Goal: Task Accomplishment & Management: Use online tool/utility

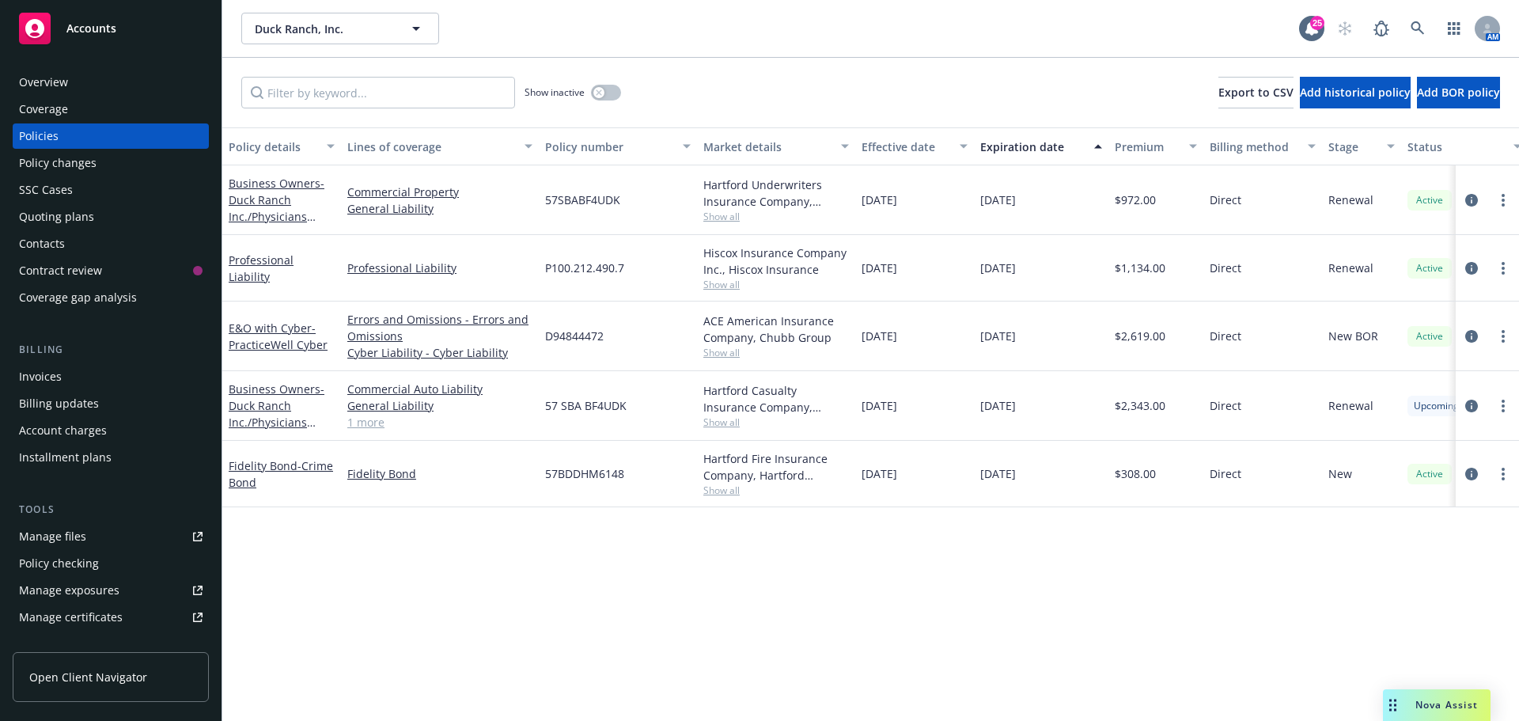
click at [66, 221] on div "Quoting plans" at bounding box center [56, 216] width 75 height 25
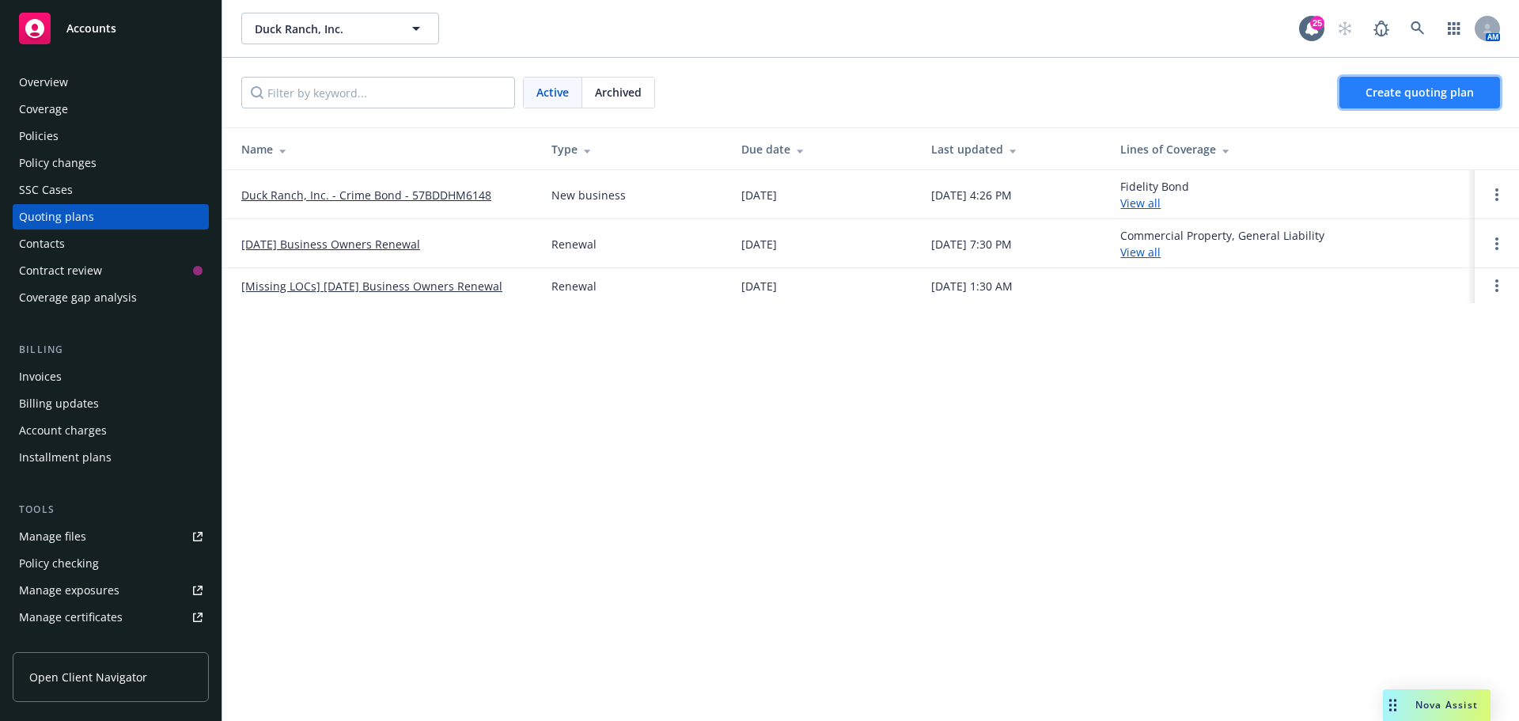
click at [1376, 94] on span "Create quoting plan" at bounding box center [1419, 92] width 108 height 15
click at [1391, 93] on link "Create quoting plan" at bounding box center [1445, 93] width 108 height 32
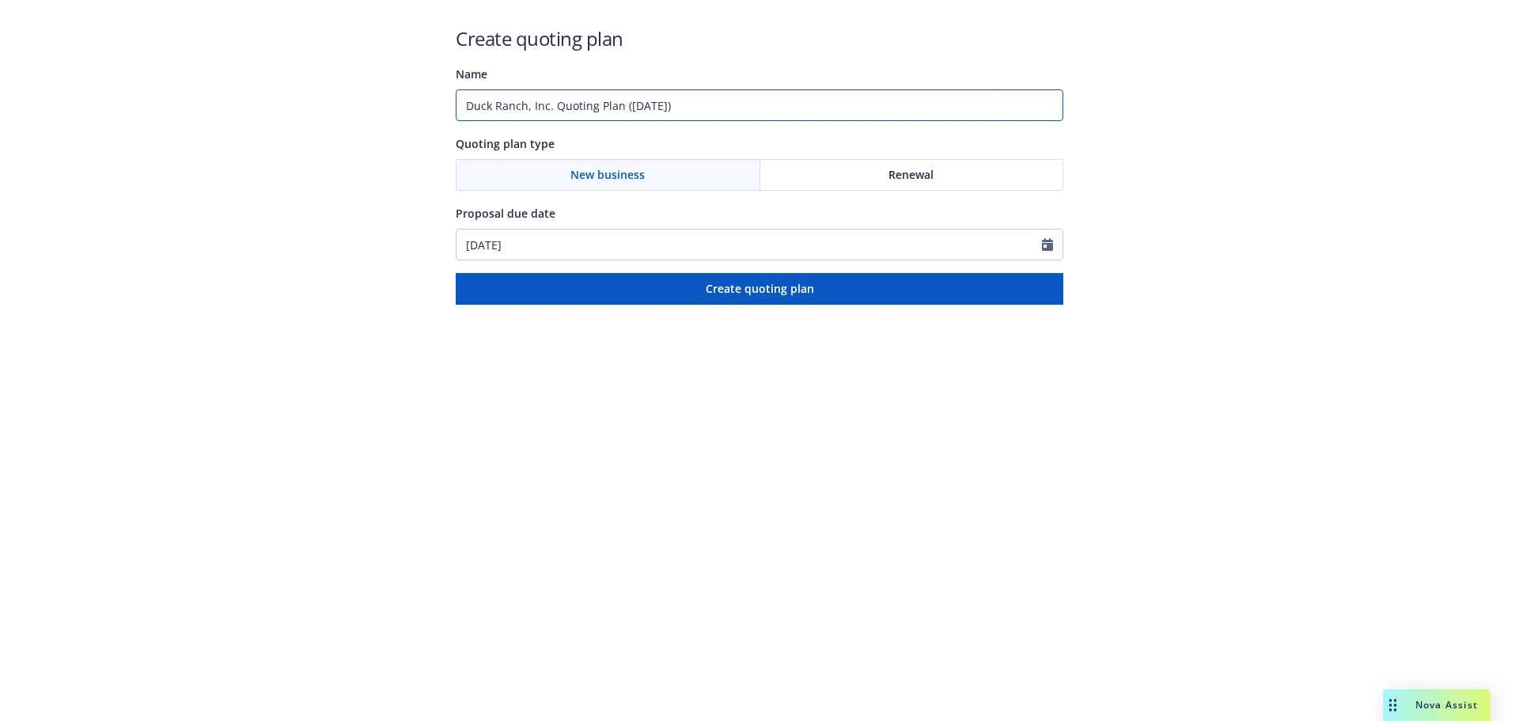
drag, startPoint x: 705, startPoint y: 104, endPoint x: 555, endPoint y: 108, distance: 149.6
click at [555, 108] on input "Duck Ranch, Inc. Quoting Plan (2025-10-10)" at bounding box center [759, 105] width 607 height 32
type input "Duck Ranch, Inc. NB Commercial Auto"
click at [709, 268] on div "Create quoting plan Name Duck Ranch, Inc. NB Commercial Auto Quoting plan type …" at bounding box center [759, 164] width 607 height 279
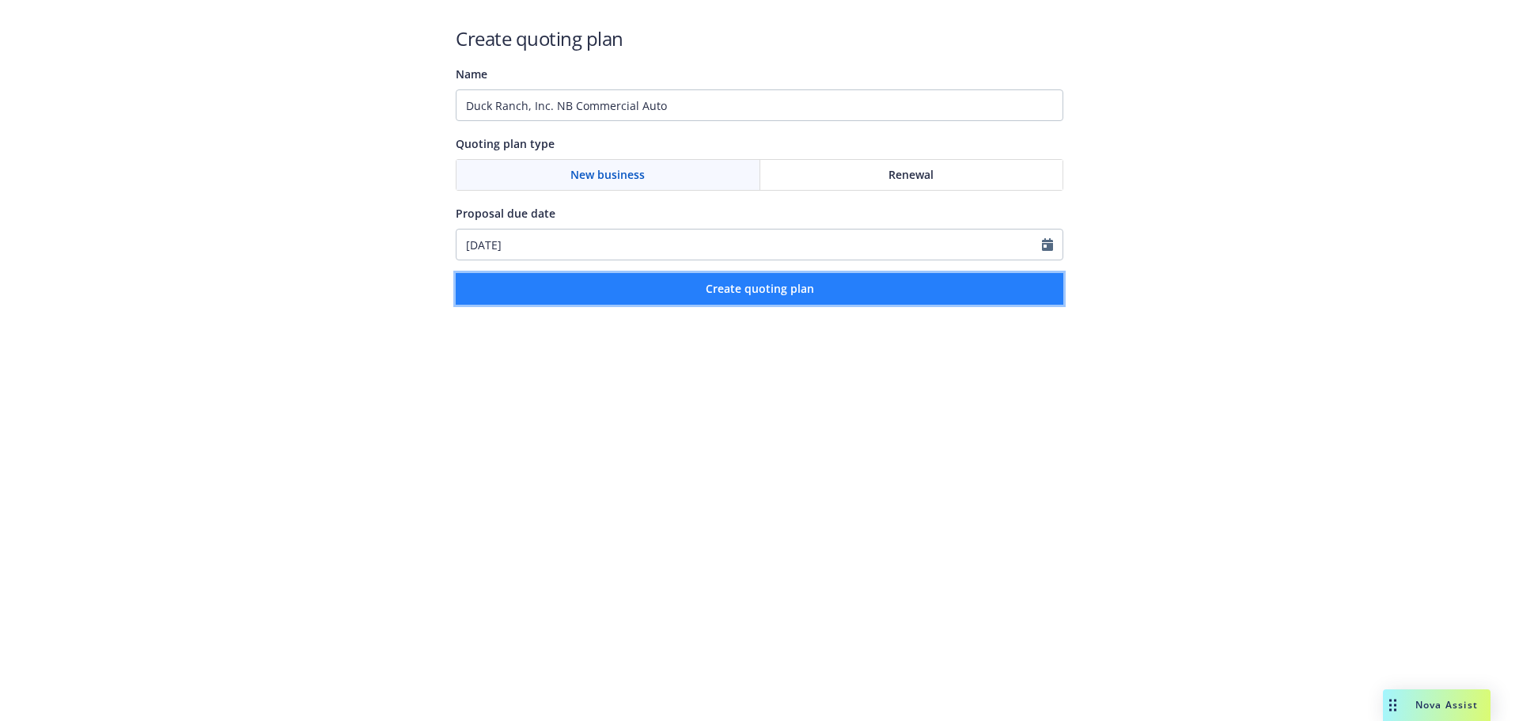
click at [714, 290] on span "Create quoting plan" at bounding box center [759, 288] width 108 height 15
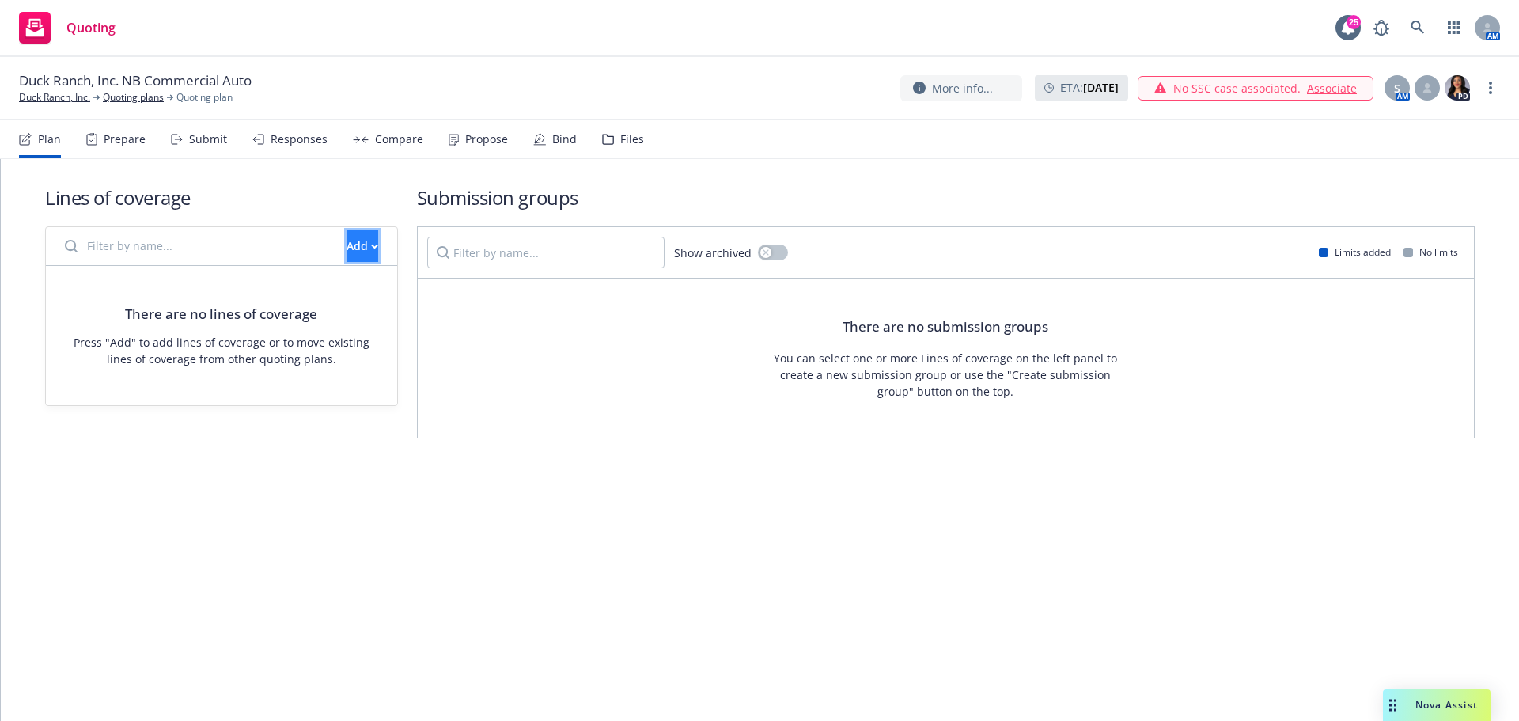
click at [370, 259] on button "Add" at bounding box center [362, 246] width 32 height 32
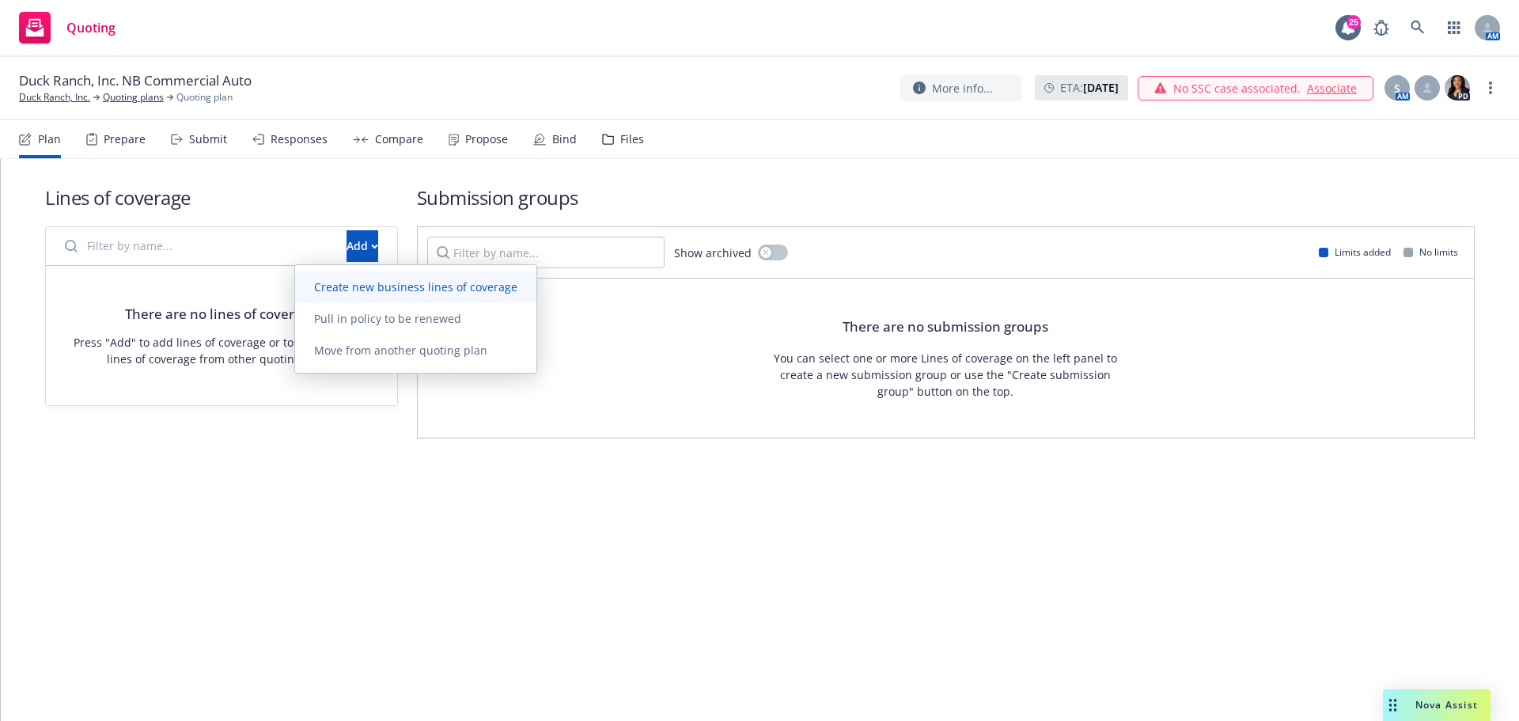
click at [374, 289] on span "Create new business lines of coverage" at bounding box center [415, 286] width 241 height 15
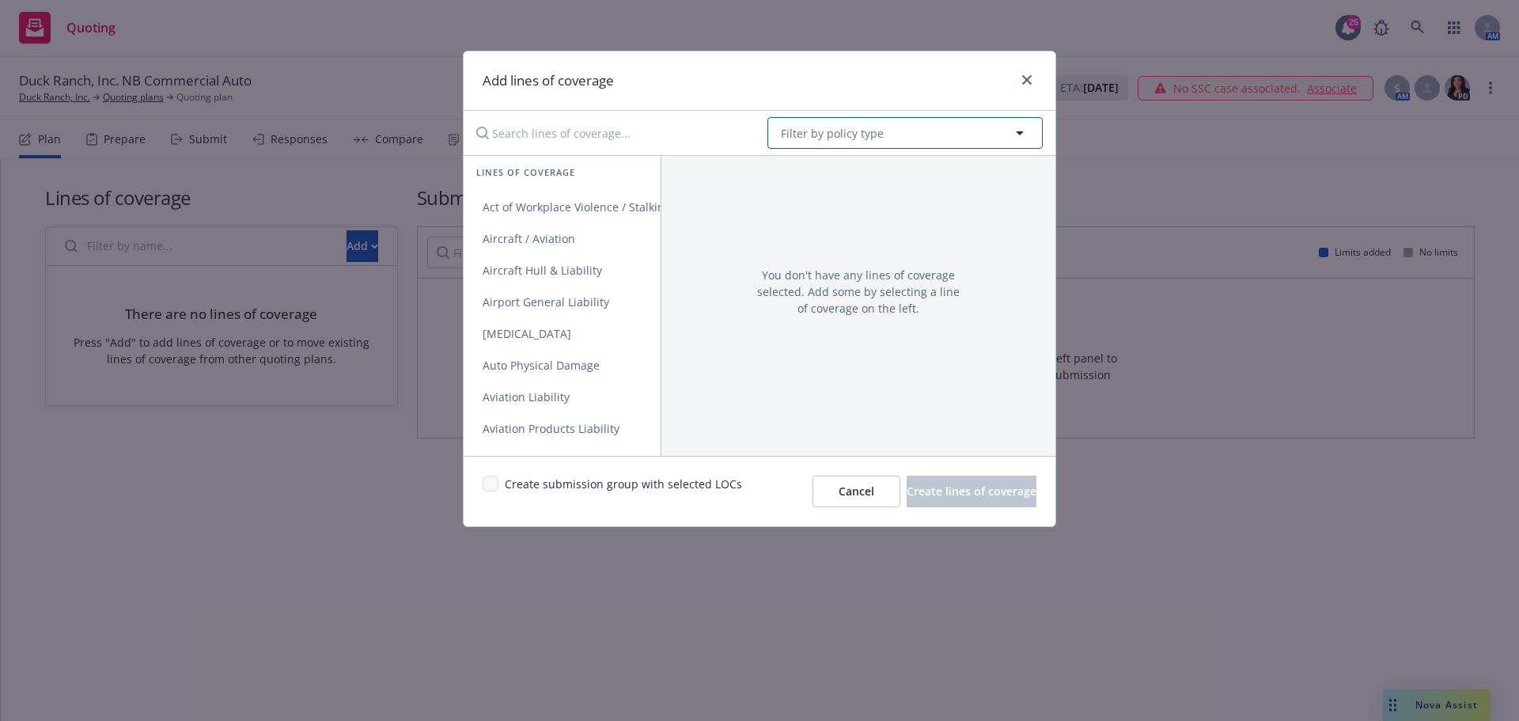
click at [844, 131] on span "Filter by policy type" at bounding box center [832, 133] width 103 height 17
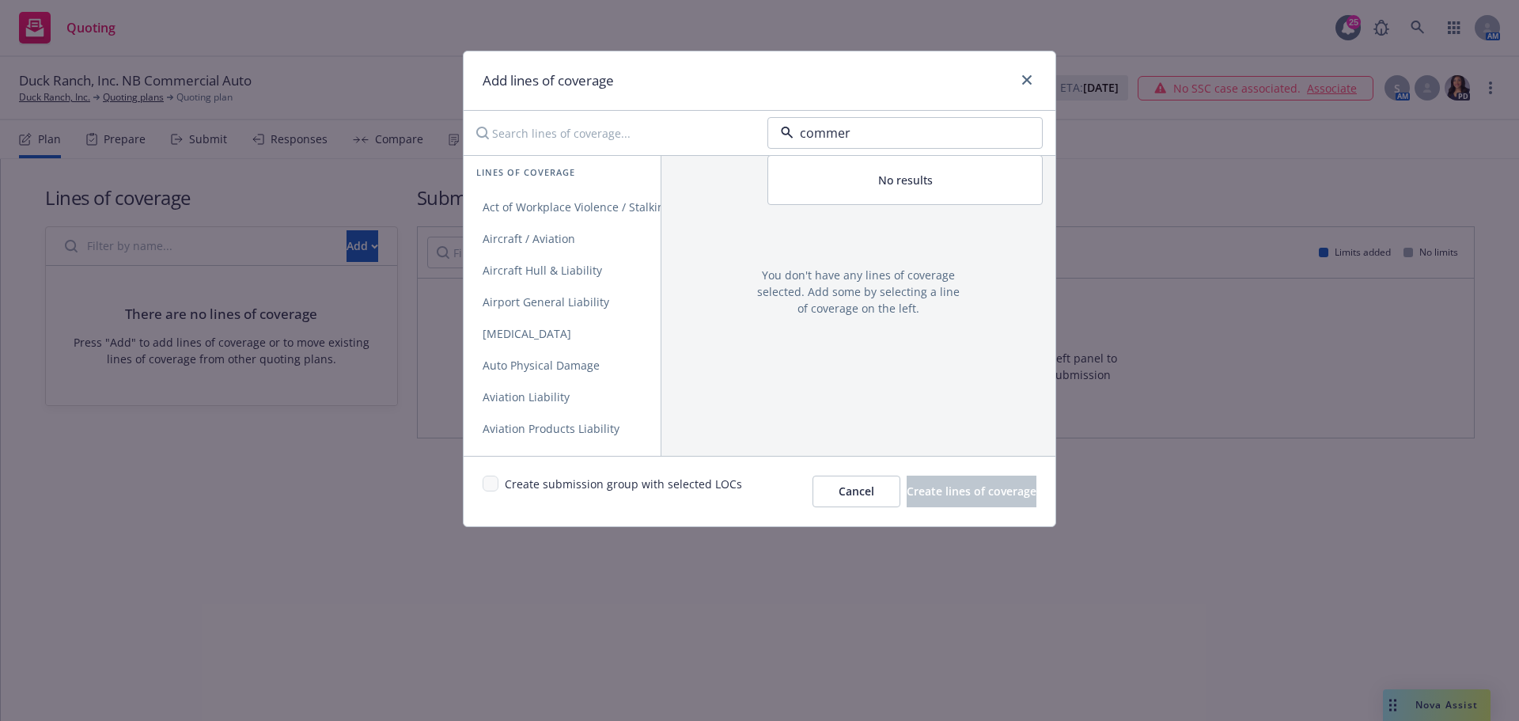
type input "commerc"
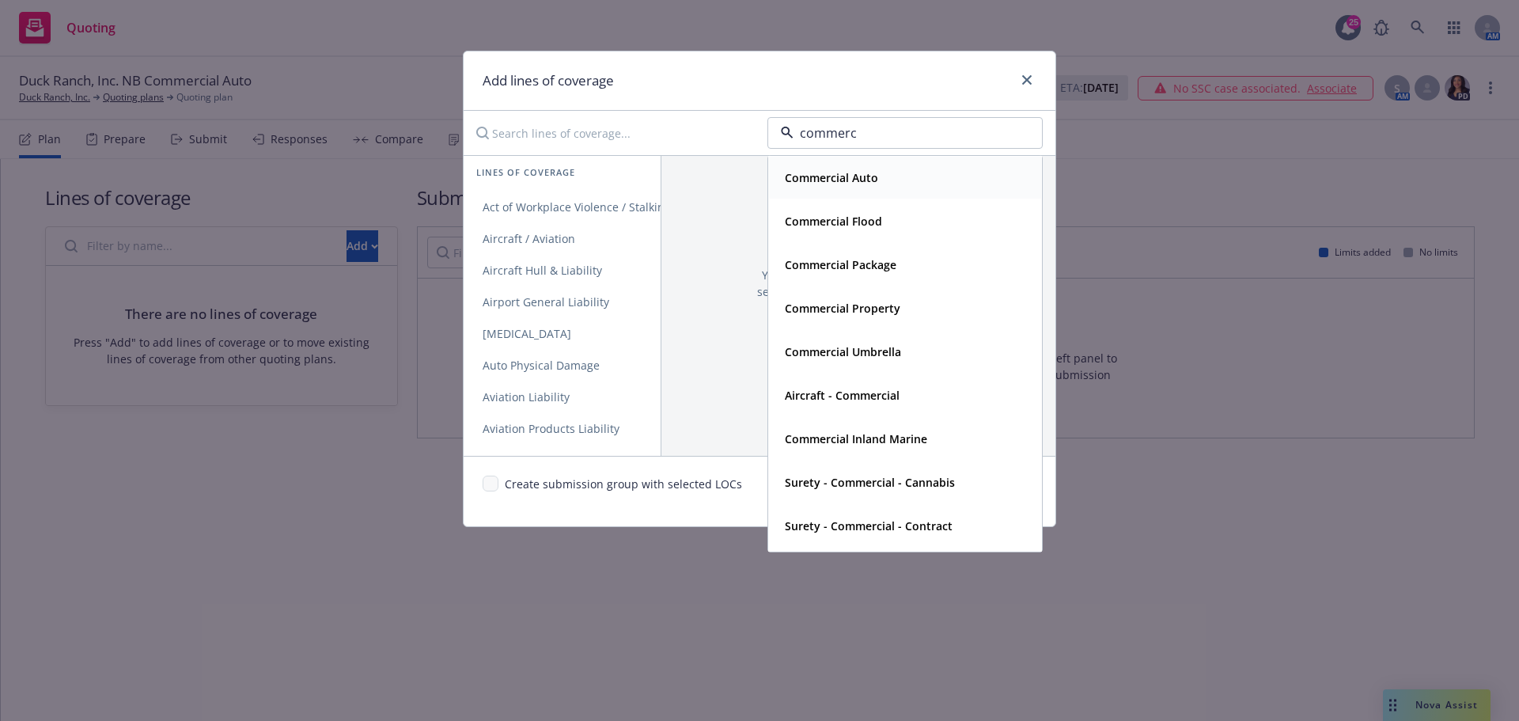
click at [876, 172] on strong "Commercial Auto" at bounding box center [831, 177] width 93 height 15
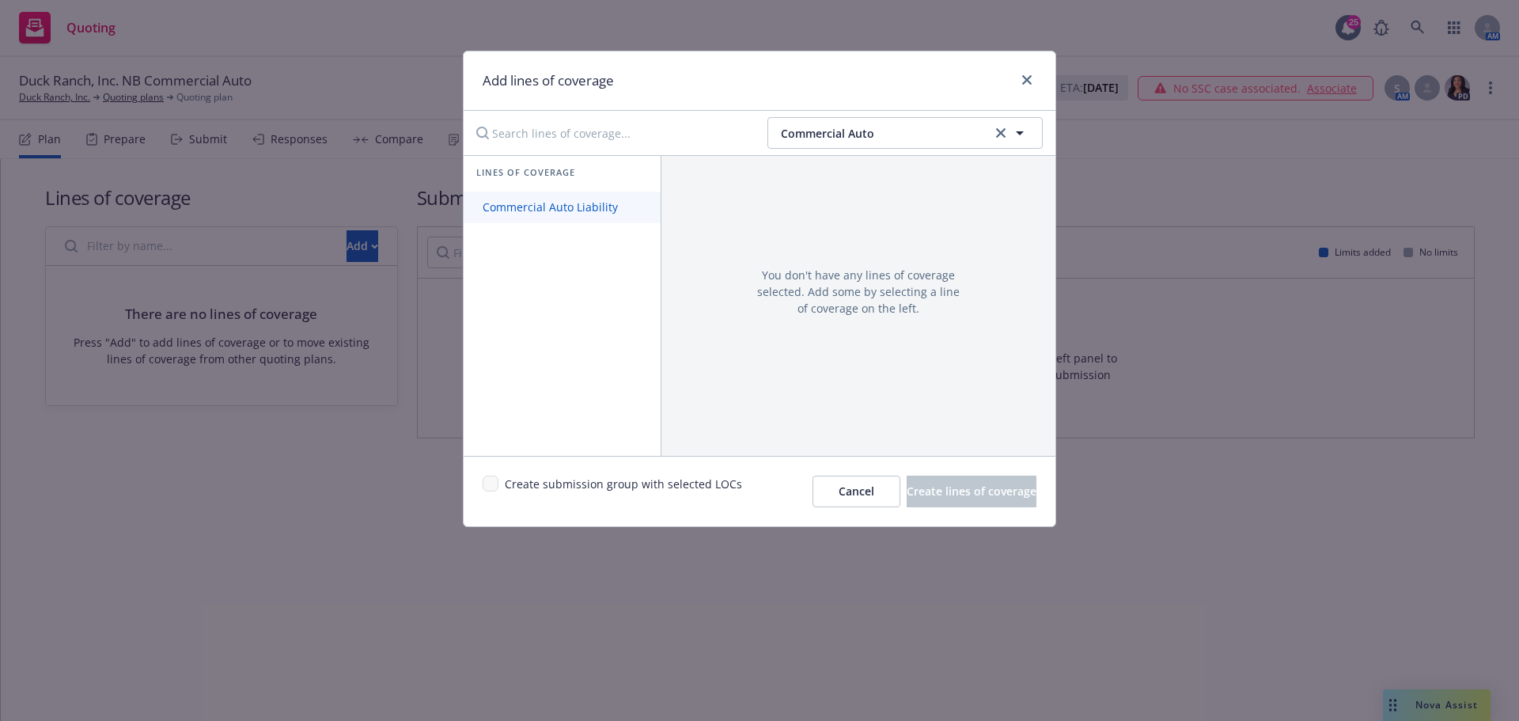
click at [537, 219] on link "Commercial Auto Liability" at bounding box center [561, 207] width 197 height 32
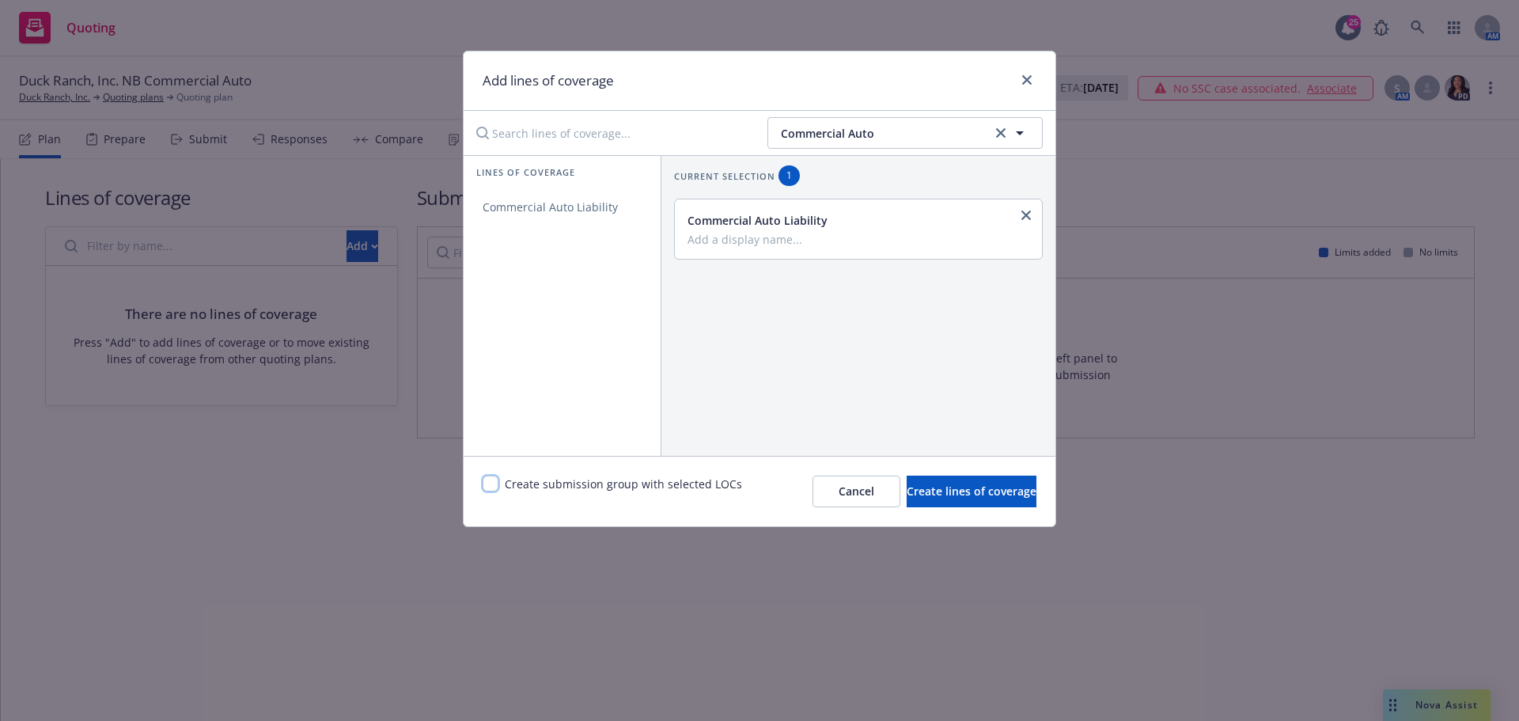
click at [496, 490] on input "checkbox" at bounding box center [490, 483] width 16 height 16
checkbox input "true"
click at [976, 502] on button "Create lines of coverage" at bounding box center [971, 491] width 130 height 32
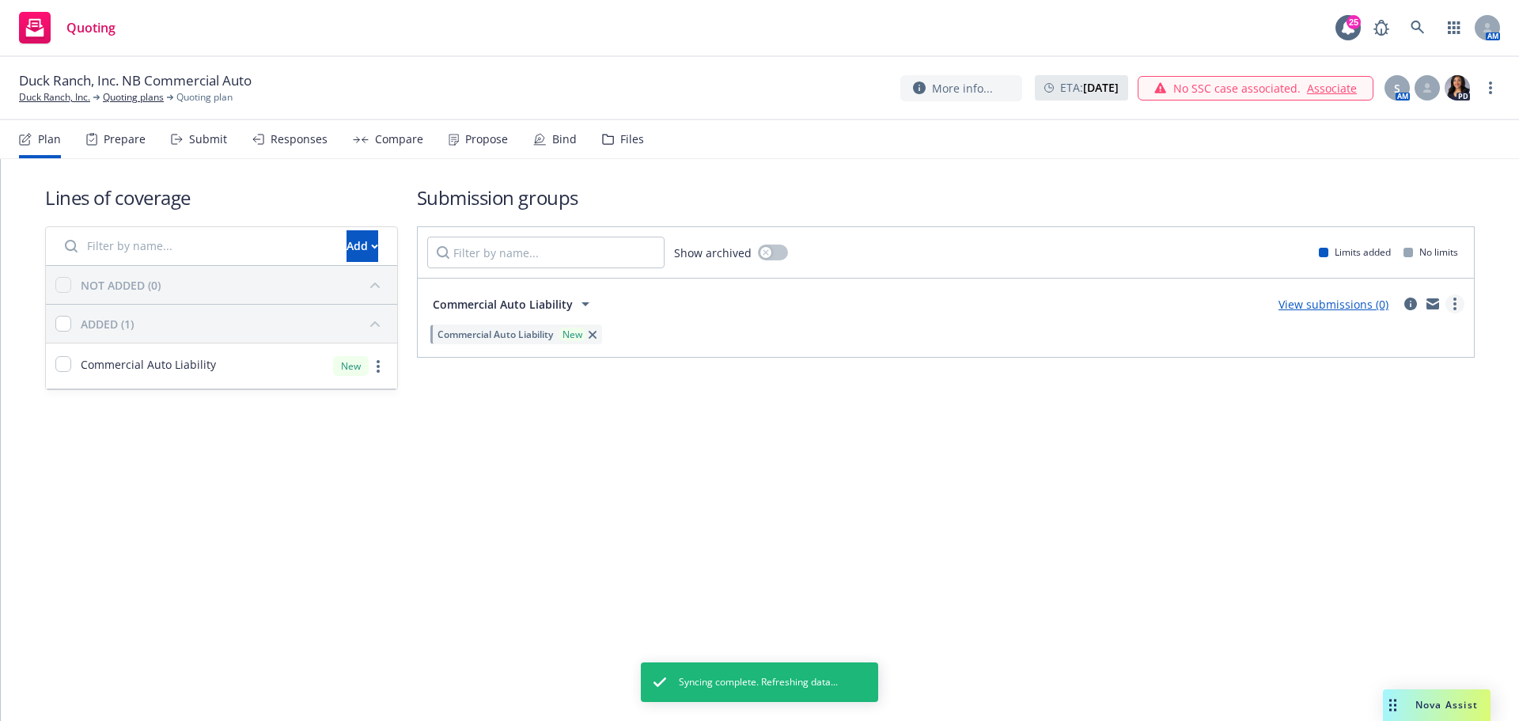
click at [1451, 308] on link "more" at bounding box center [1454, 303] width 19 height 19
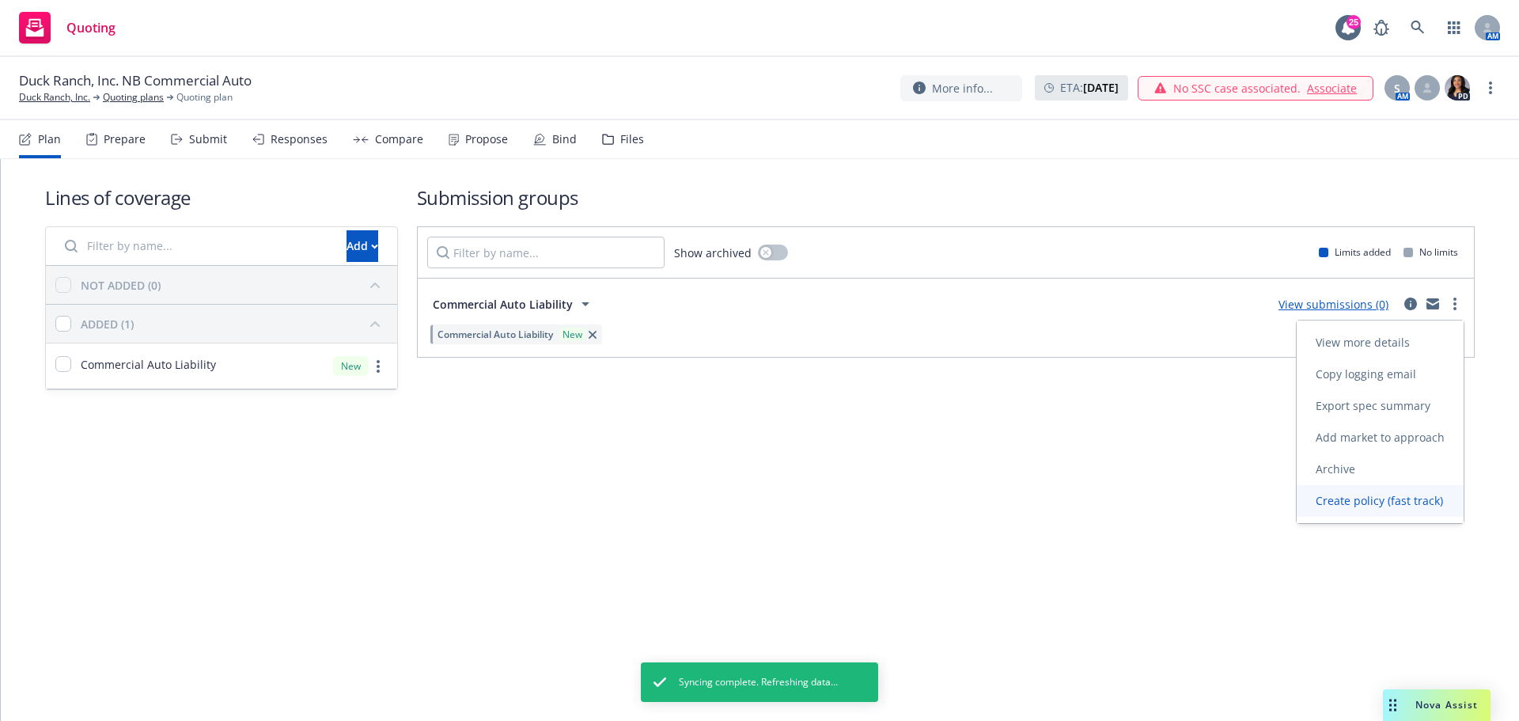
drag, startPoint x: 1356, startPoint y: 498, endPoint x: 1300, endPoint y: 496, distance: 56.2
click at [1356, 497] on span "Create policy (fast track)" at bounding box center [1378, 500] width 165 height 15
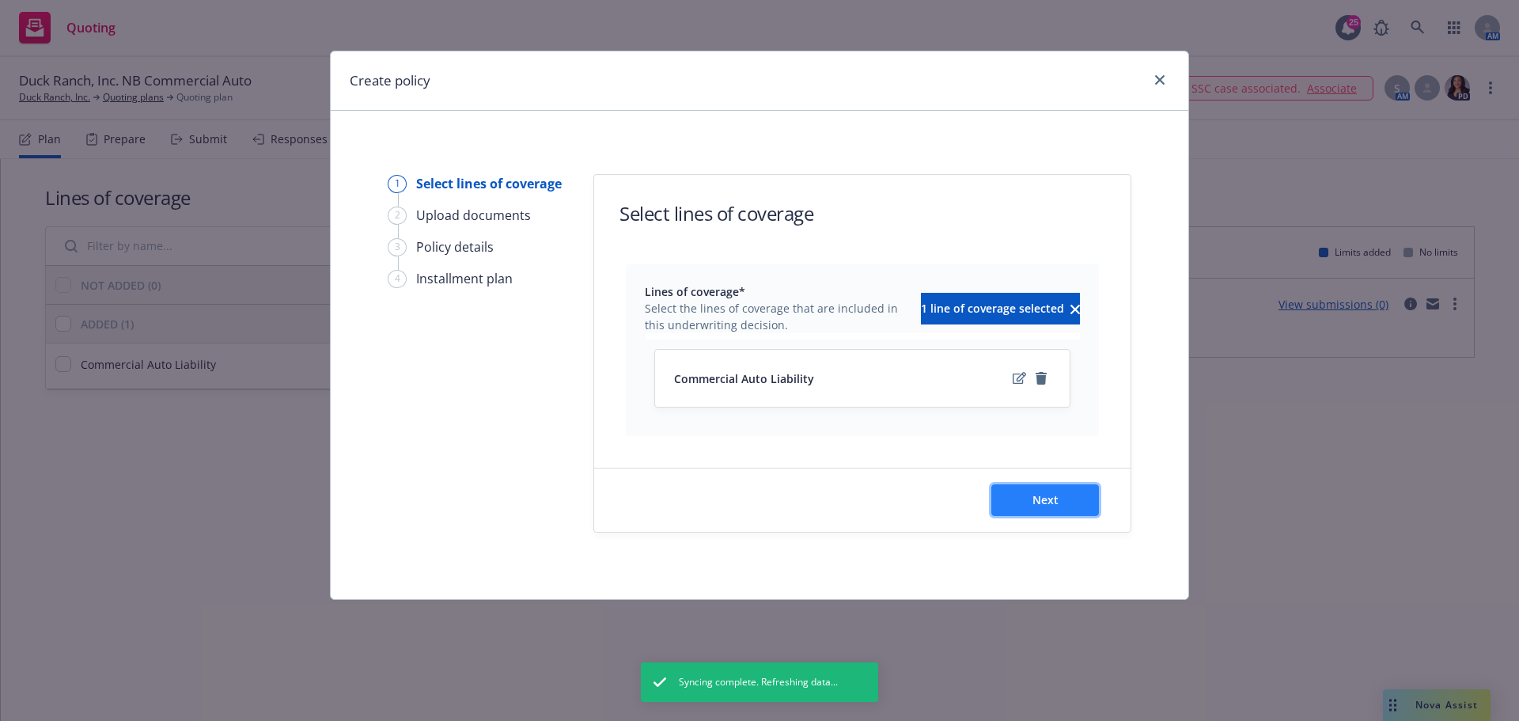
click at [1071, 498] on button "Next" at bounding box center [1045, 500] width 108 height 32
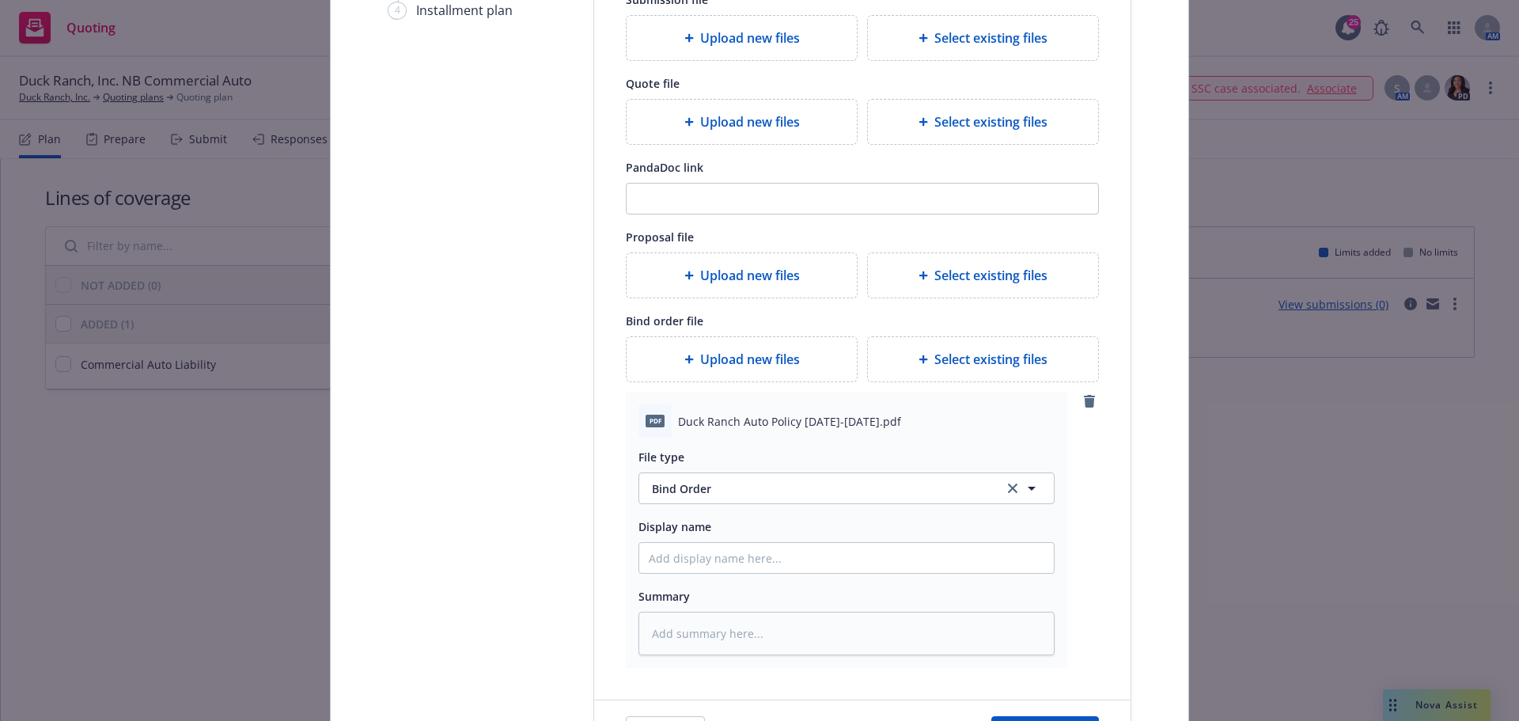
scroll to position [429, 0]
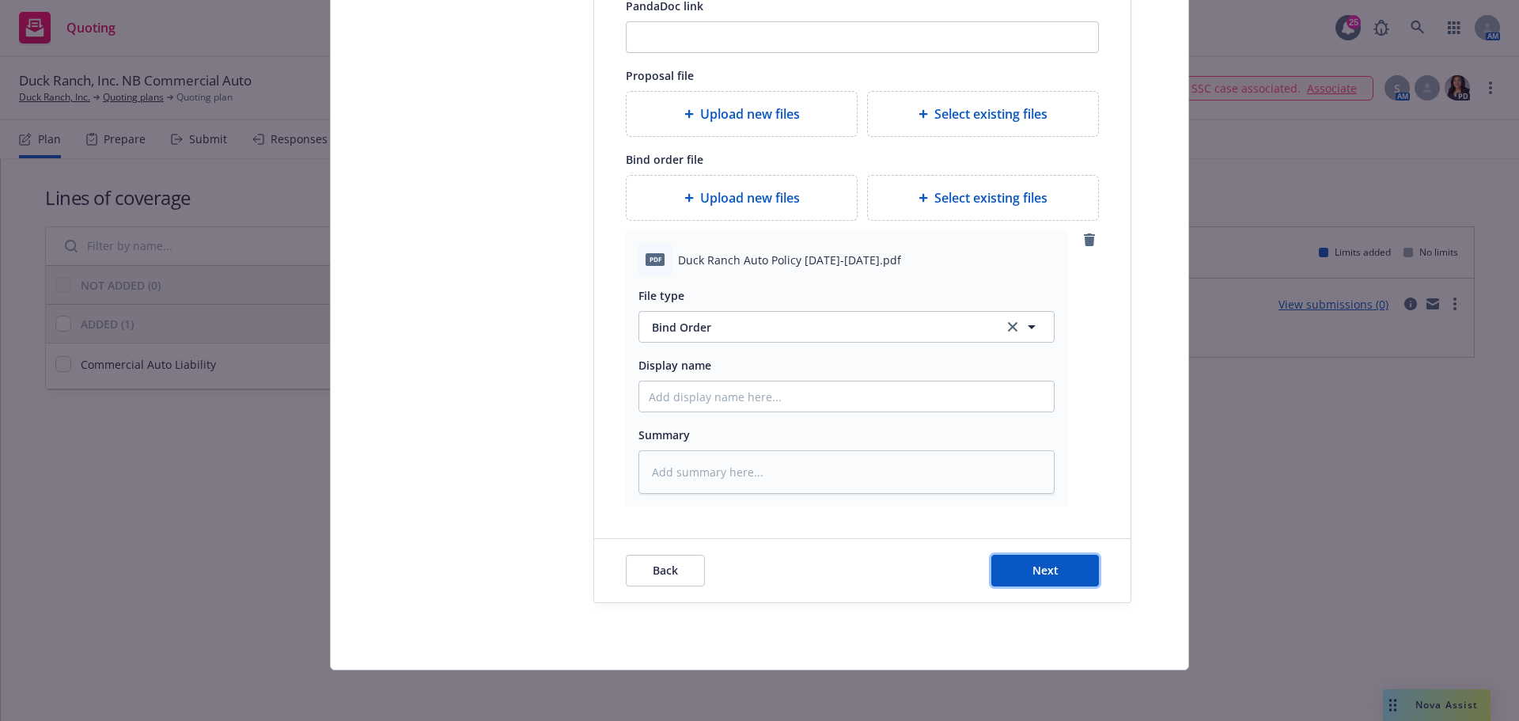
click at [1038, 558] on button "Next" at bounding box center [1045, 570] width 108 height 32
type textarea "x"
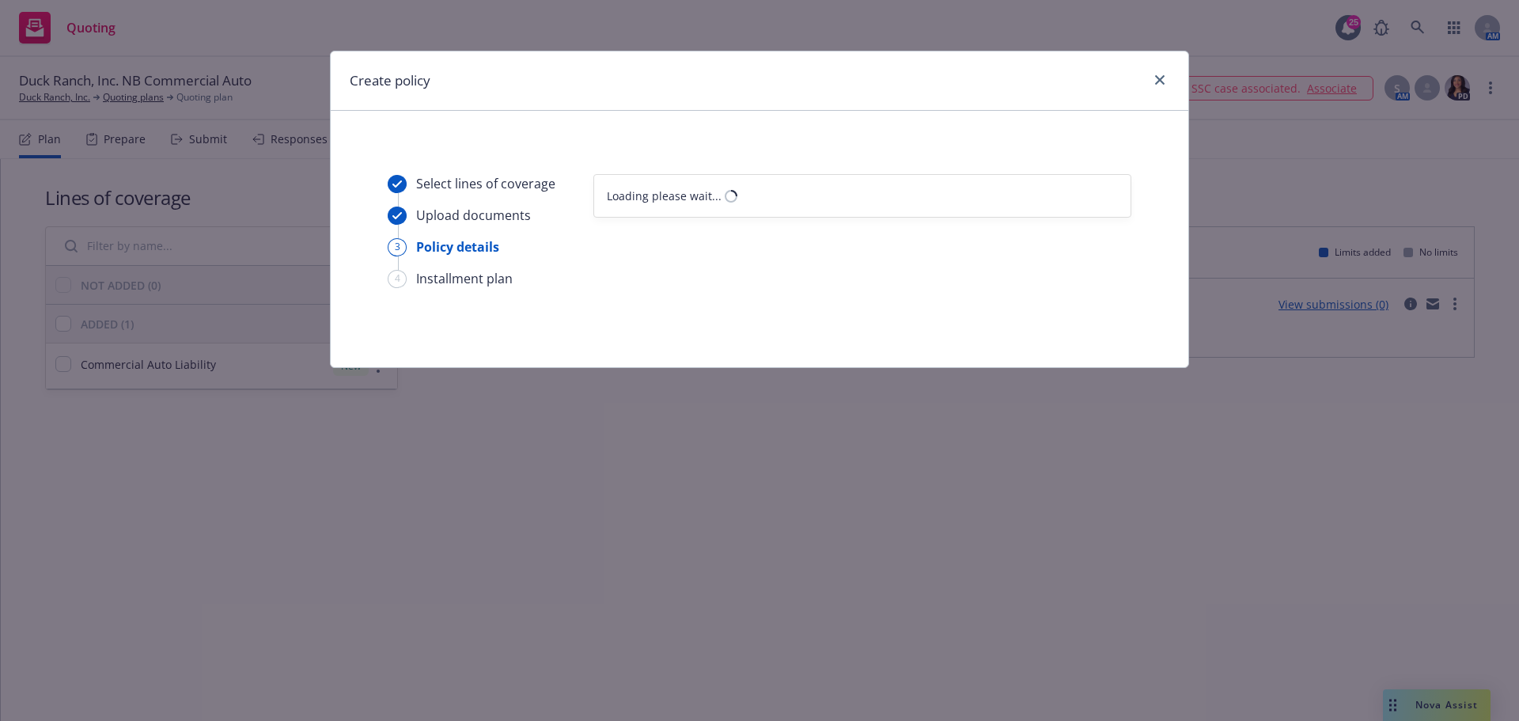
scroll to position [0, 0]
select select "12"
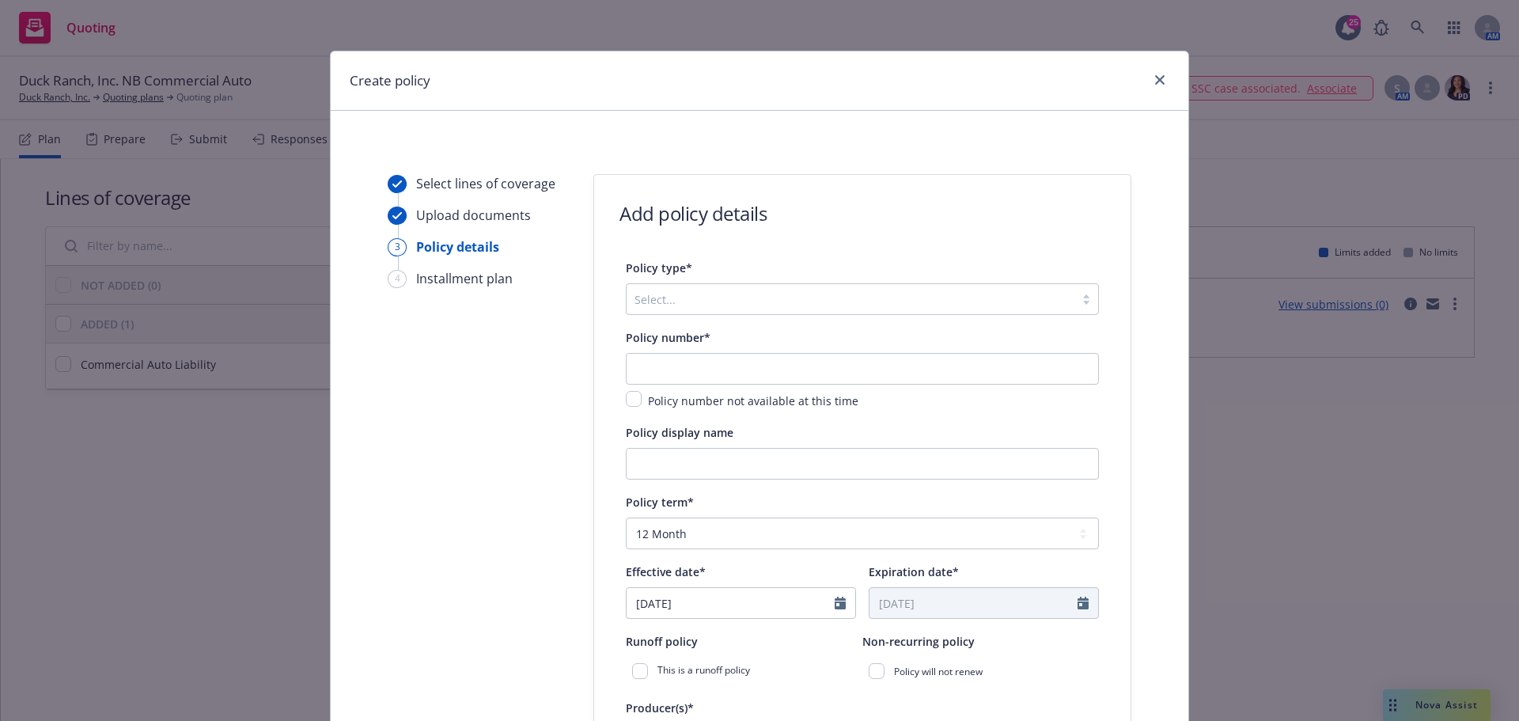
click at [713, 304] on div at bounding box center [850, 298] width 432 height 19
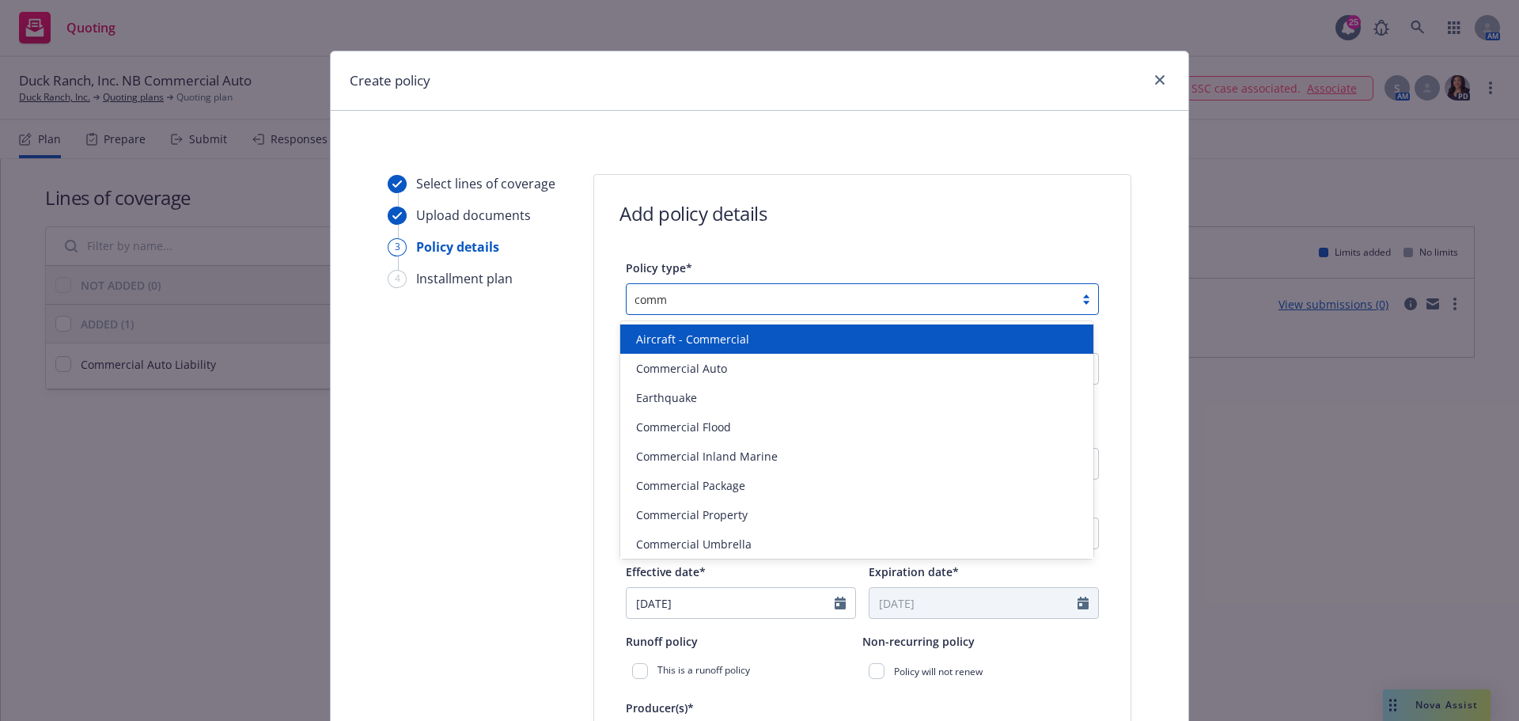
type input "comme"
click at [756, 339] on div "Aircraft - Commercial" at bounding box center [857, 339] width 454 height 17
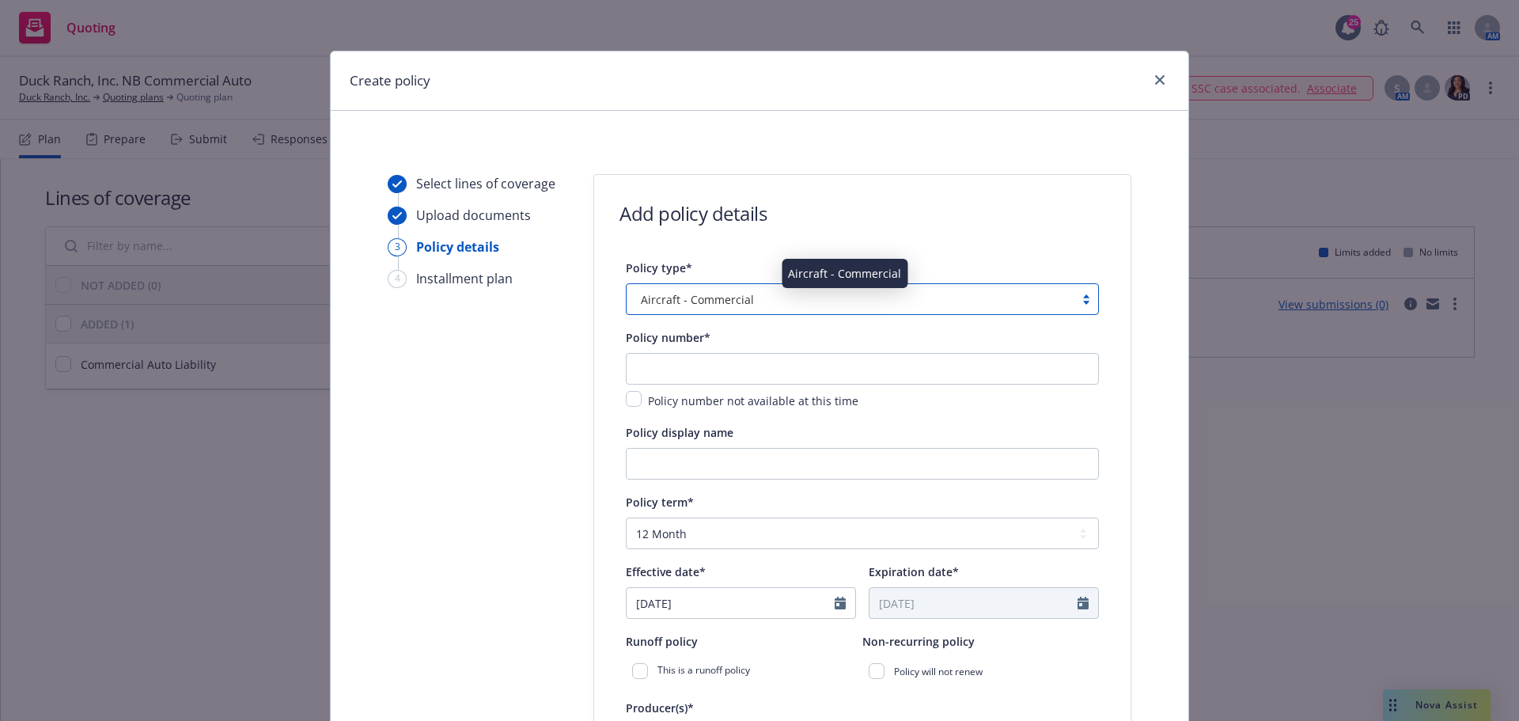
click at [741, 293] on span "Aircraft - Commercial" at bounding box center [697, 299] width 113 height 17
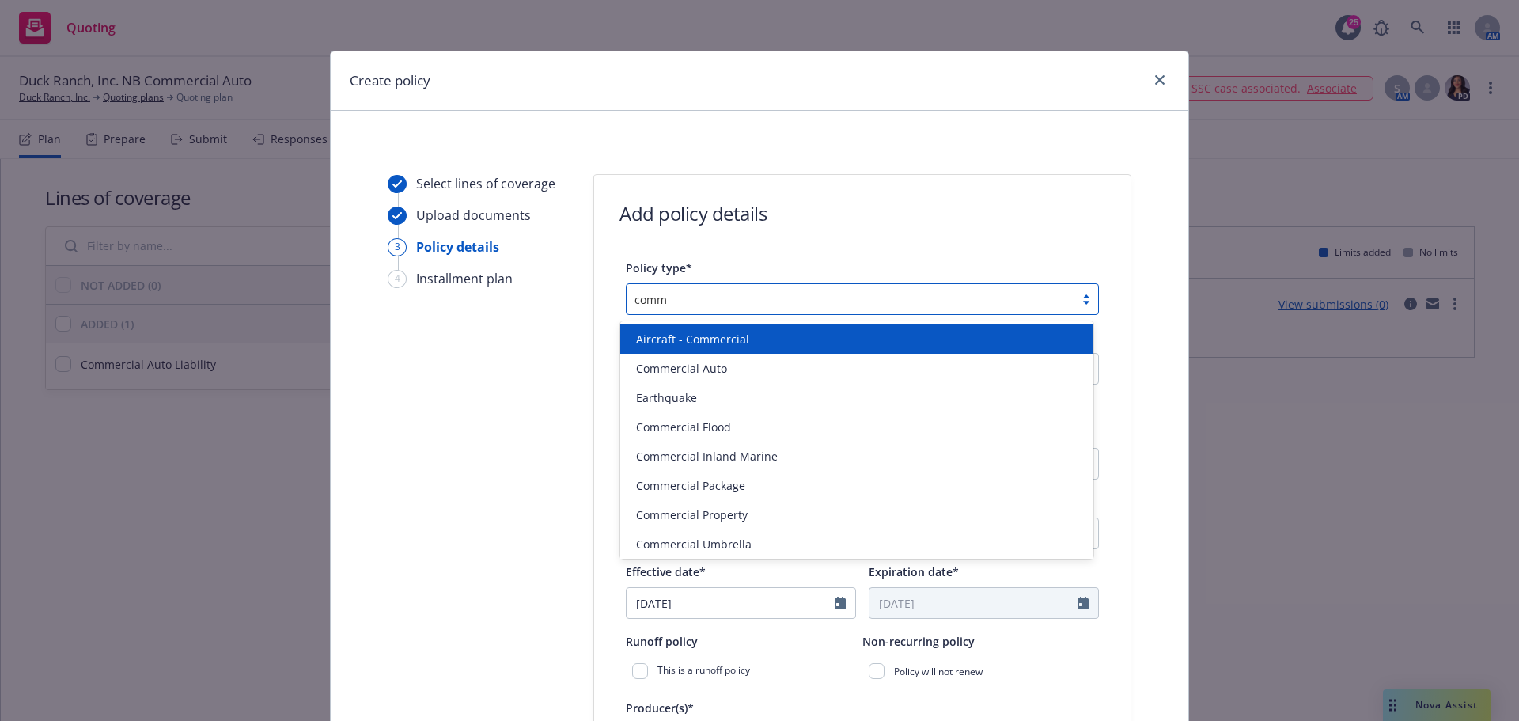
type input "comme"
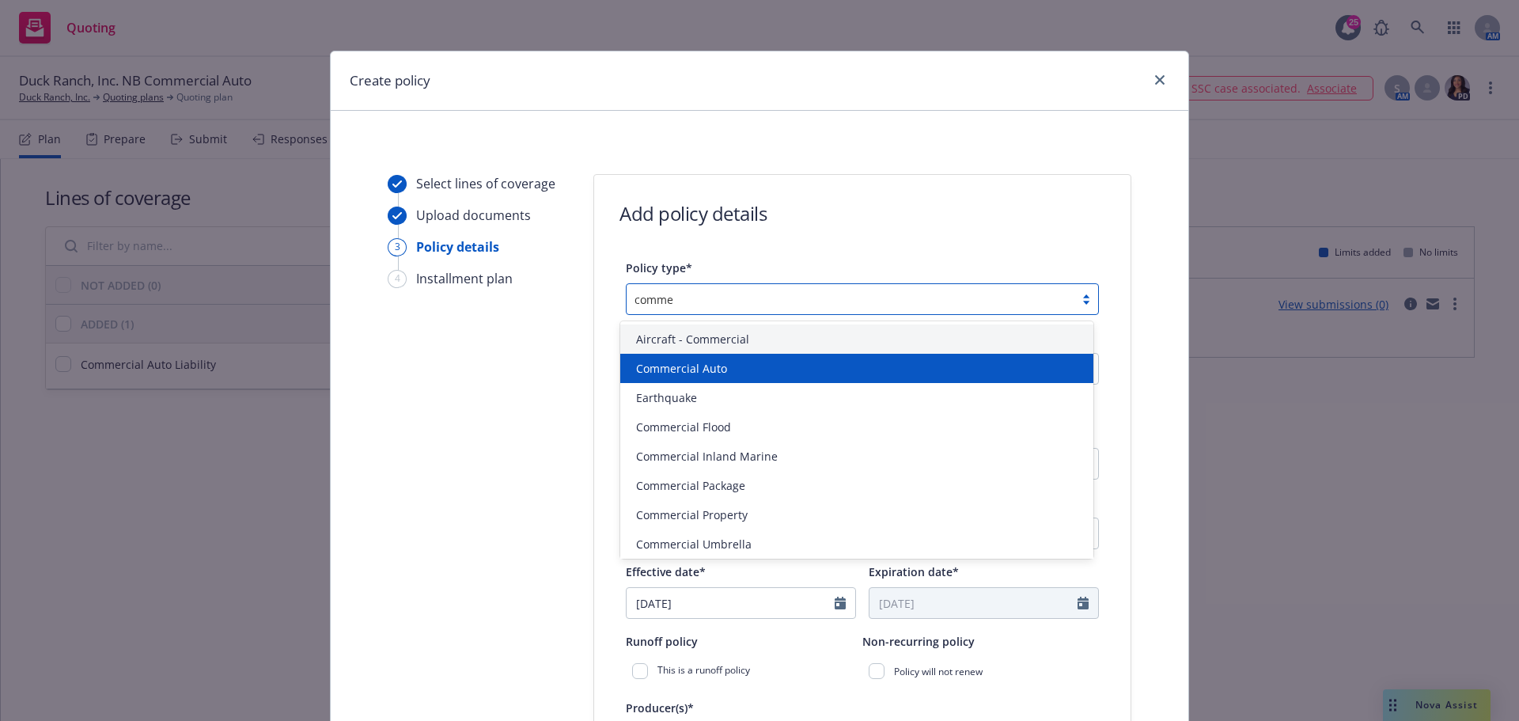
click at [694, 372] on span "Commercial Auto" at bounding box center [681, 368] width 91 height 17
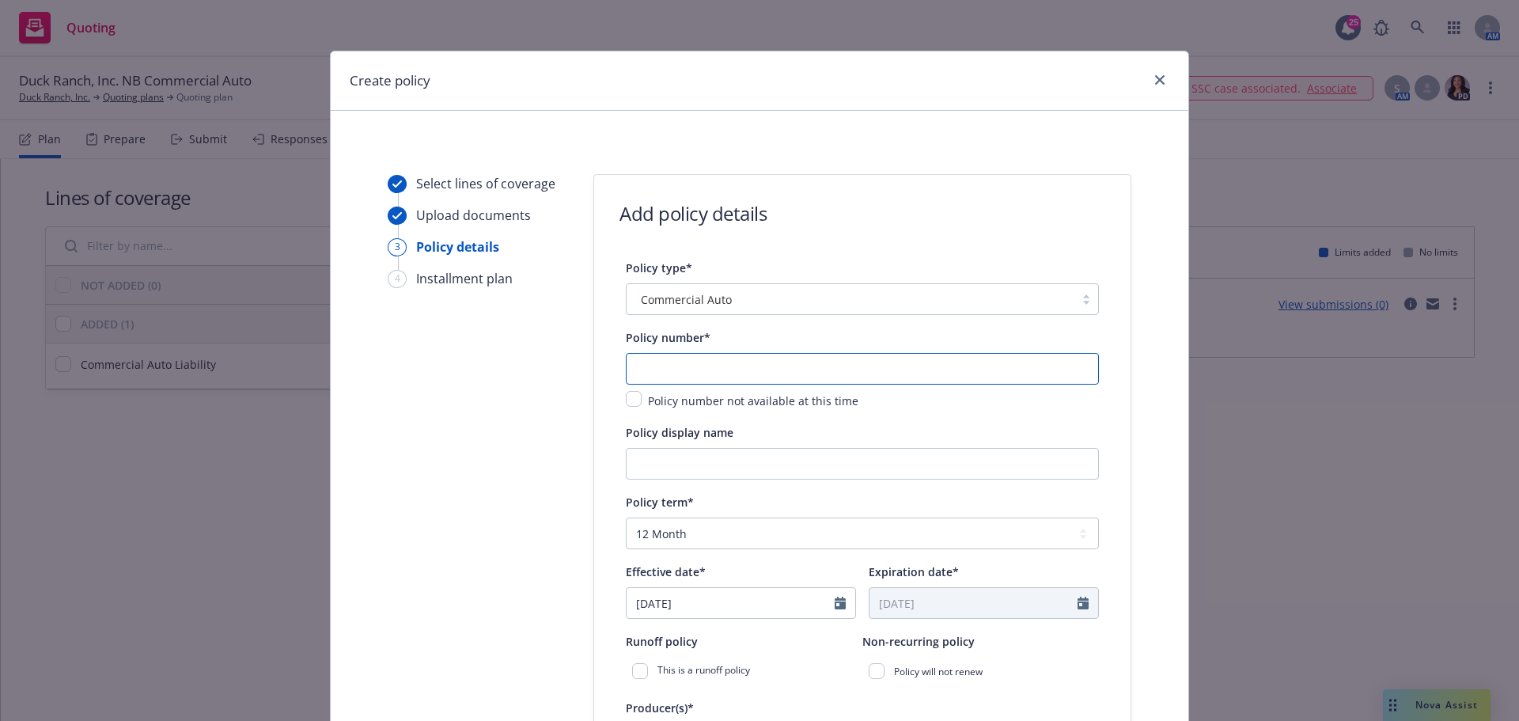
click at [735, 370] on input "text" at bounding box center [862, 369] width 473 height 32
paste input "864239773"
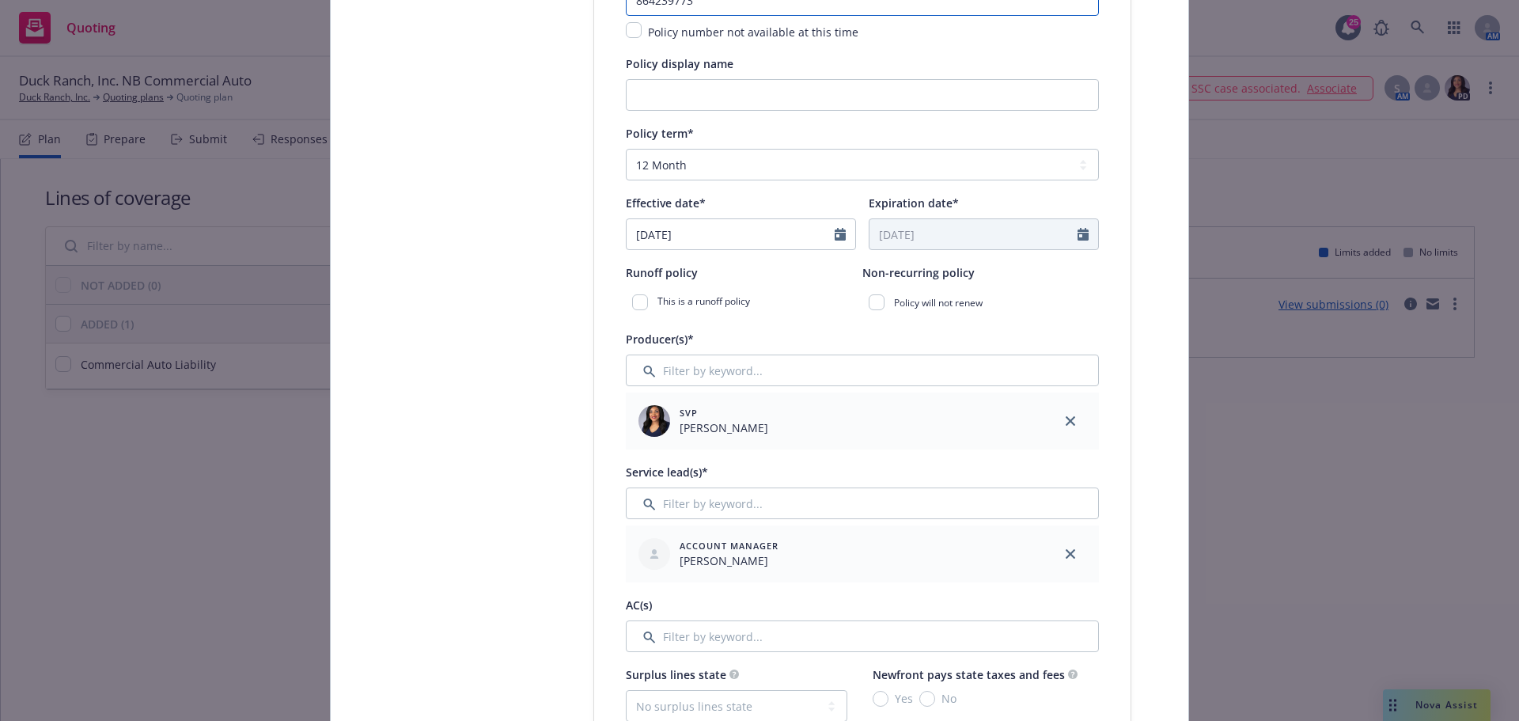
scroll to position [369, 0]
type input "864239773"
click at [821, 231] on input "10/10/2025" at bounding box center [730, 233] width 208 height 30
click at [799, 274] on icon "button" at bounding box center [800, 271] width 9 height 9
select select "11"
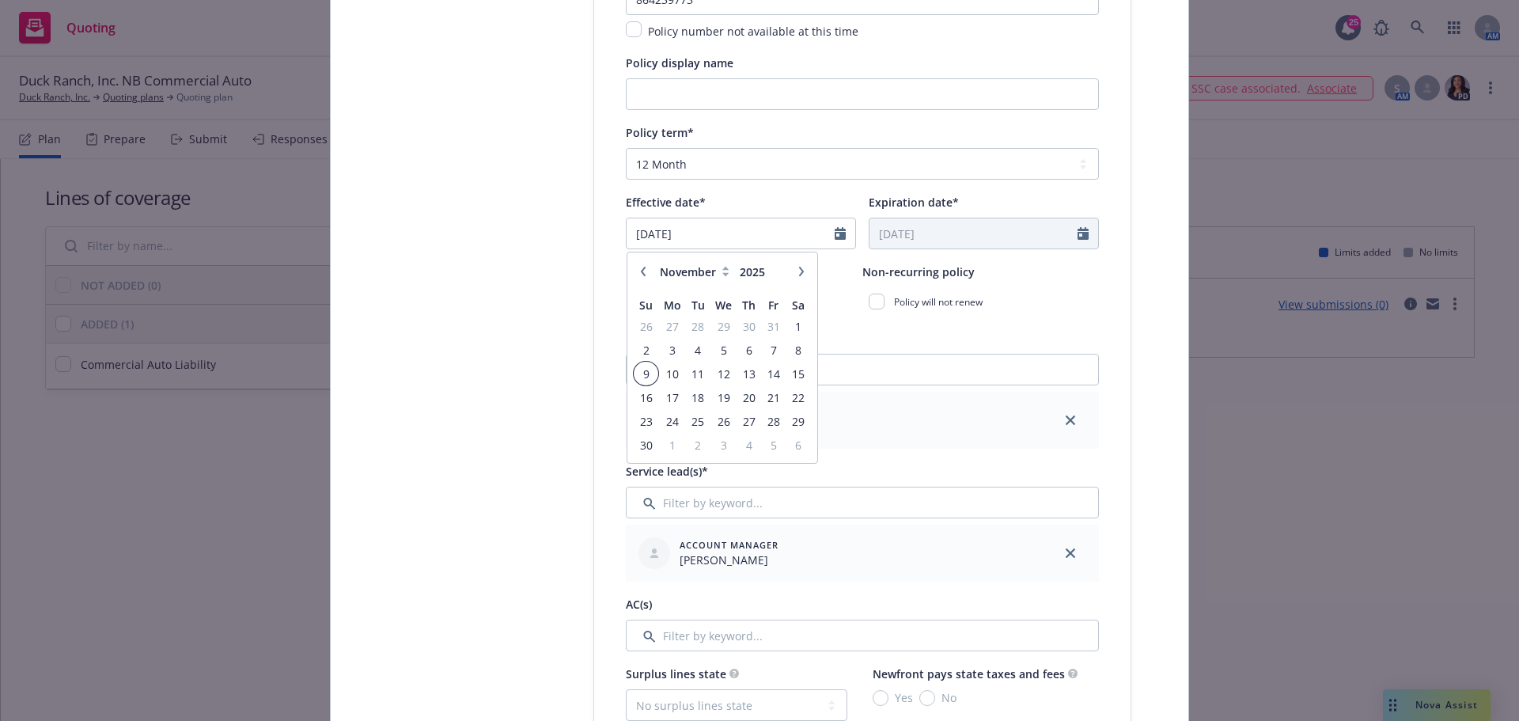
click at [641, 373] on span "9" at bounding box center [645, 374] width 21 height 20
type input "11/09/2025"
type input "11/09/2026"
click at [713, 161] on select "Select policy term 12 Month 6 Month 4 Month 3 Month 2 Month 1 Month 36 Month (3…" at bounding box center [862, 164] width 473 height 32
select select "6"
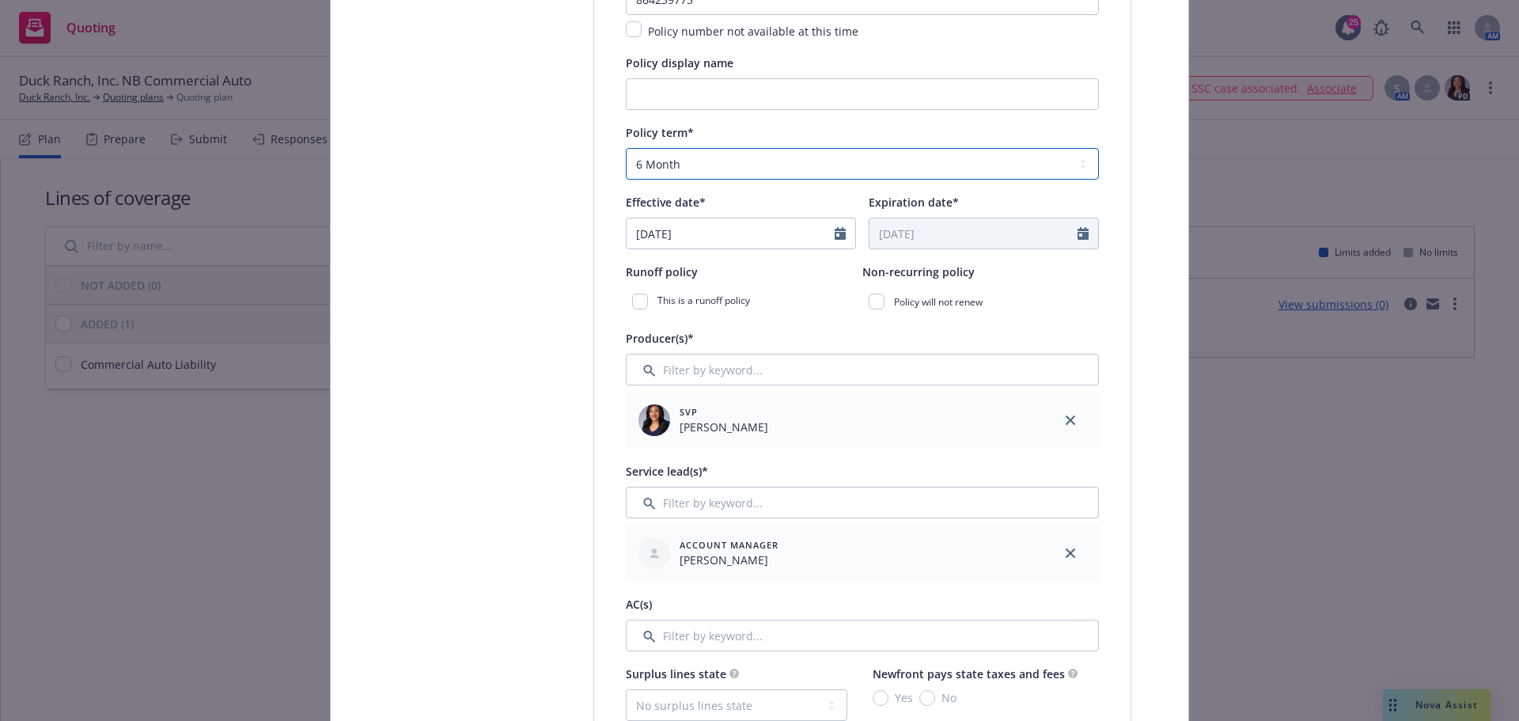
click at [626, 148] on select "Select policy term 12 Month 6 Month 4 Month 3 Month 2 Month 1 Month 36 Month (3…" at bounding box center [862, 164] width 473 height 32
type input "05/09/2026"
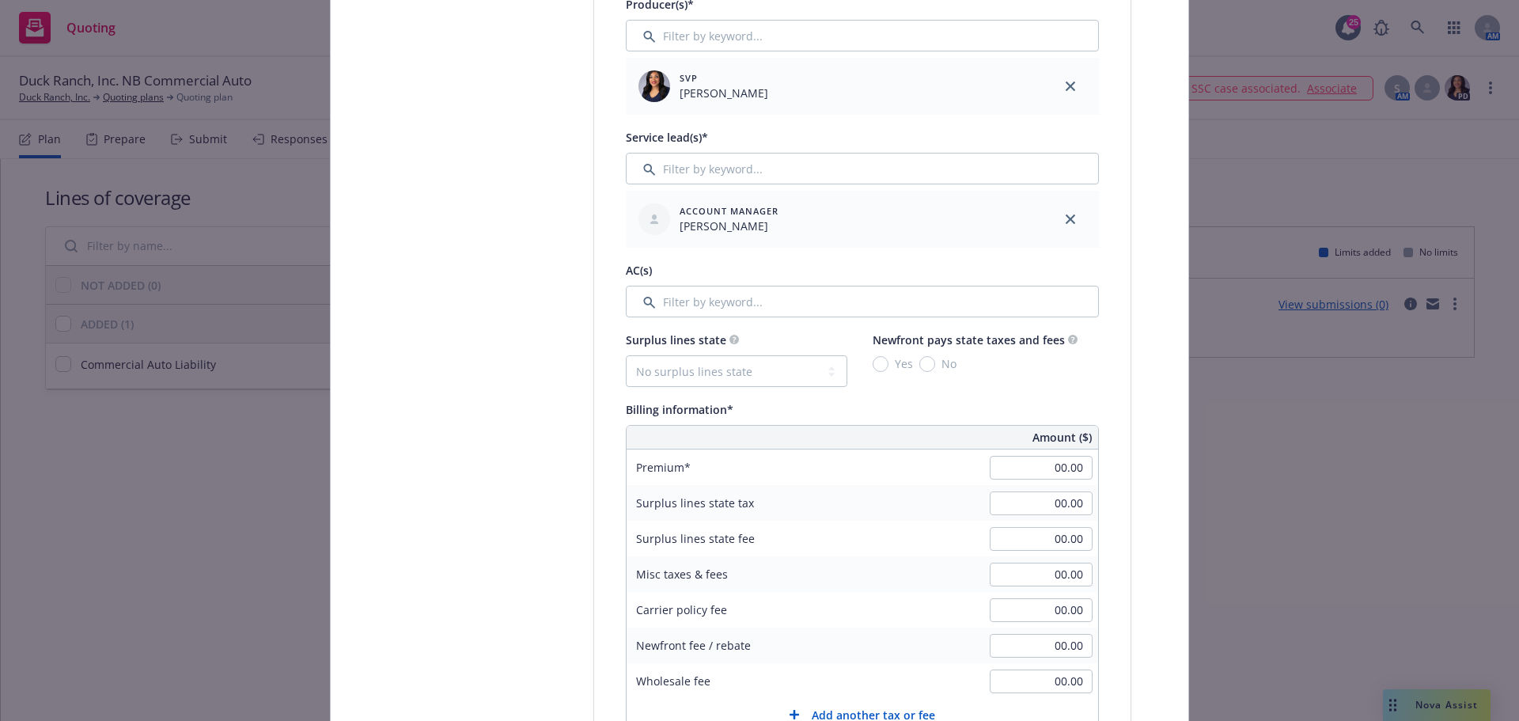
scroll to position [844, 0]
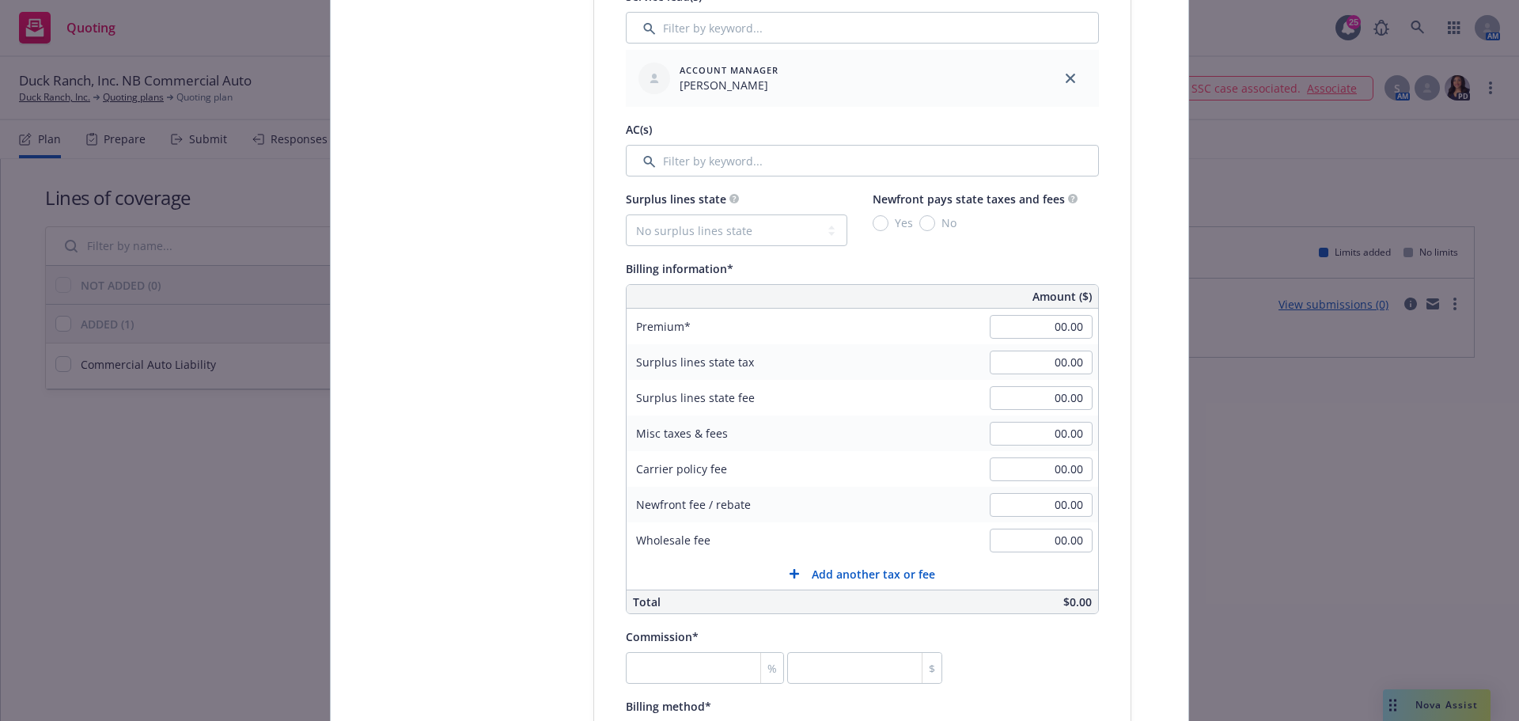
click at [1070, 339] on div "00.00" at bounding box center [1041, 326] width 114 height 35
click at [1059, 321] on input "00.00" at bounding box center [1040, 327] width 103 height 24
type input "2,142.88"
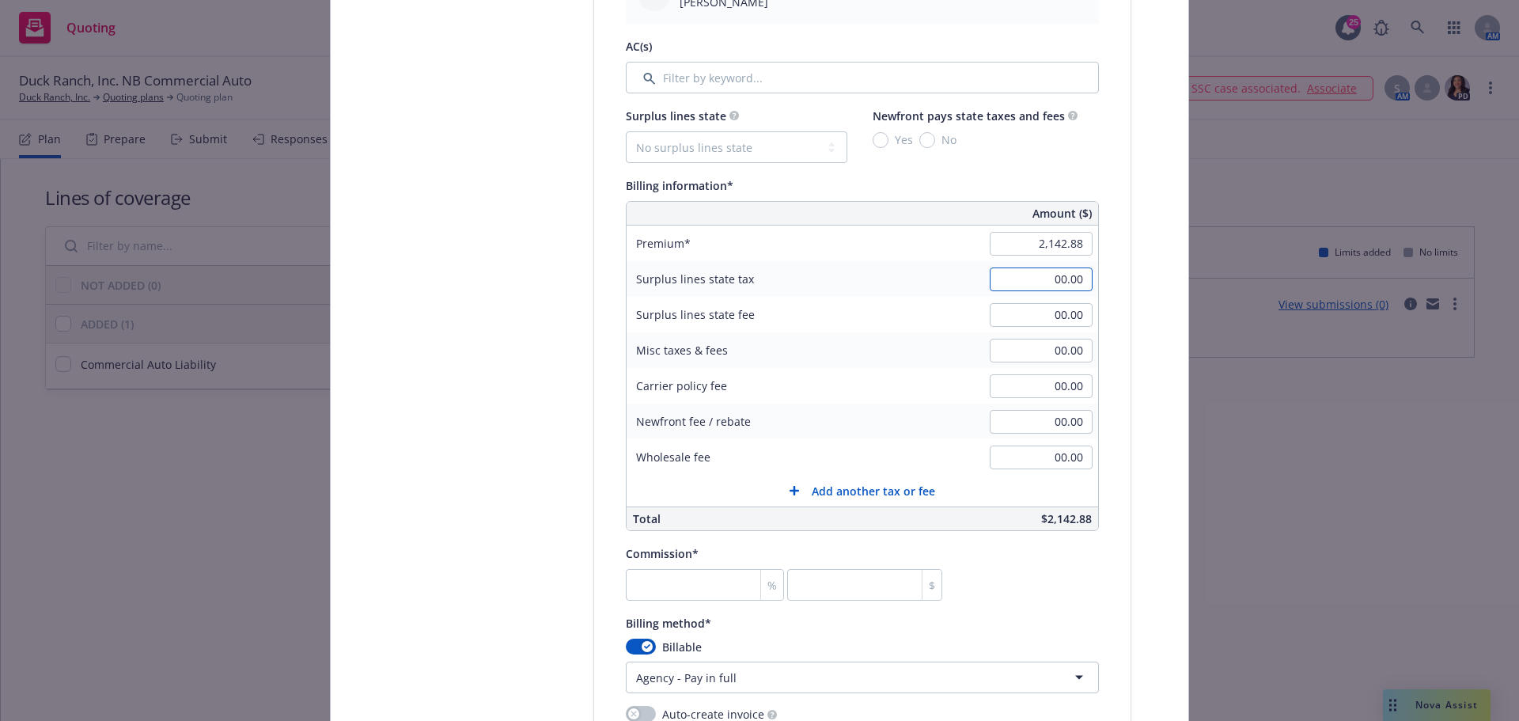
scroll to position [1107, 0]
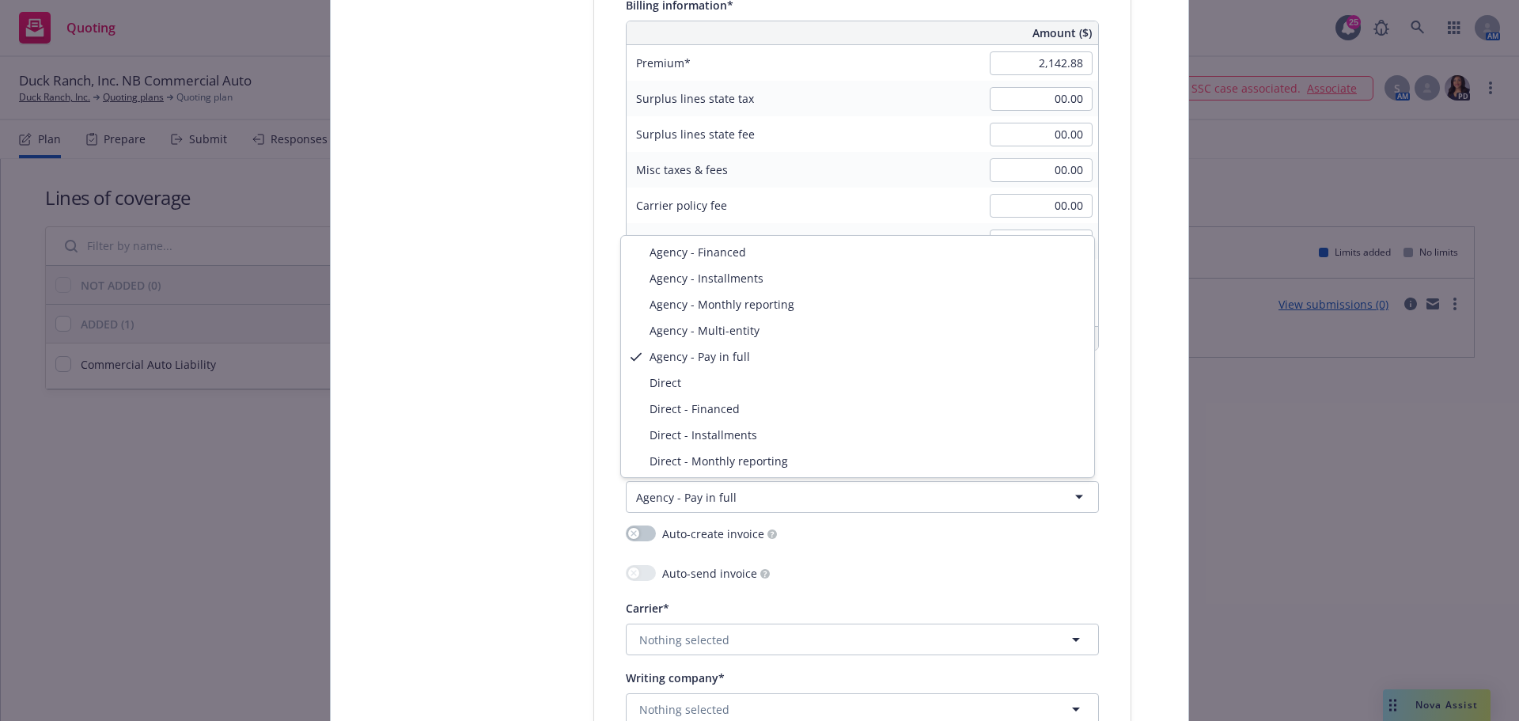
click at [715, 503] on html "Quoting 25 AM Duck Ranch, Inc. NB Commercial Auto Duck Ranch, Inc. Quoting plan…" at bounding box center [759, 360] width 1519 height 721
select select "DIRECT"
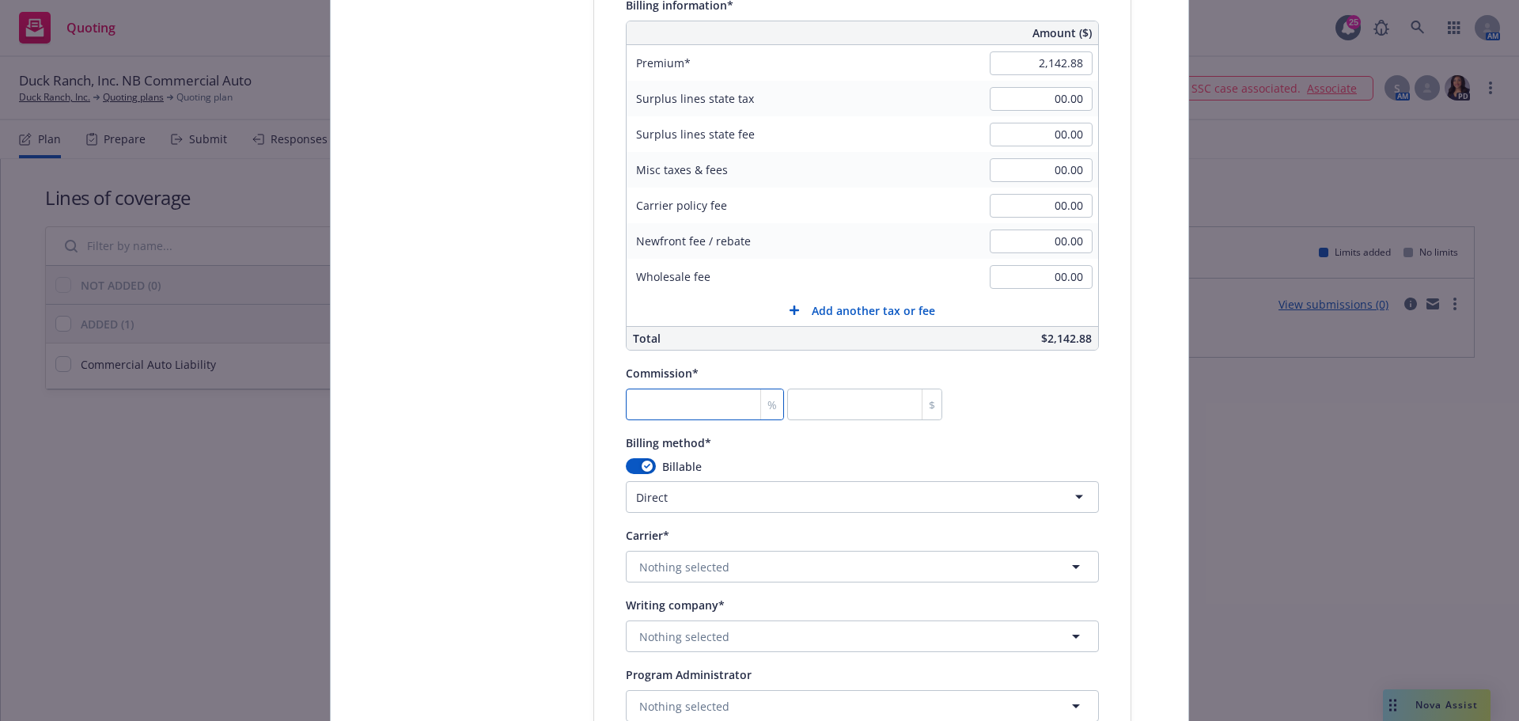
click at [671, 397] on input "number" at bounding box center [705, 404] width 158 height 32
type input "1"
type input "21.43"
type input "10"
type input "214.29"
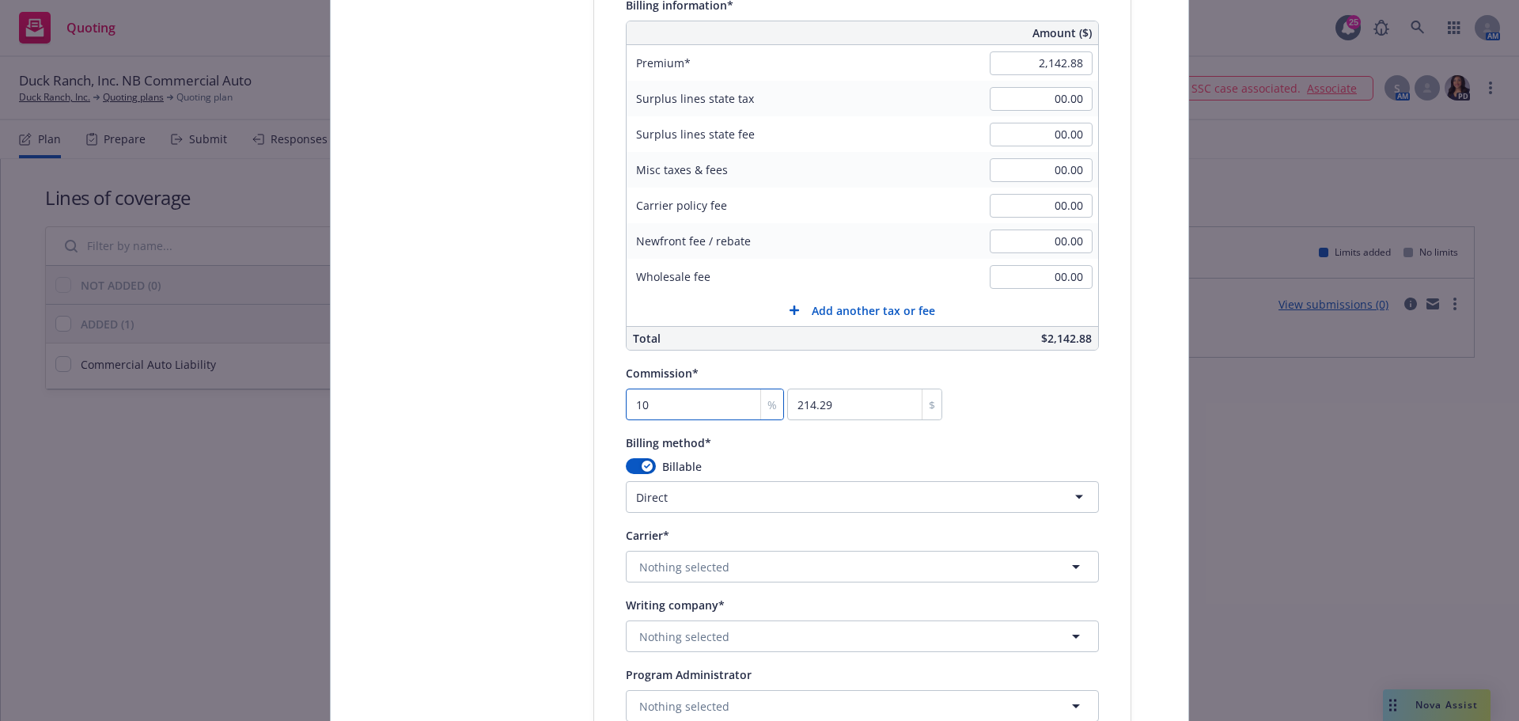
type input "10"
click at [715, 566] on span "Nothing selected" at bounding box center [684, 566] width 90 height 17
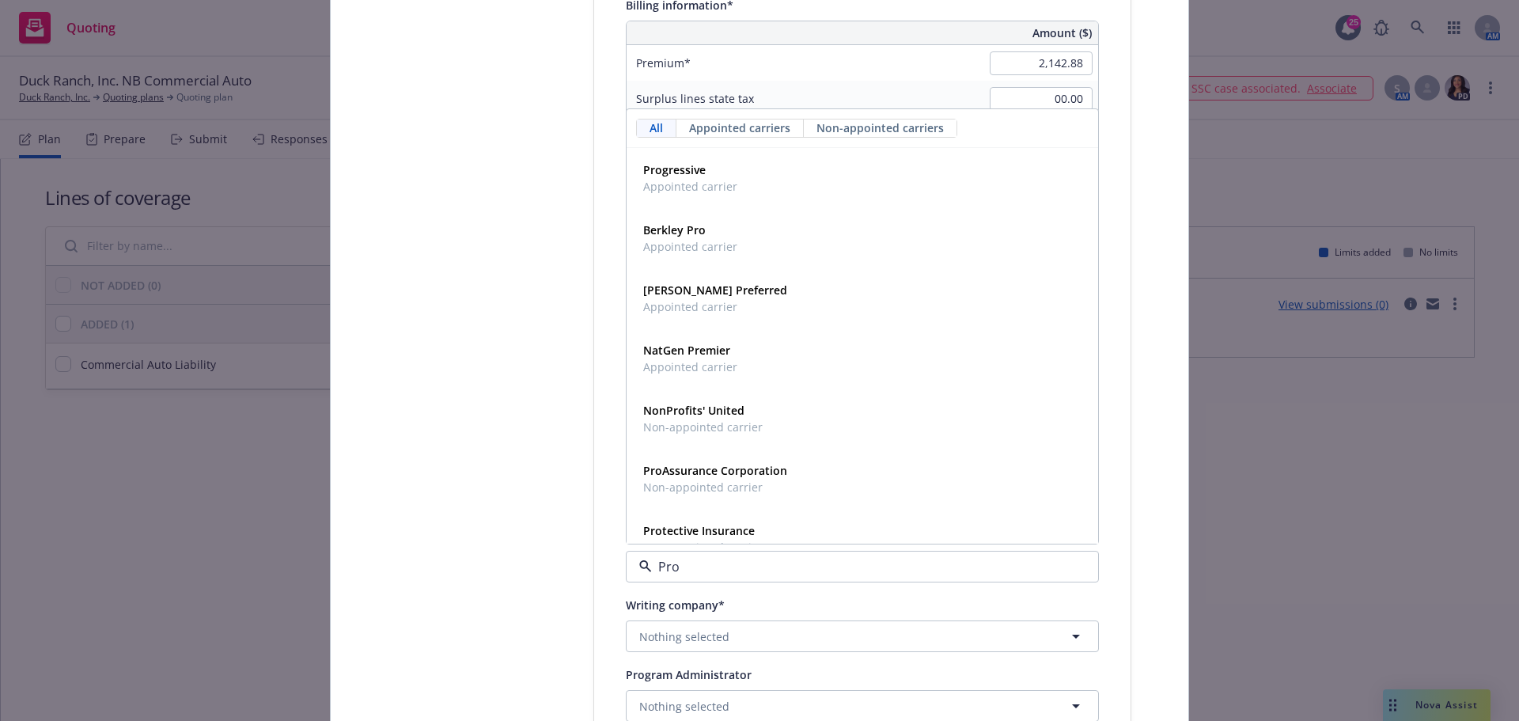
type input "Prog"
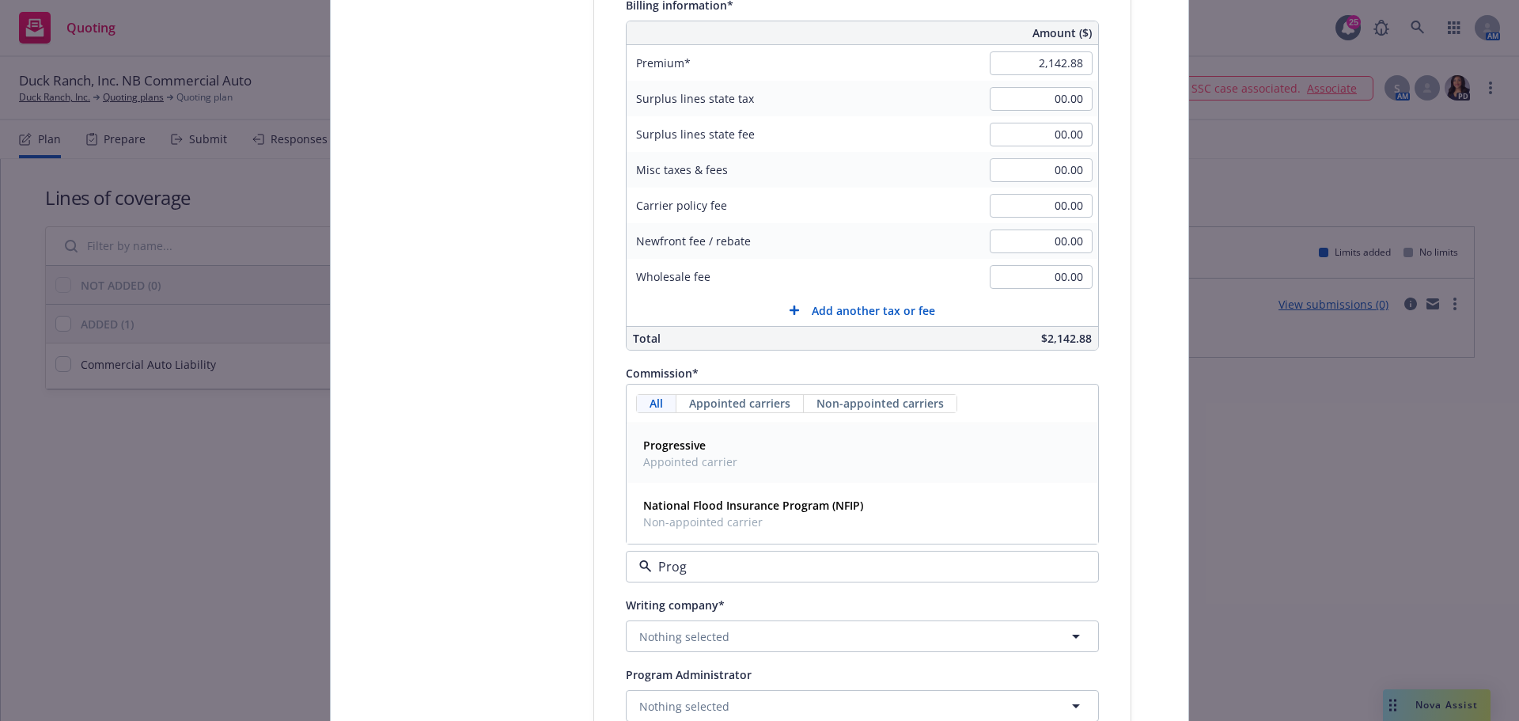
click at [735, 441] on div "Progressive Appointed carrier" at bounding box center [862, 453] width 451 height 40
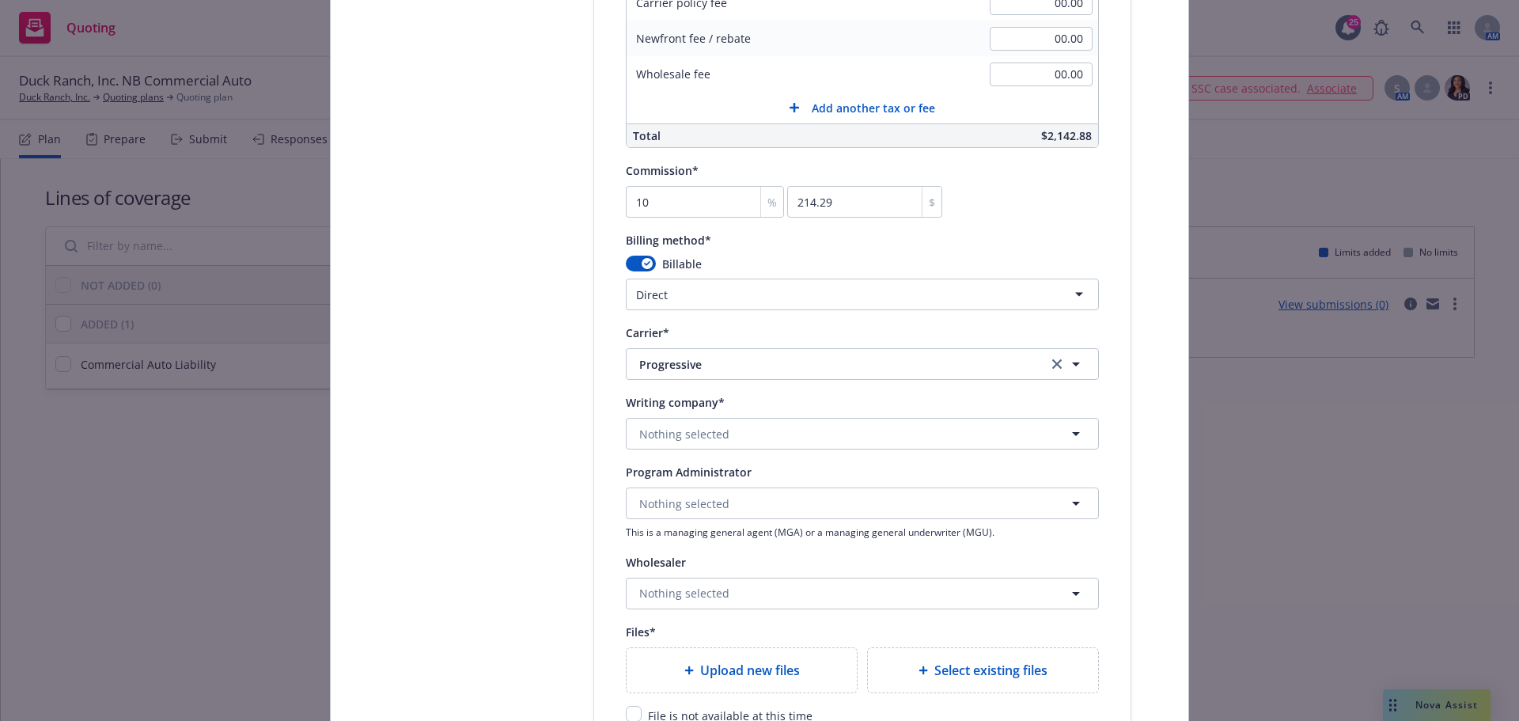
scroll to position [1318, 0]
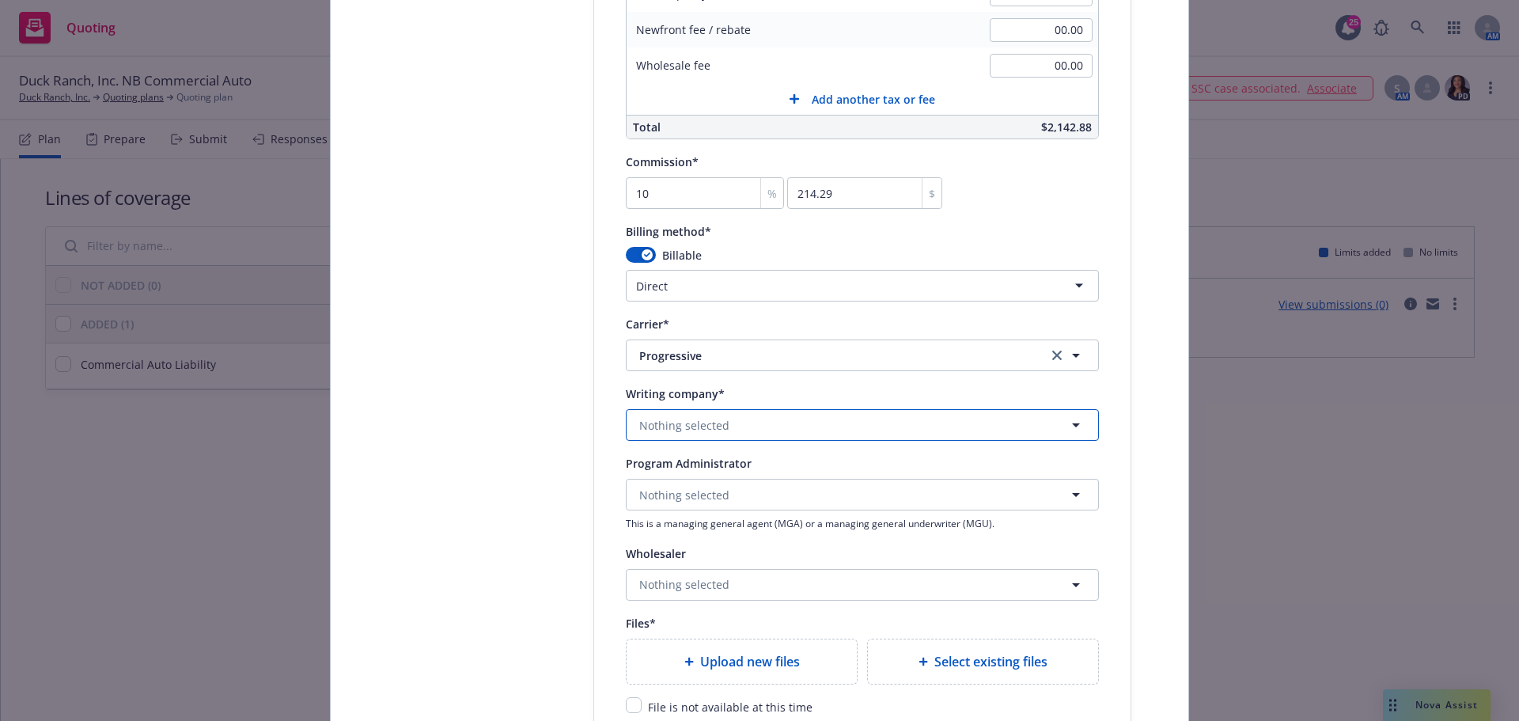
click at [770, 423] on button "Nothing selected" at bounding box center [862, 425] width 473 height 32
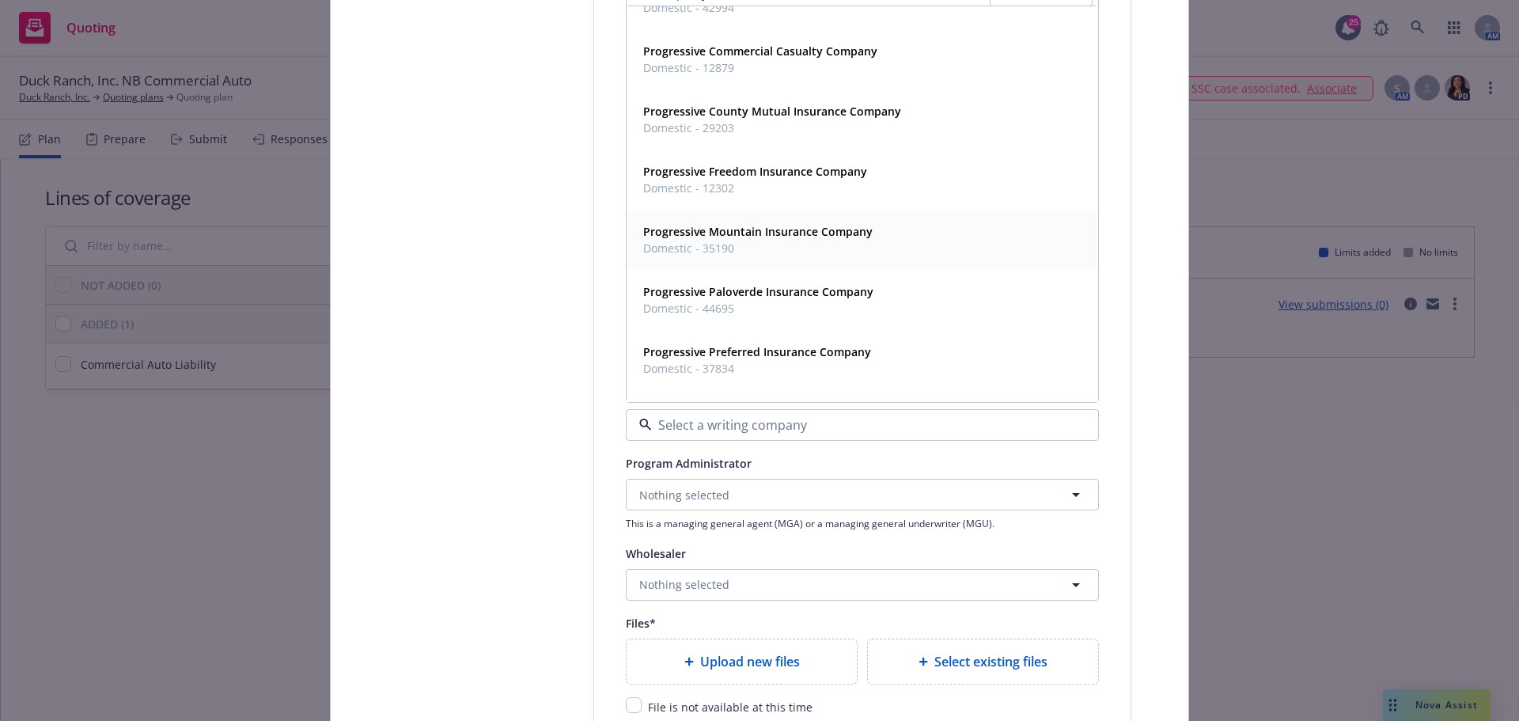
scroll to position [626, 0]
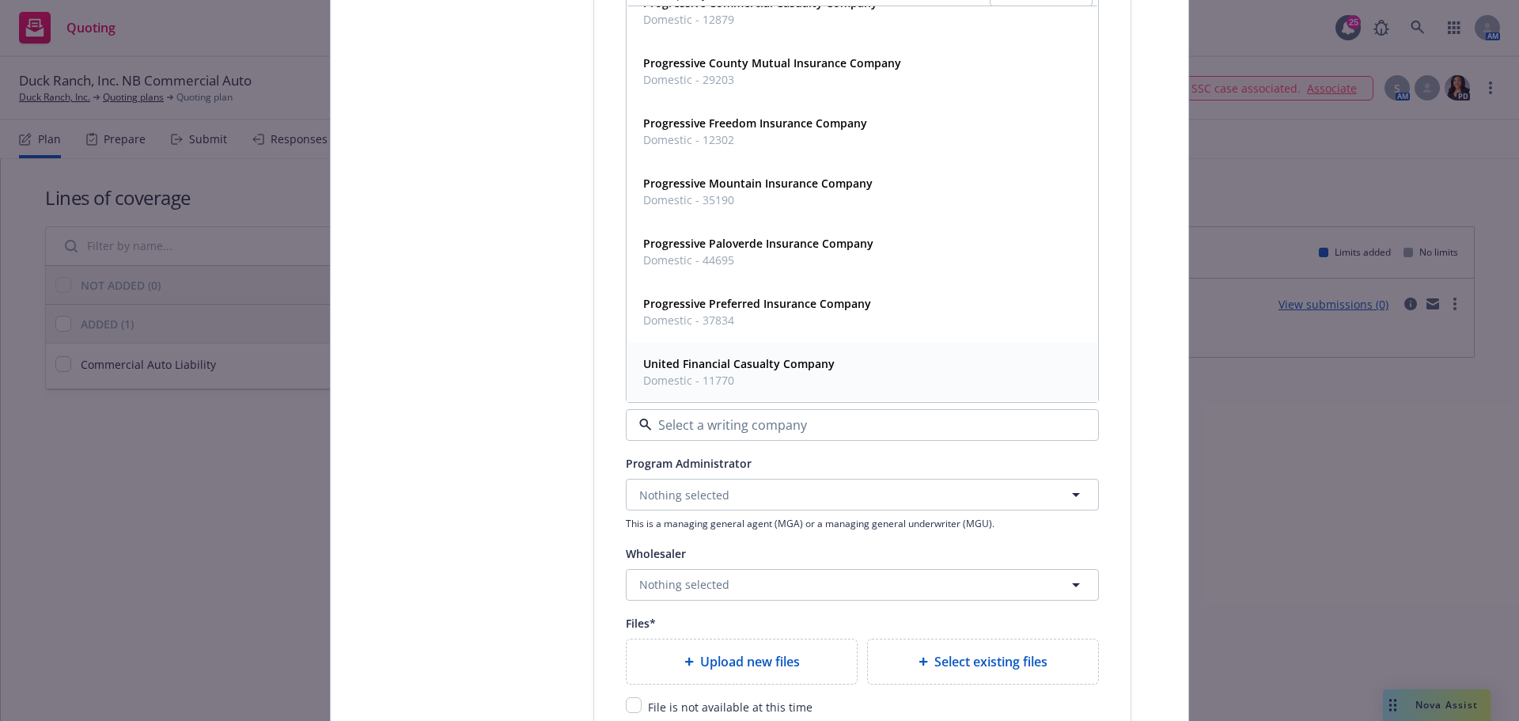
click at [796, 352] on div "United Financial Casualty Company Domestic - 11770" at bounding box center [737, 372] width 201 height 40
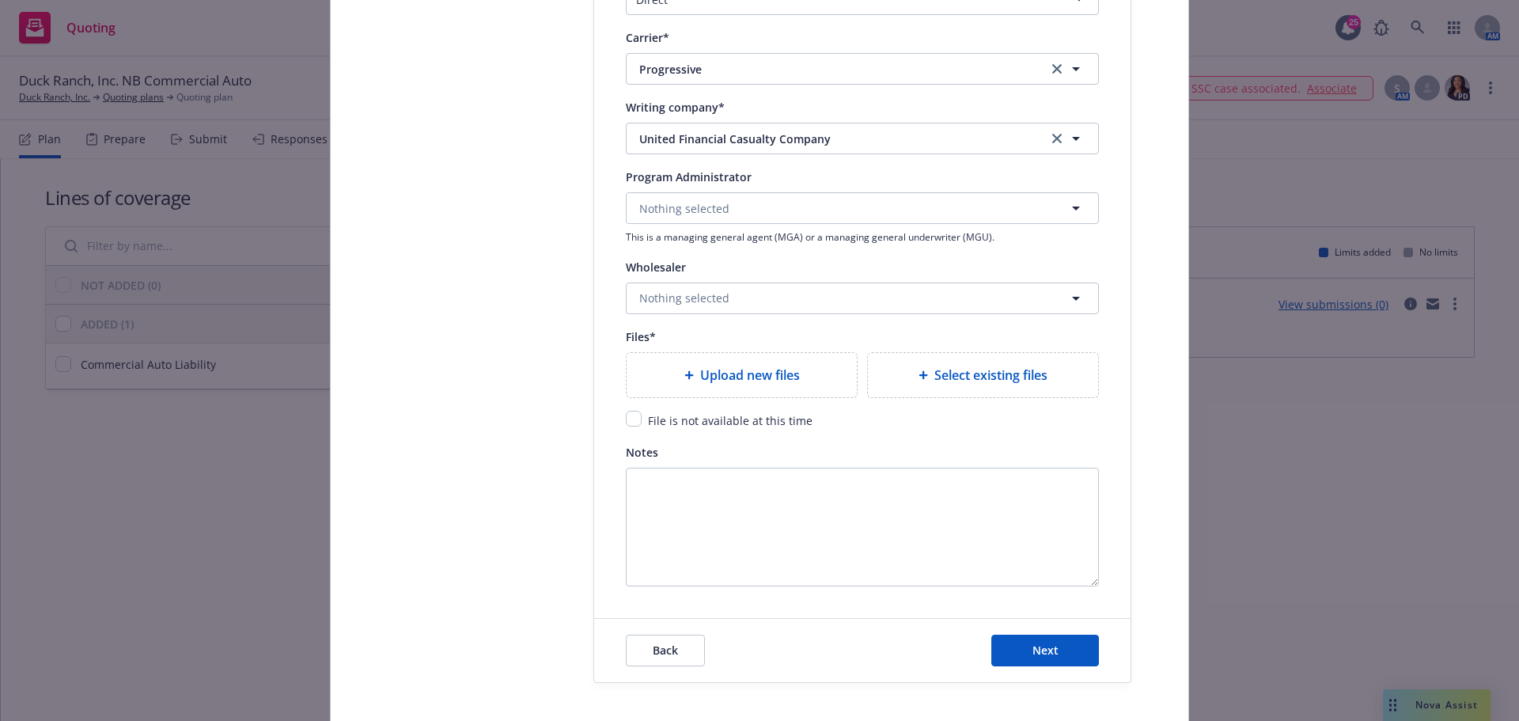
scroll to position [1685, 0]
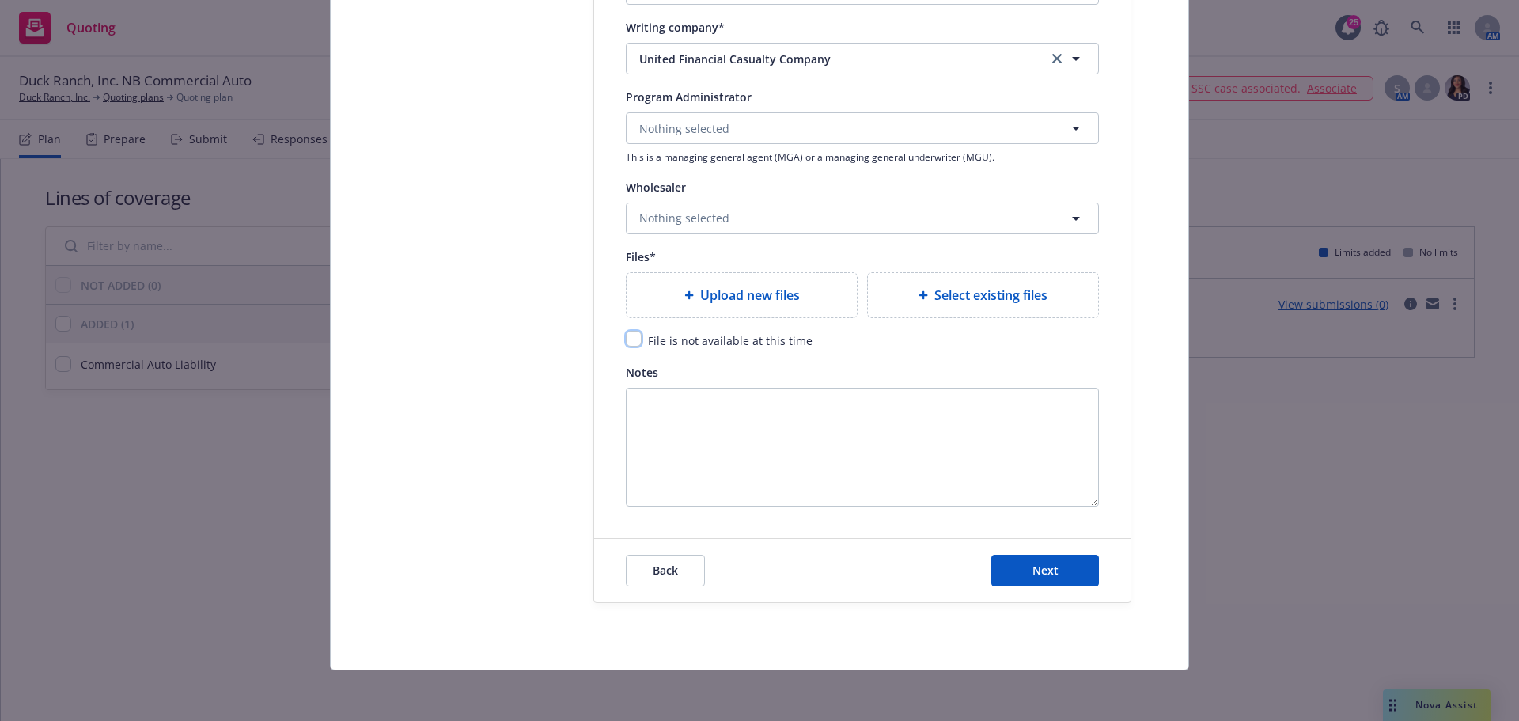
click at [629, 340] on input "checkbox" at bounding box center [634, 339] width 16 height 16
checkbox input "true"
click at [1055, 581] on button "Next" at bounding box center [1045, 570] width 108 height 32
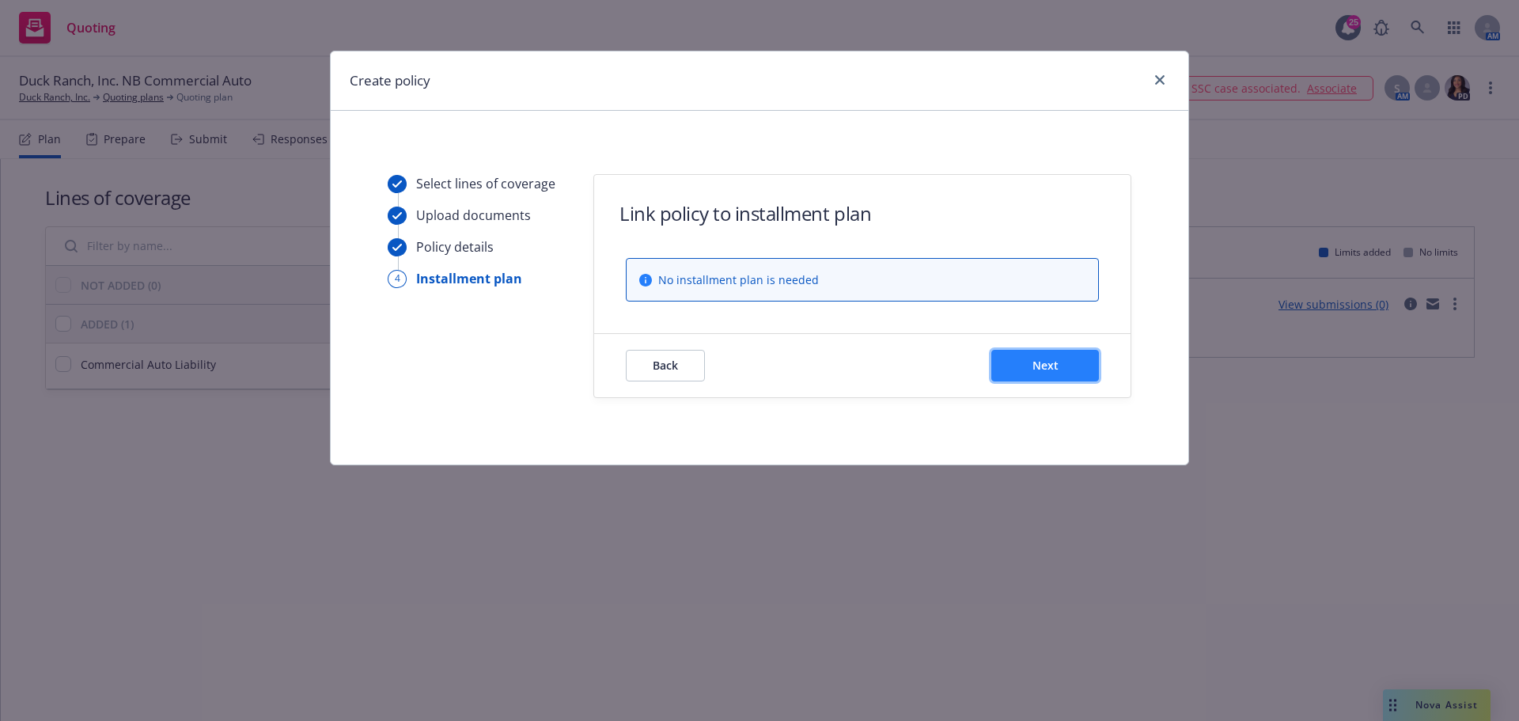
click at [1053, 357] on span "Next" at bounding box center [1045, 364] width 26 height 15
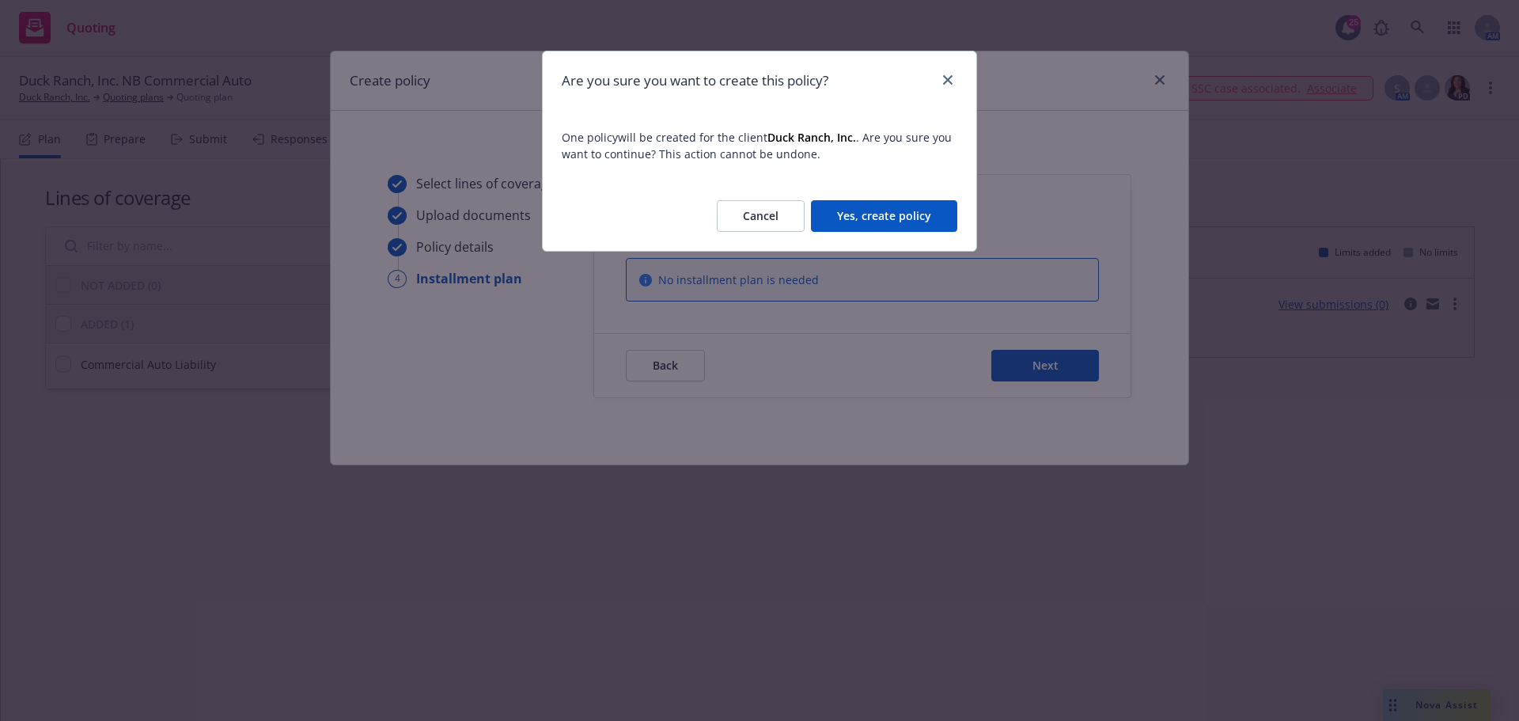
click at [920, 206] on button "Yes, create policy" at bounding box center [884, 216] width 146 height 32
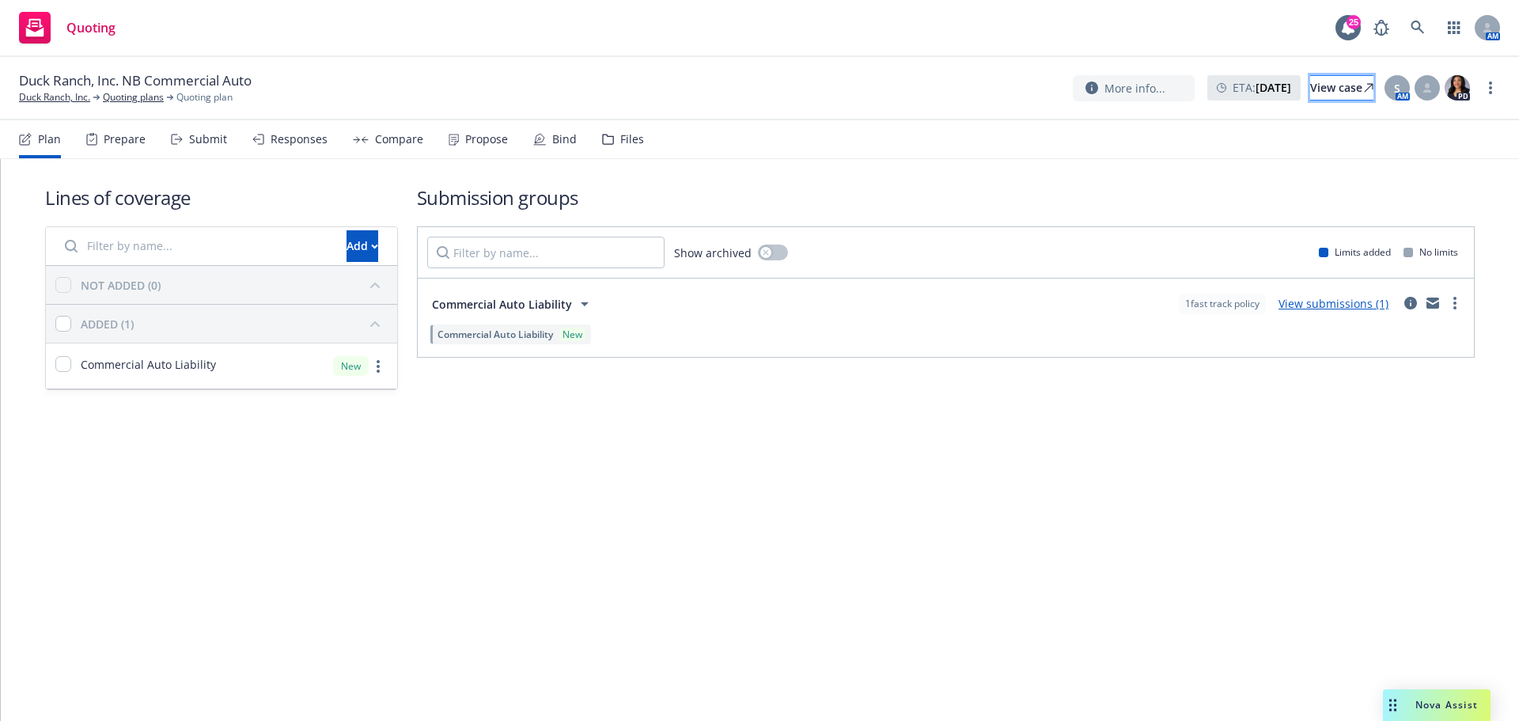
click at [1333, 93] on div "View case" at bounding box center [1341, 88] width 63 height 24
drag, startPoint x: 72, startPoint y: 96, endPoint x: 77, endPoint y: 105, distance: 9.9
click at [72, 96] on link "Duck Ranch, Inc." at bounding box center [54, 97] width 71 height 14
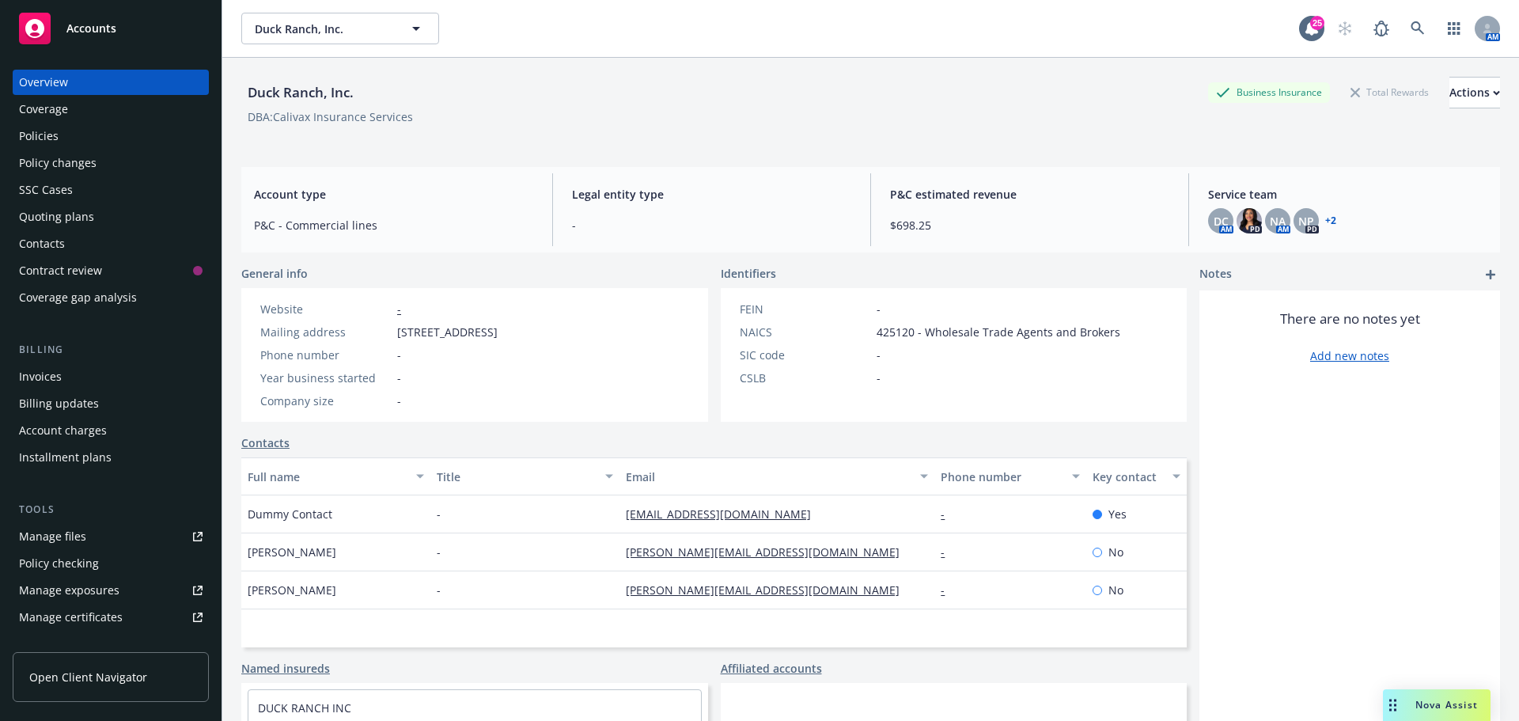
click at [109, 553] on div "Policy checking" at bounding box center [110, 562] width 183 height 25
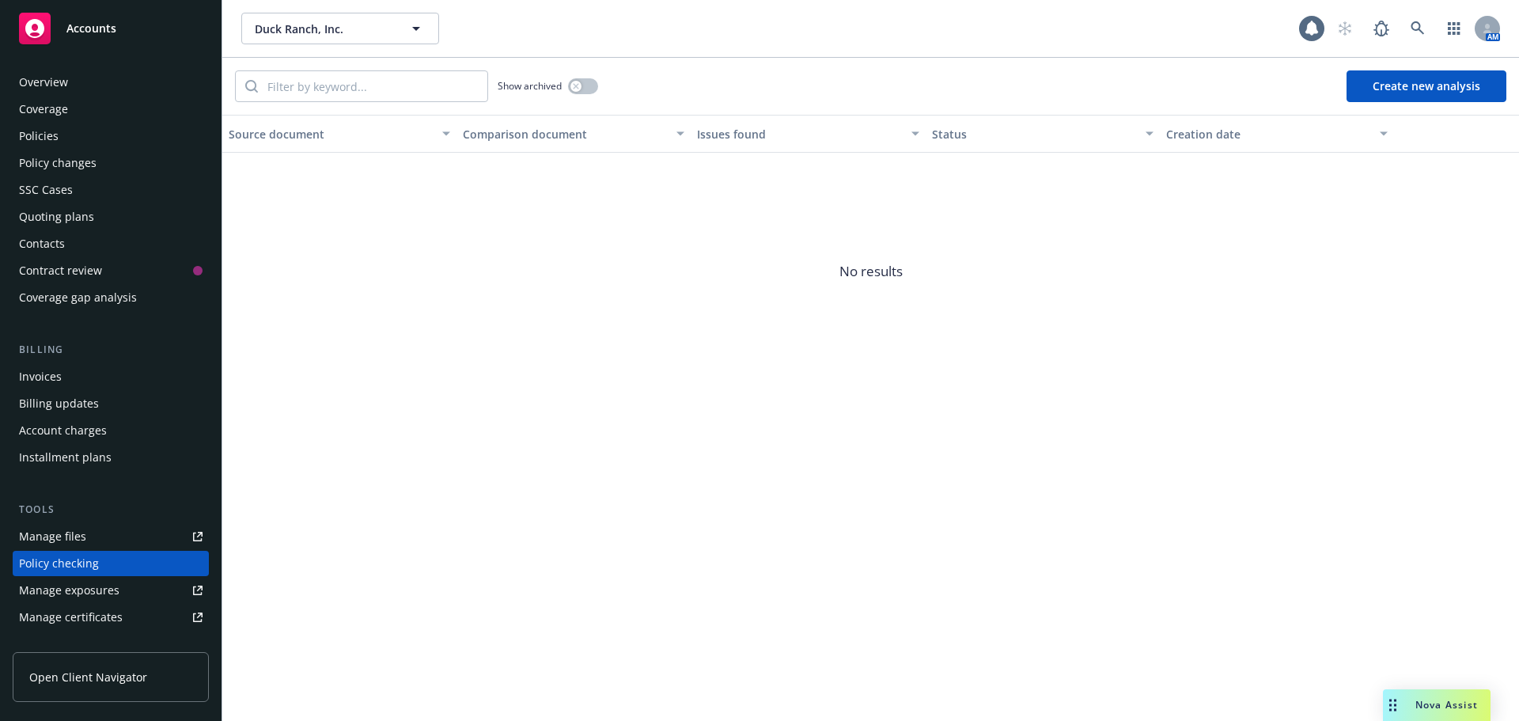
scroll to position [178, 0]
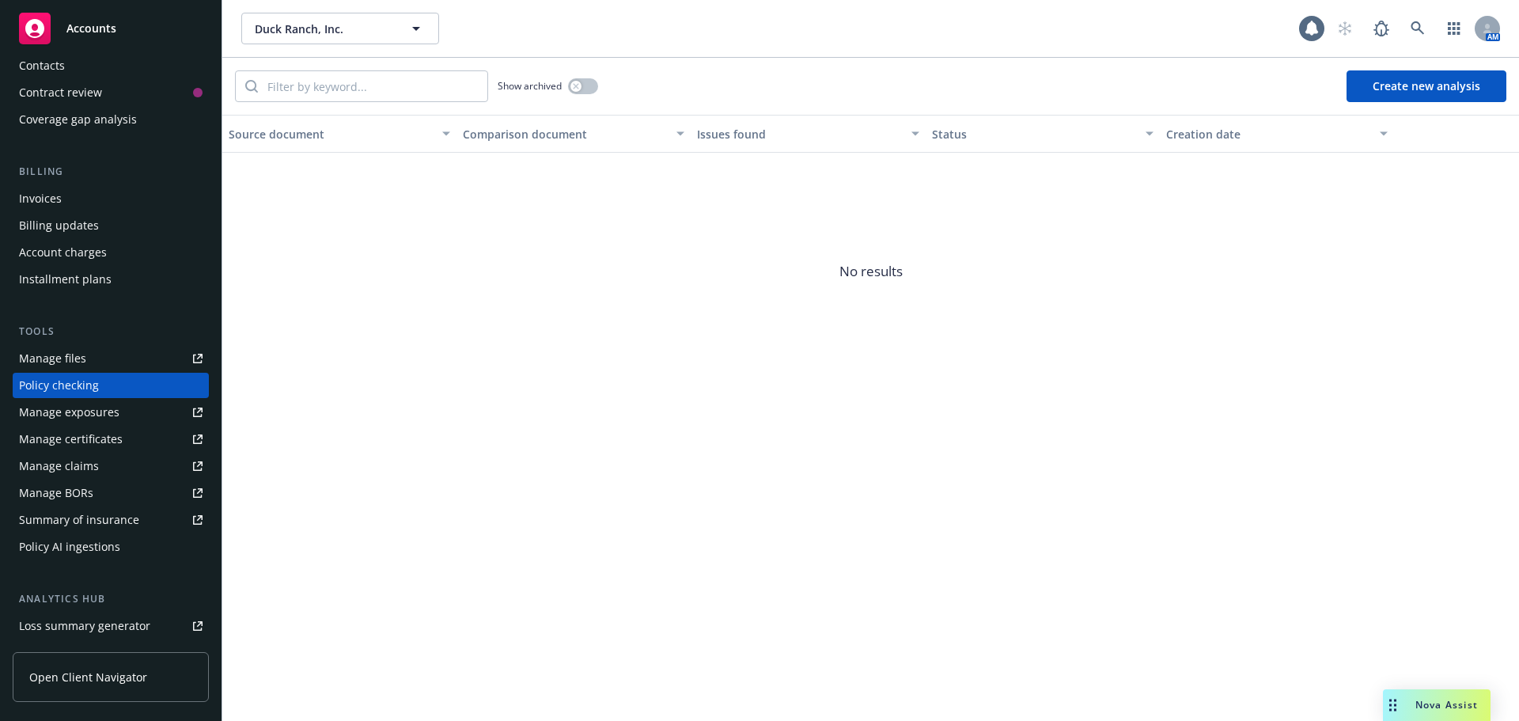
click at [96, 362] on link "Manage files" at bounding box center [111, 358] width 196 height 25
click at [1412, 31] on icon at bounding box center [1417, 28] width 14 height 14
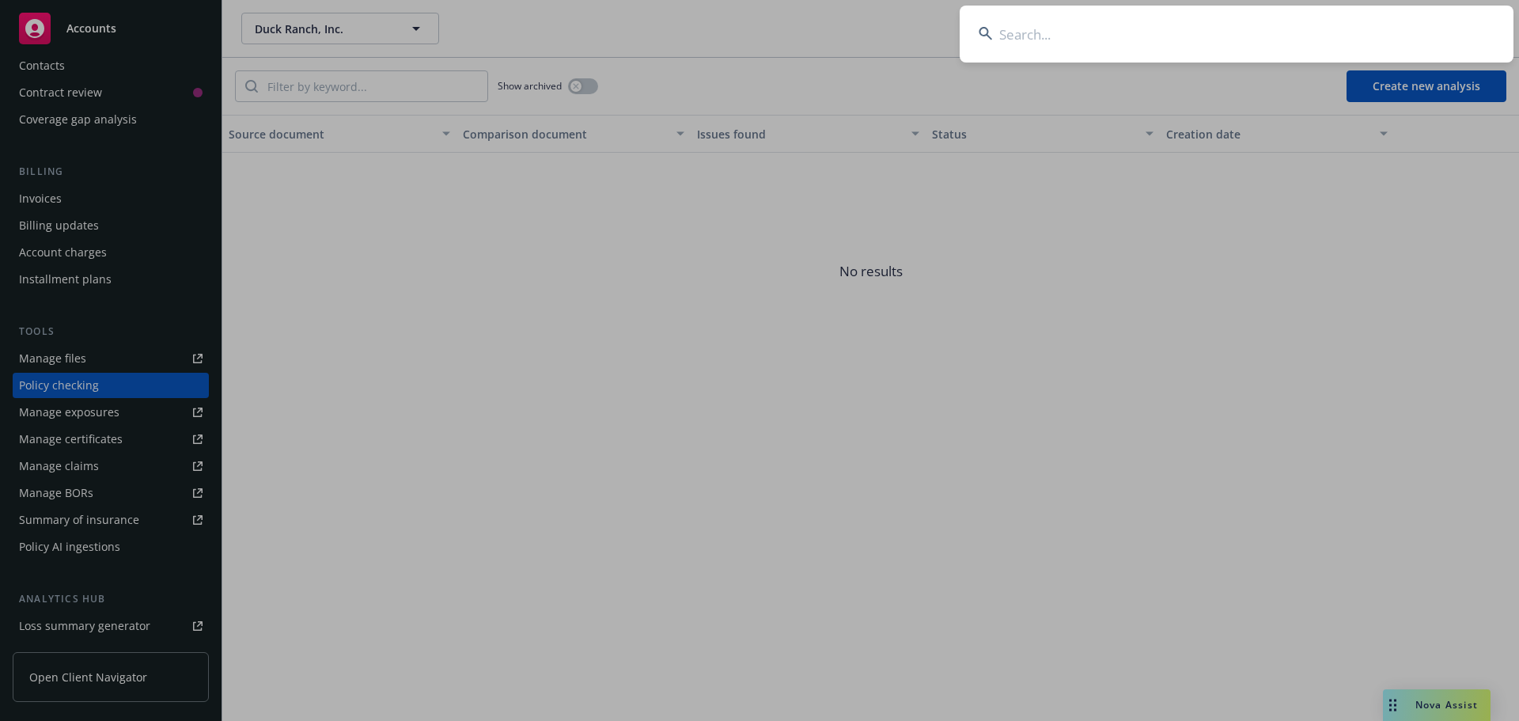
click at [1052, 48] on input at bounding box center [1236, 34] width 554 height 57
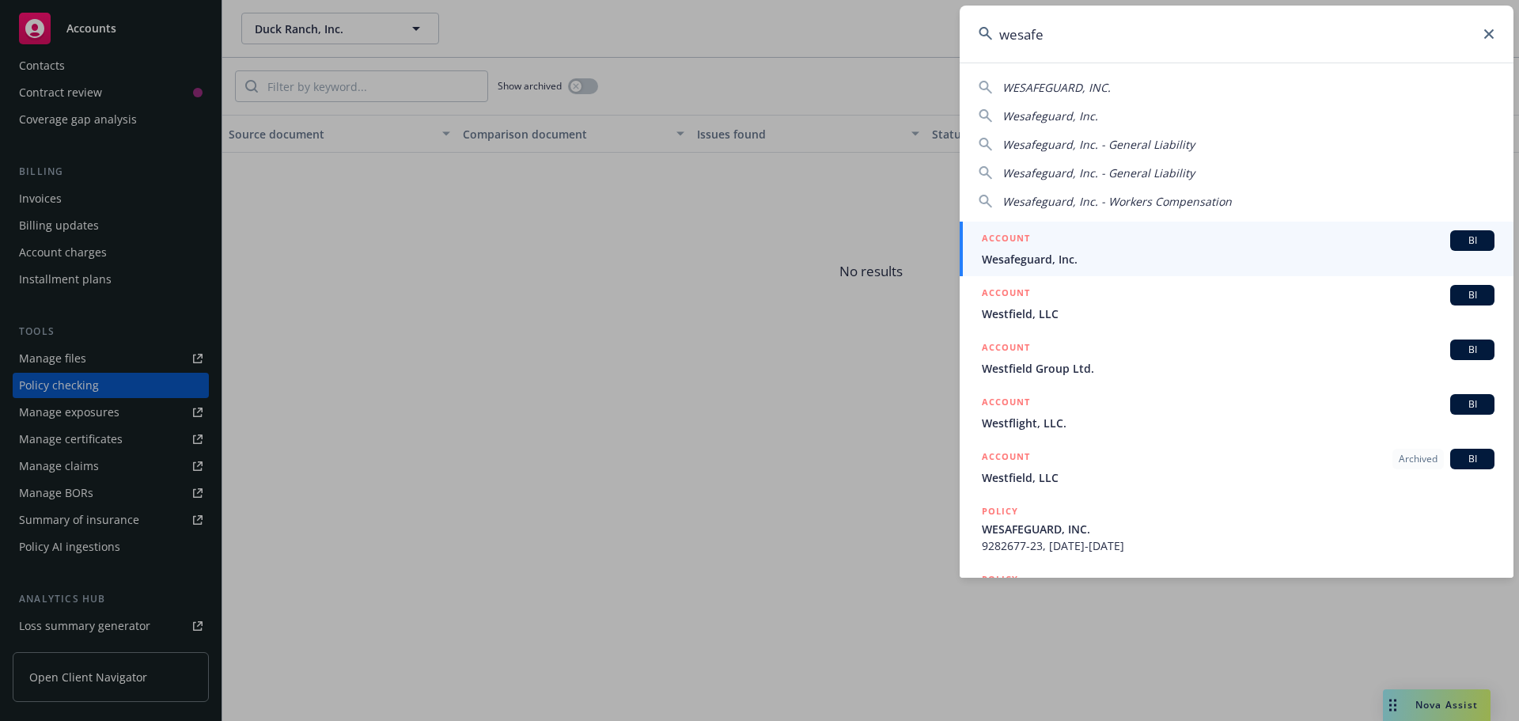
type input "wesafe"
click at [1115, 233] on div "ACCOUNT BI" at bounding box center [1238, 240] width 513 height 21
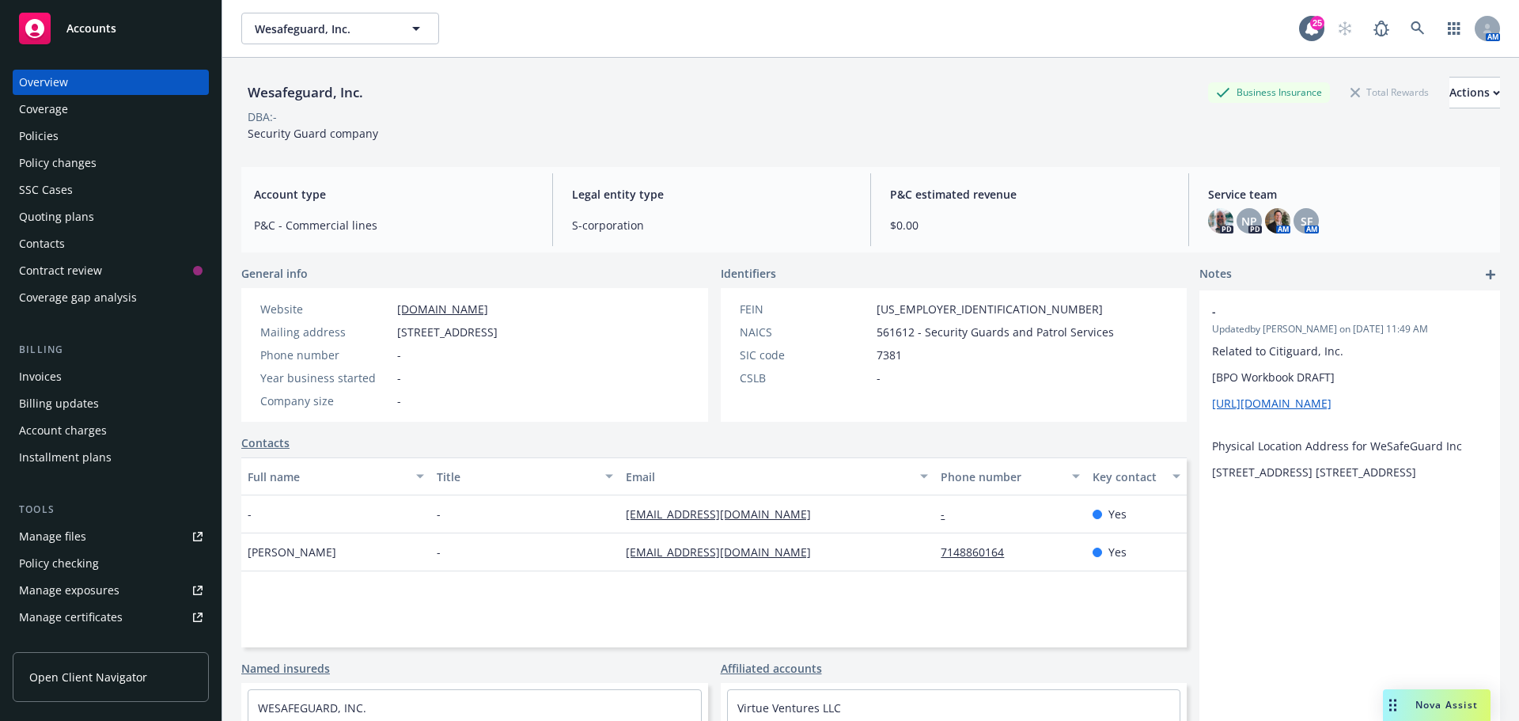
click at [109, 124] on div "Policies" at bounding box center [110, 135] width 183 height 25
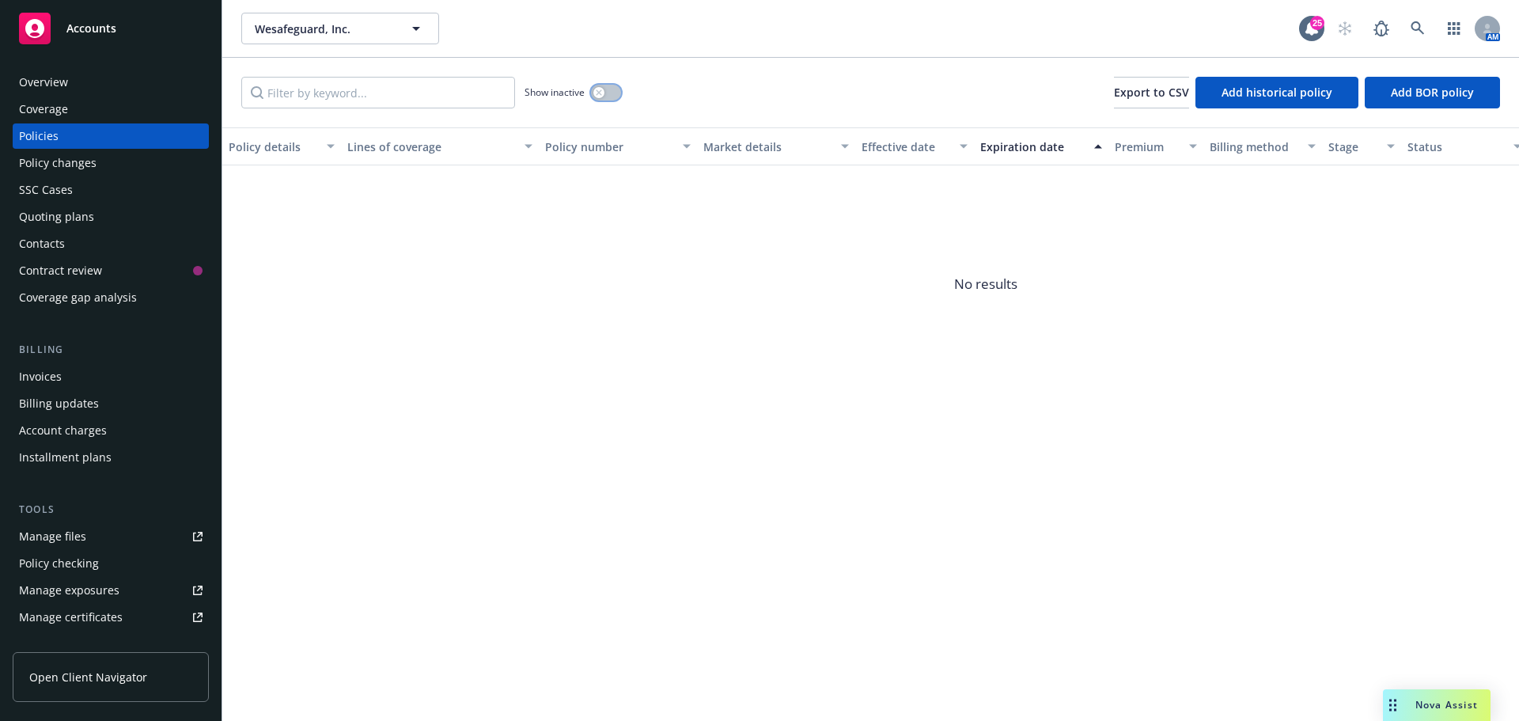
click at [606, 93] on button "button" at bounding box center [606, 93] width 30 height 16
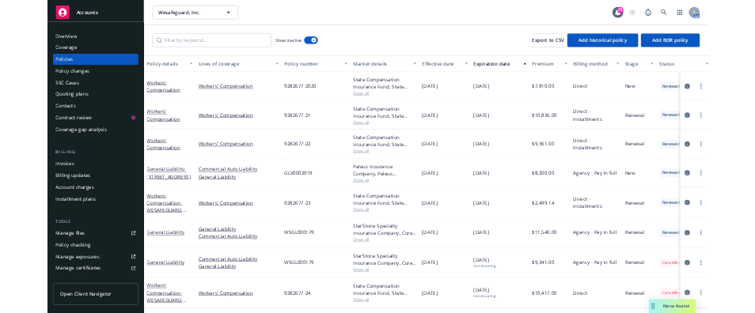
scroll to position [2, 0]
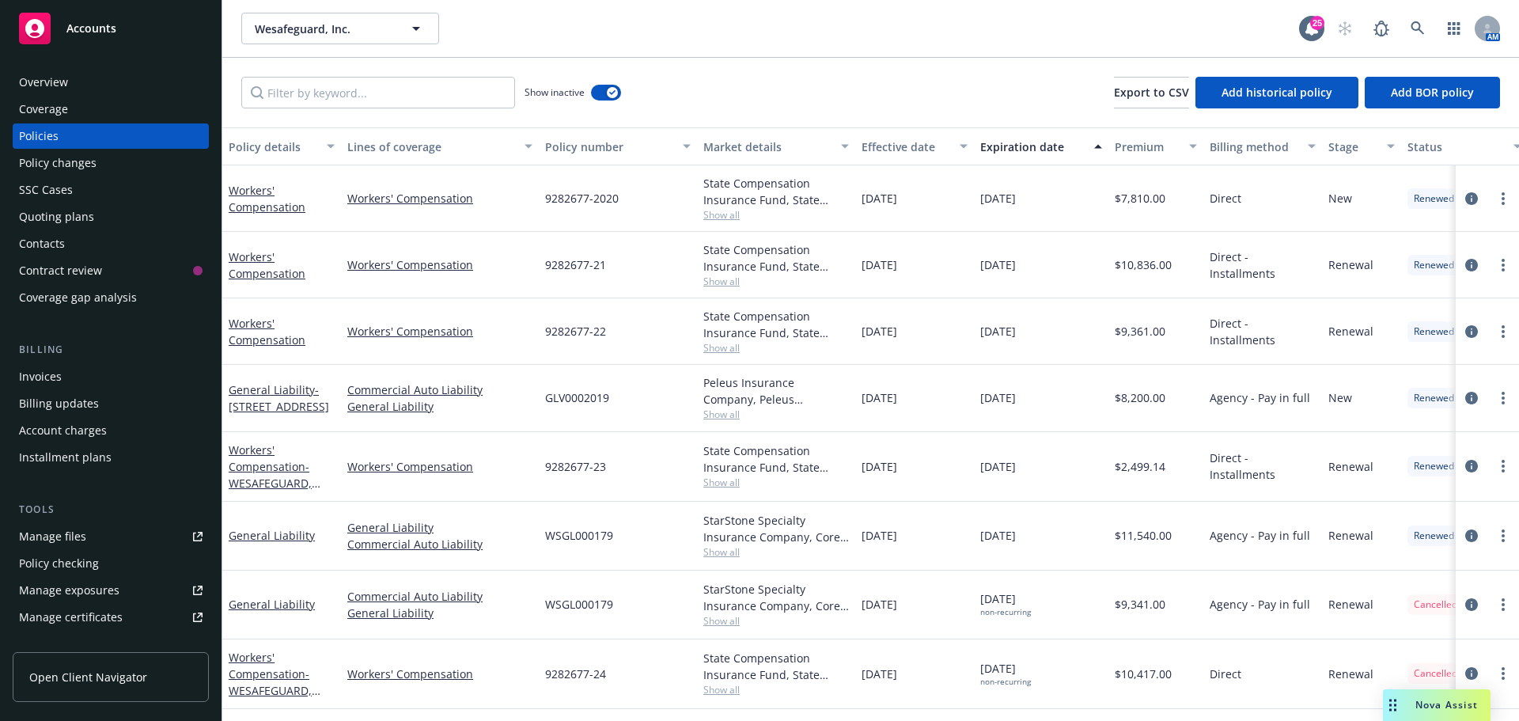
click at [611, 11] on div "Wesafeguard, Inc. Wesafeguard, Inc. 25 AM" at bounding box center [870, 28] width 1296 height 57
click at [107, 73] on div "Overview" at bounding box center [110, 82] width 183 height 25
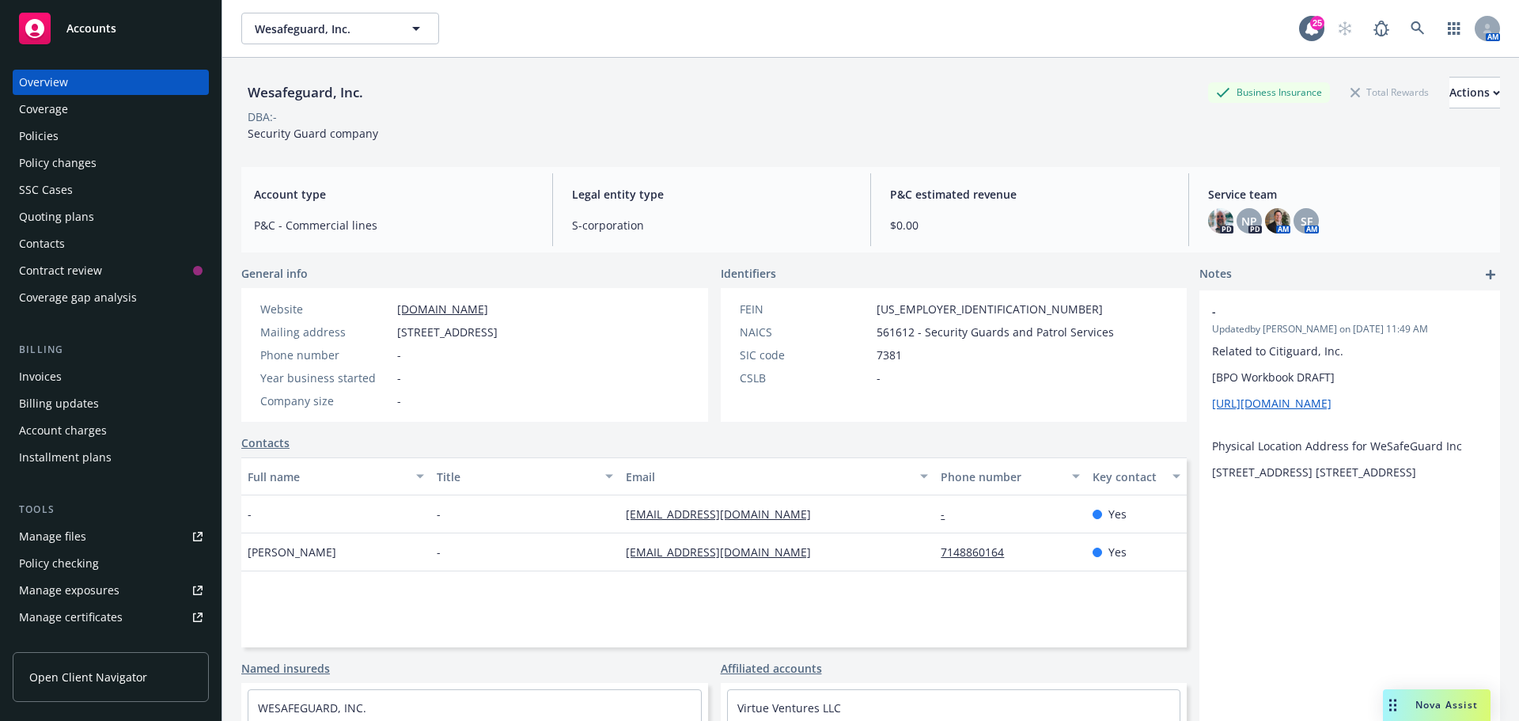
click at [89, 130] on div "Policies" at bounding box center [110, 135] width 183 height 25
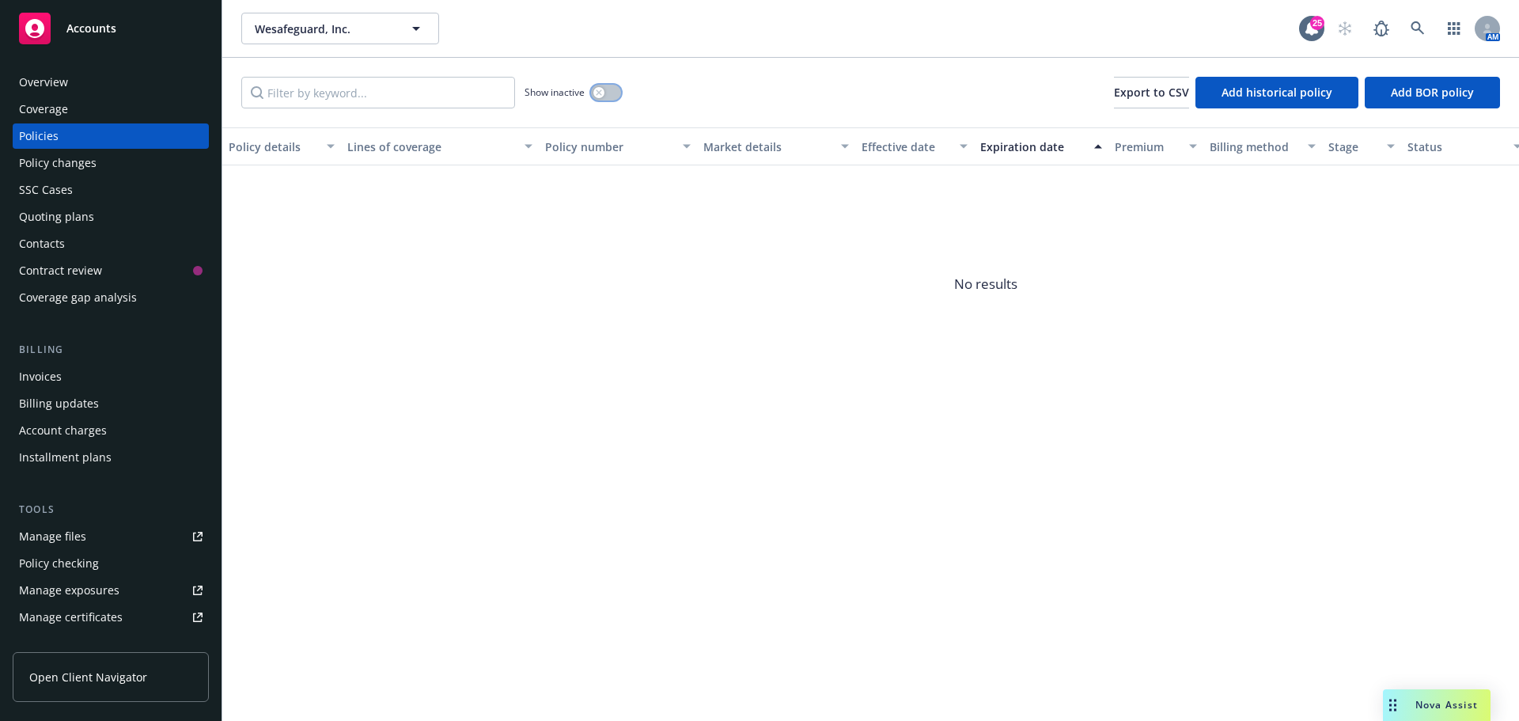
click at [615, 94] on button "button" at bounding box center [606, 93] width 30 height 16
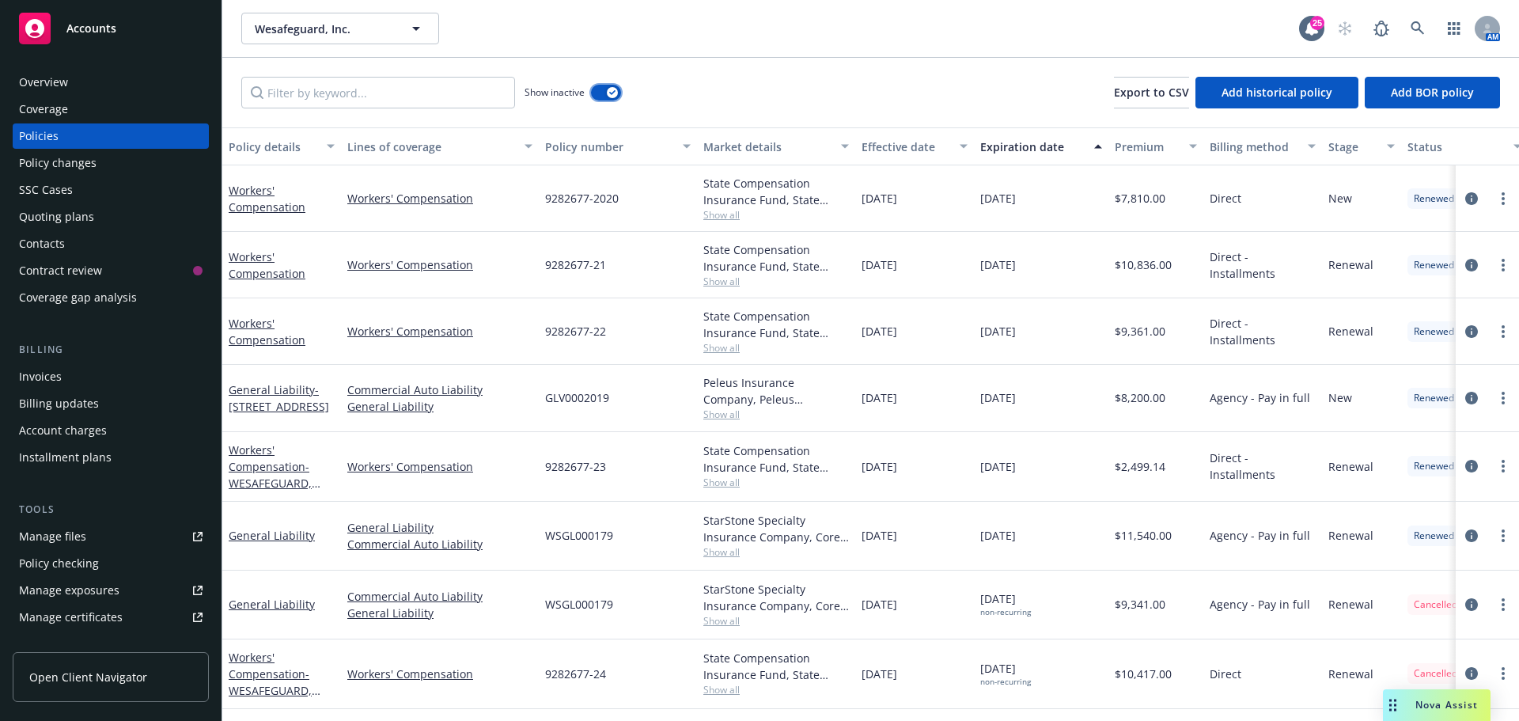
scroll to position [2, 0]
drag, startPoint x: 1114, startPoint y: 675, endPoint x: 1170, endPoint y: 678, distance: 55.4
click at [1170, 678] on span "$10,417.00" at bounding box center [1142, 673] width 57 height 17
click at [1468, 676] on link "circleInformation" at bounding box center [1471, 673] width 19 height 19
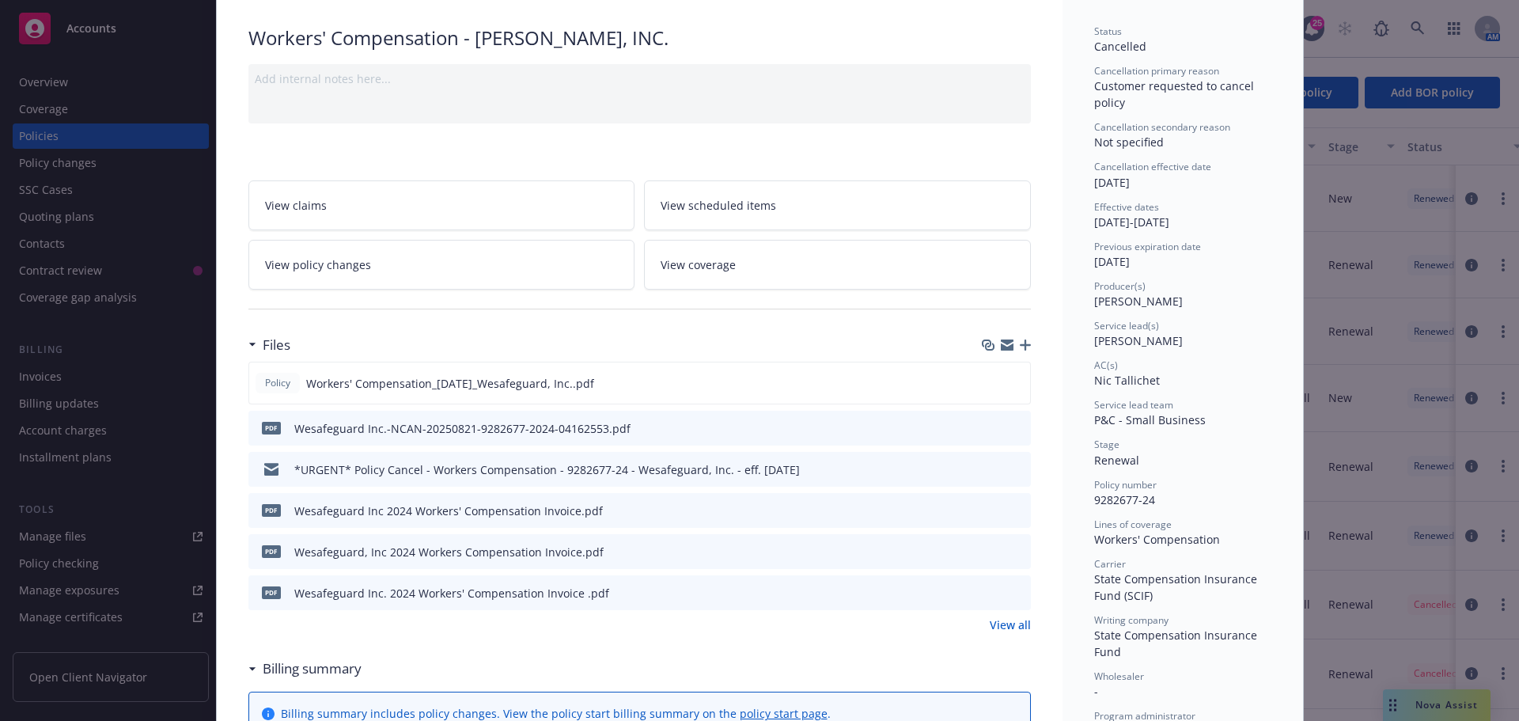
scroll to position [263, 0]
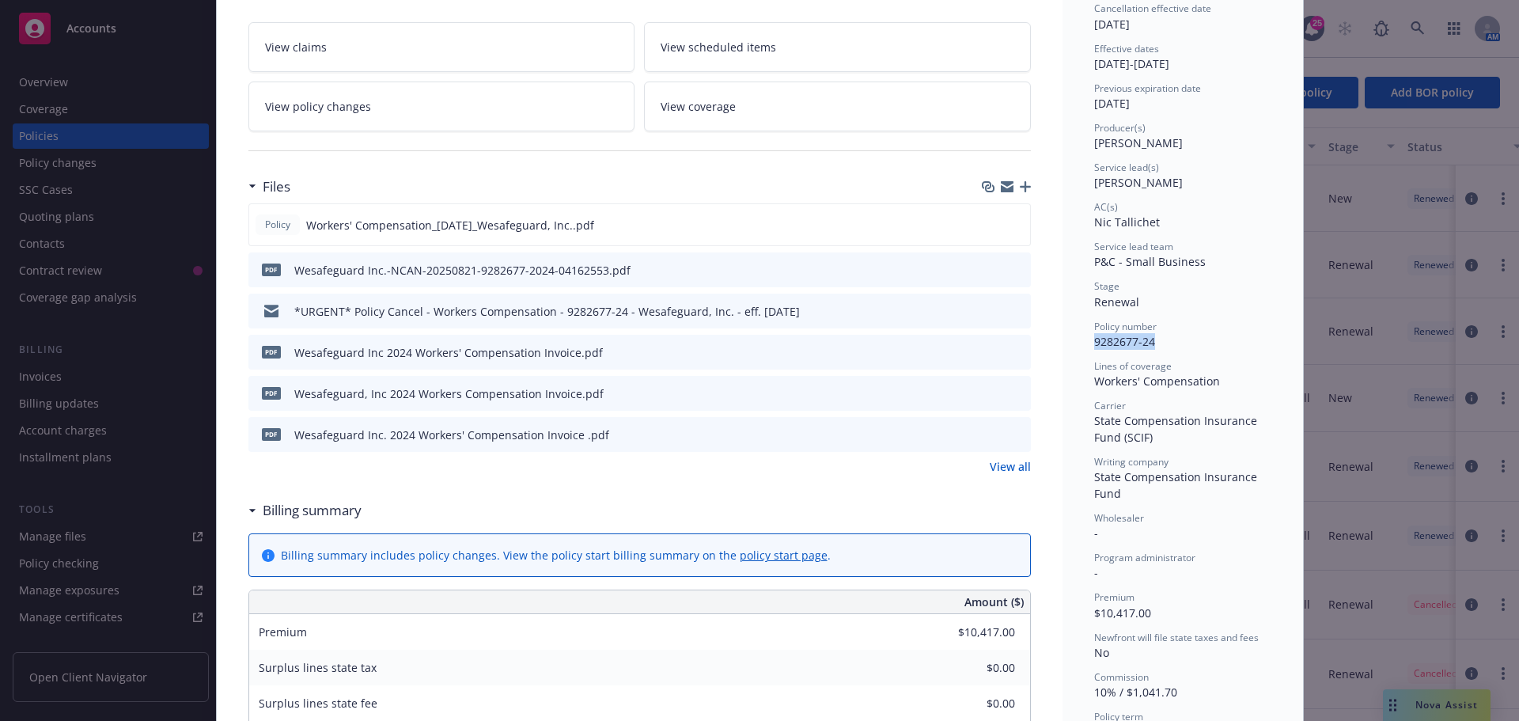
drag, startPoint x: 1089, startPoint y: 342, endPoint x: 1151, endPoint y: 341, distance: 61.7
click at [1151, 341] on div "Policy number 9282677-24" at bounding box center [1182, 335] width 177 height 30
copy span "9282677-24"
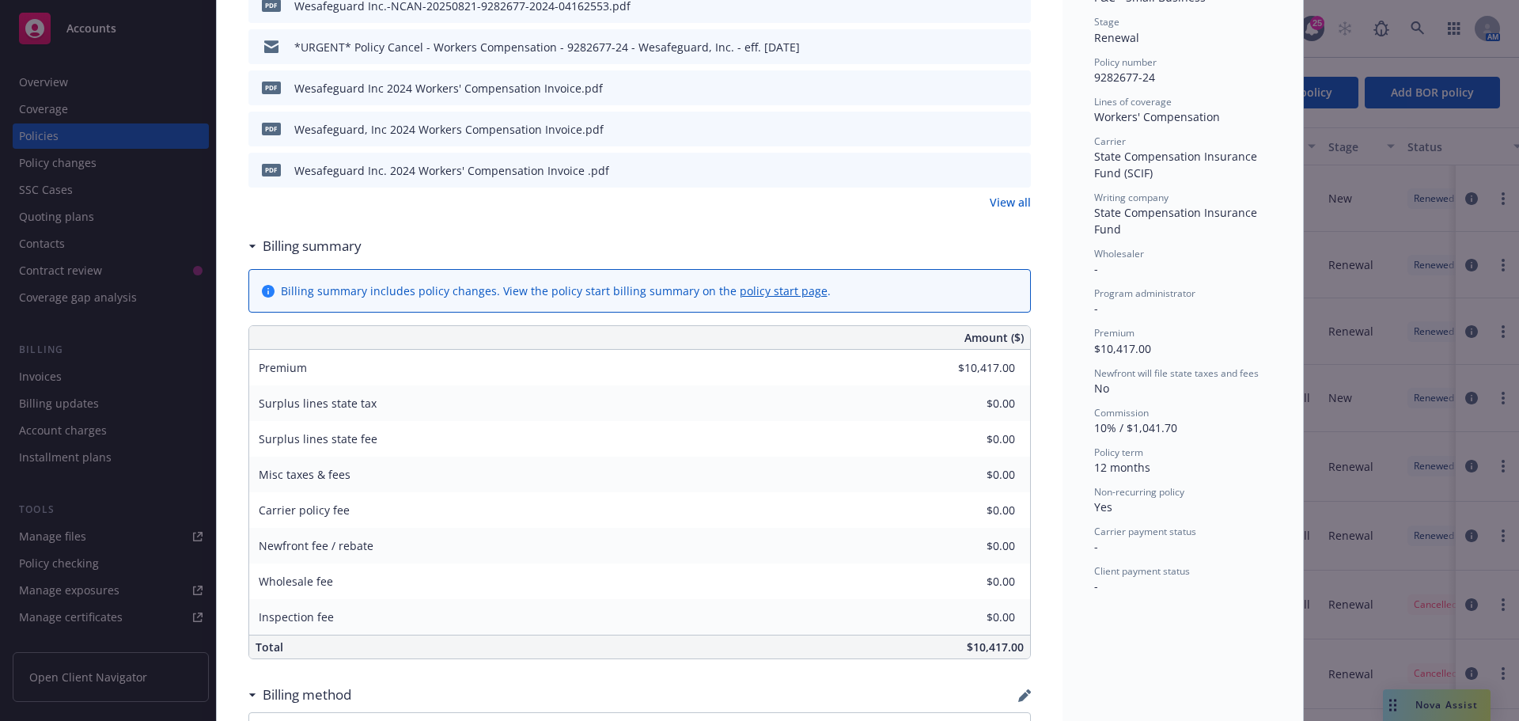
click at [1023, 369] on div "Amount ($) Premium $10,417.00 Surplus lines state tax $0.00 Surplus lines state…" at bounding box center [639, 492] width 782 height 334
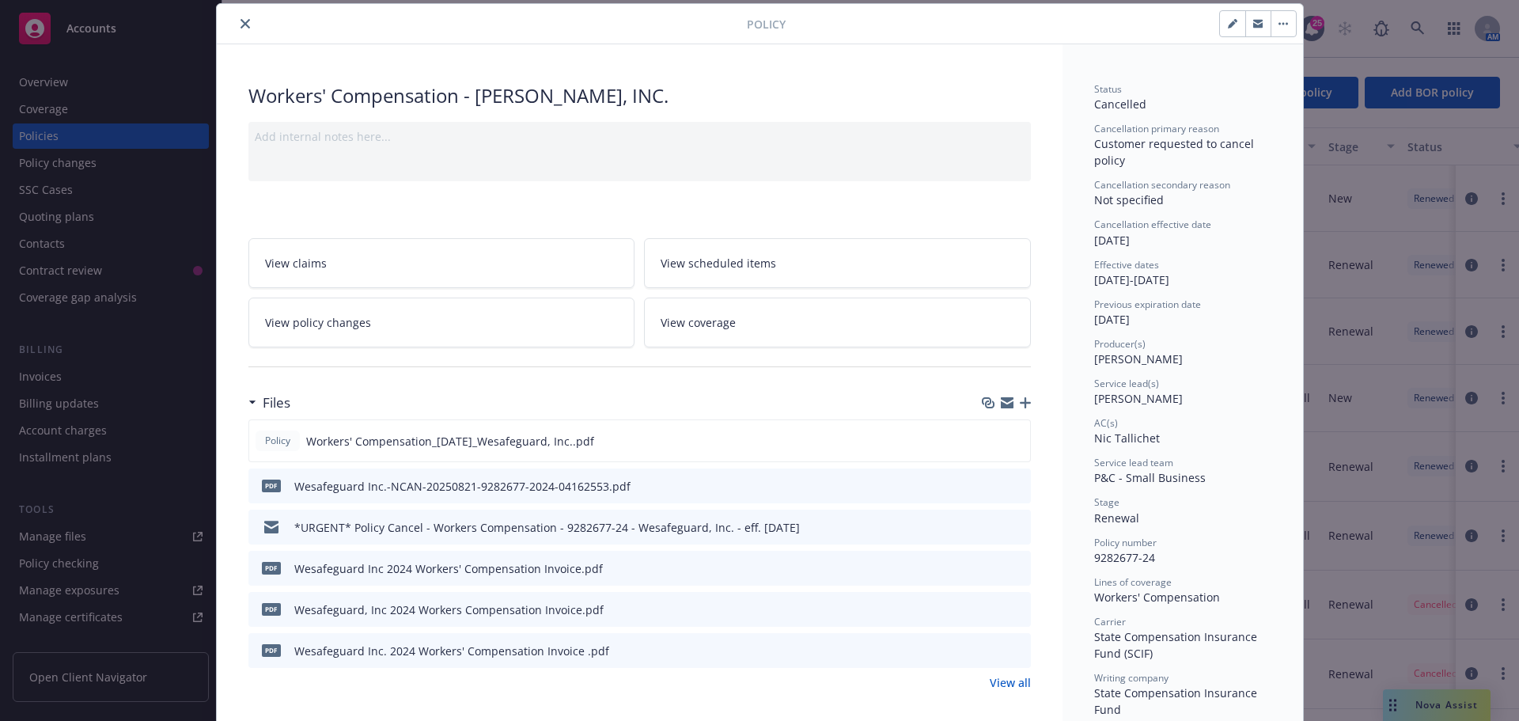
scroll to position [0, 0]
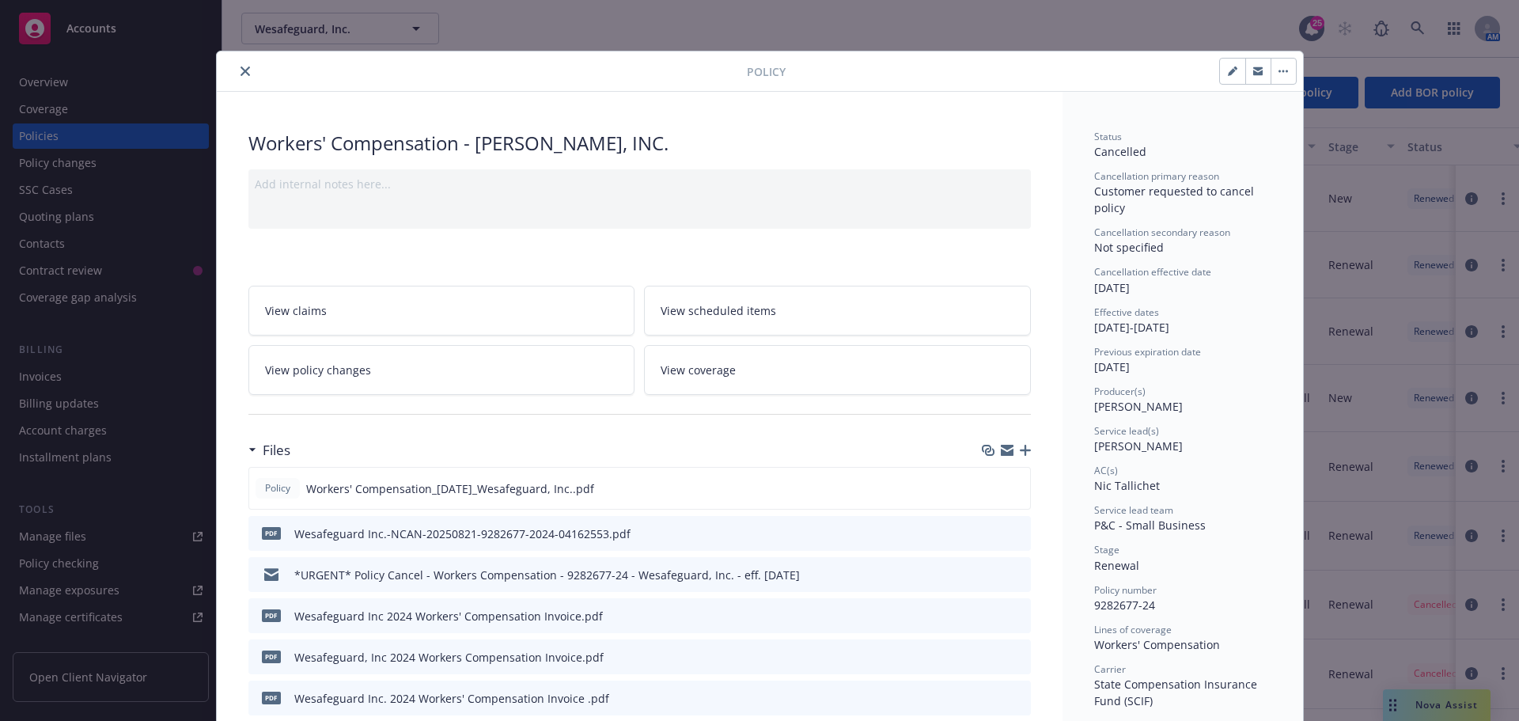
click at [242, 69] on icon "close" at bounding box center [244, 70] width 9 height 9
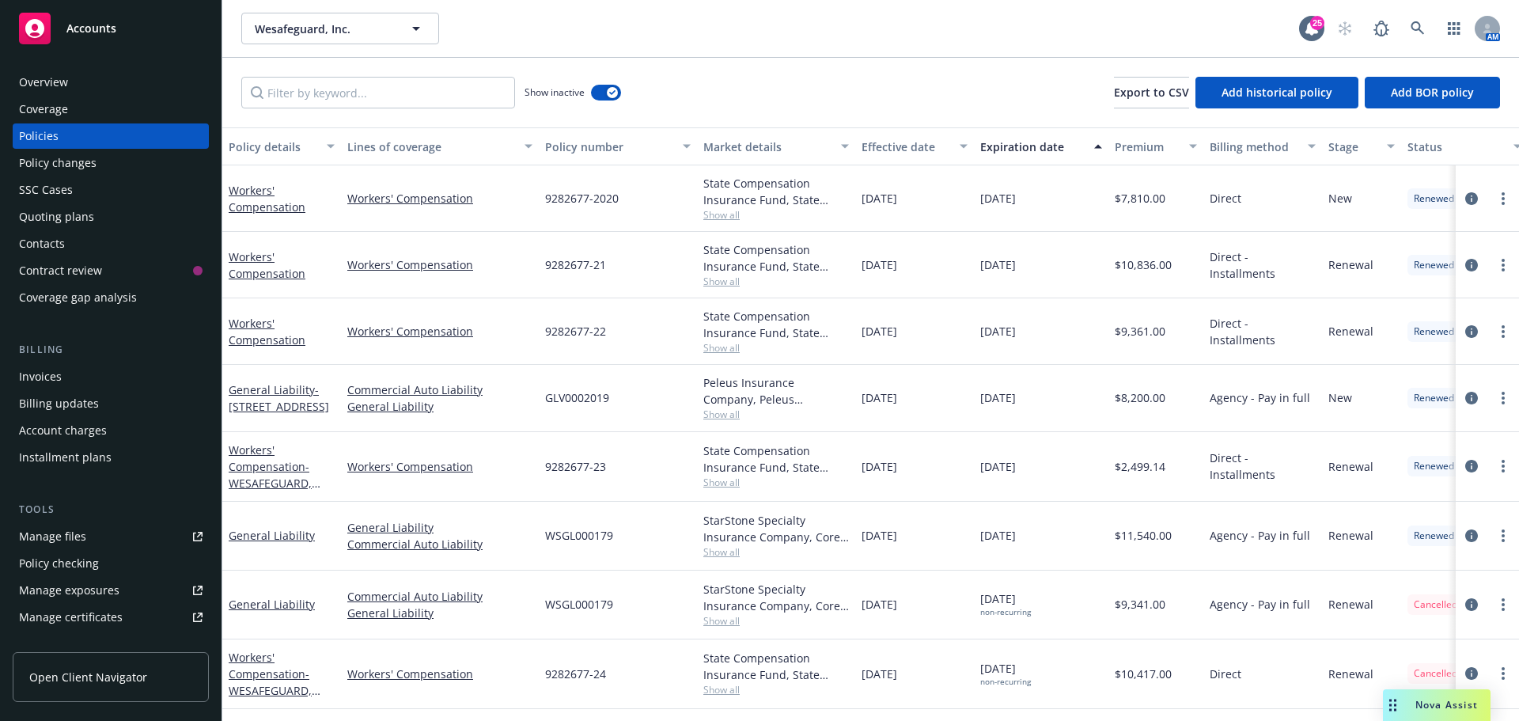
click at [79, 87] on div "Overview" at bounding box center [110, 82] width 183 height 25
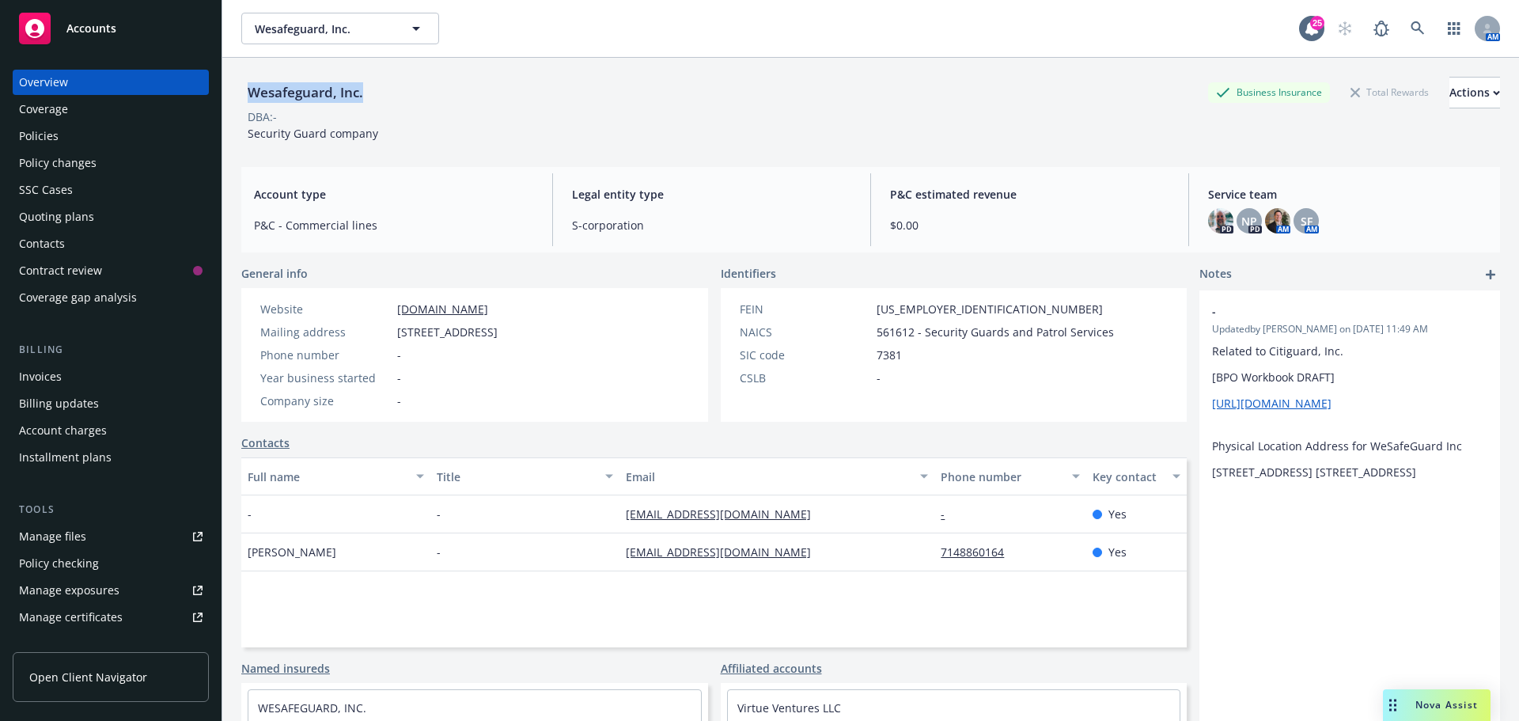
drag, startPoint x: 249, startPoint y: 93, endPoint x: 380, endPoint y: 93, distance: 131.3
click at [380, 93] on div "Wesafeguard, Inc. Business Insurance Total Rewards Actions" at bounding box center [870, 93] width 1258 height 32
copy div "Wesafeguard, Inc."
drag, startPoint x: 419, startPoint y: 333, endPoint x: 550, endPoint y: 335, distance: 130.5
click at [504, 335] on div "Mailing address 1950 W Corporate Way 32319, Anaheim, CA, 92801" at bounding box center [379, 331] width 250 height 17
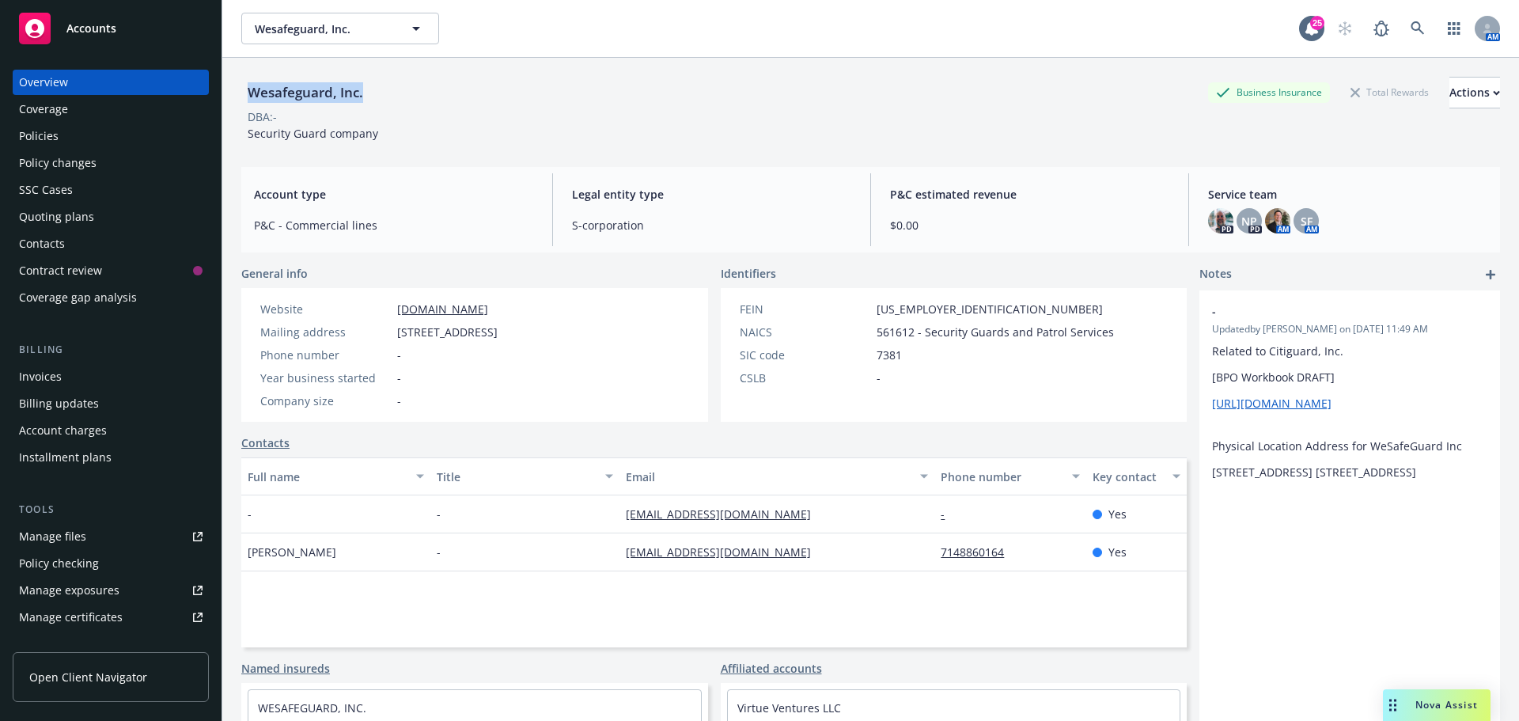
copy span "1950 W Corporate Way 32319"
click at [497, 328] on span "1950 W Corporate Way 32319, Anaheim, CA, 92801" at bounding box center [447, 331] width 100 height 17
drag, startPoint x: 572, startPoint y: 335, endPoint x: 602, endPoint y: 335, distance: 30.1
click at [497, 335] on span "1950 W Corporate Way 32319, Anaheim, CA, 92801" at bounding box center [447, 331] width 100 height 17
copy span "Anaheim"
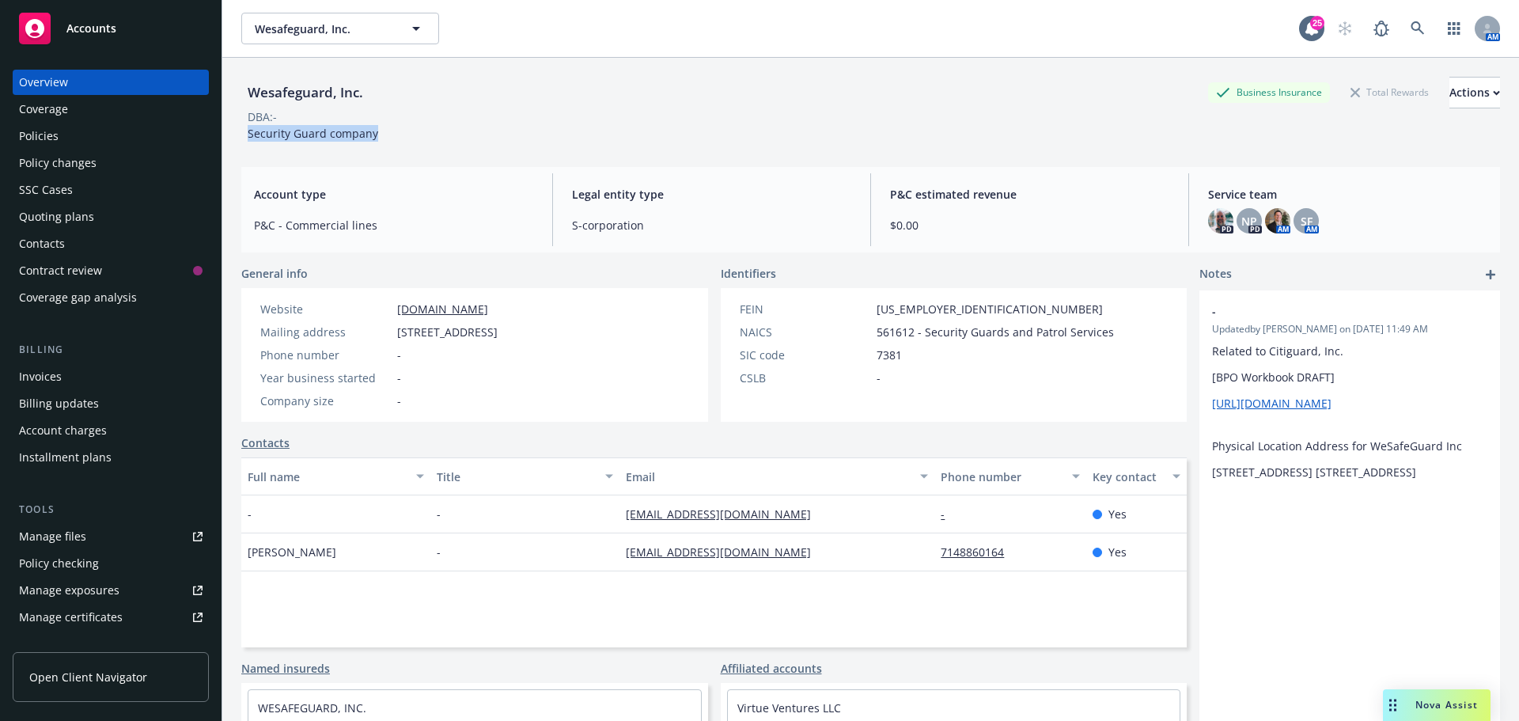
drag, startPoint x: 396, startPoint y: 127, endPoint x: 248, endPoint y: 135, distance: 148.9
click at [248, 135] on div "Wesafeguard, Inc. Business Insurance Total Rewards Actions DBA: - Security Guar…" at bounding box center [870, 109] width 1258 height 65
copy span "Security Guard company"
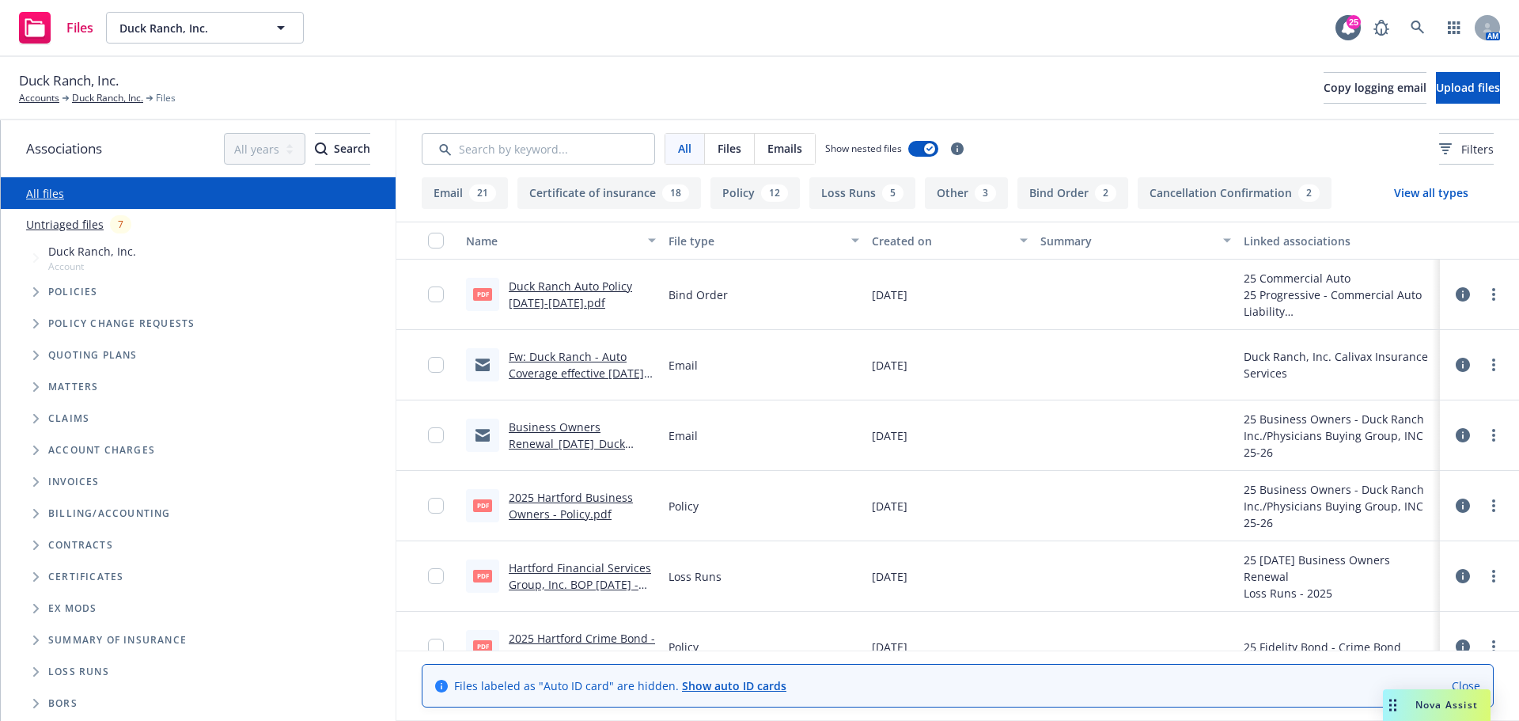
click at [36, 289] on icon "Tree Example" at bounding box center [36, 291] width 6 height 9
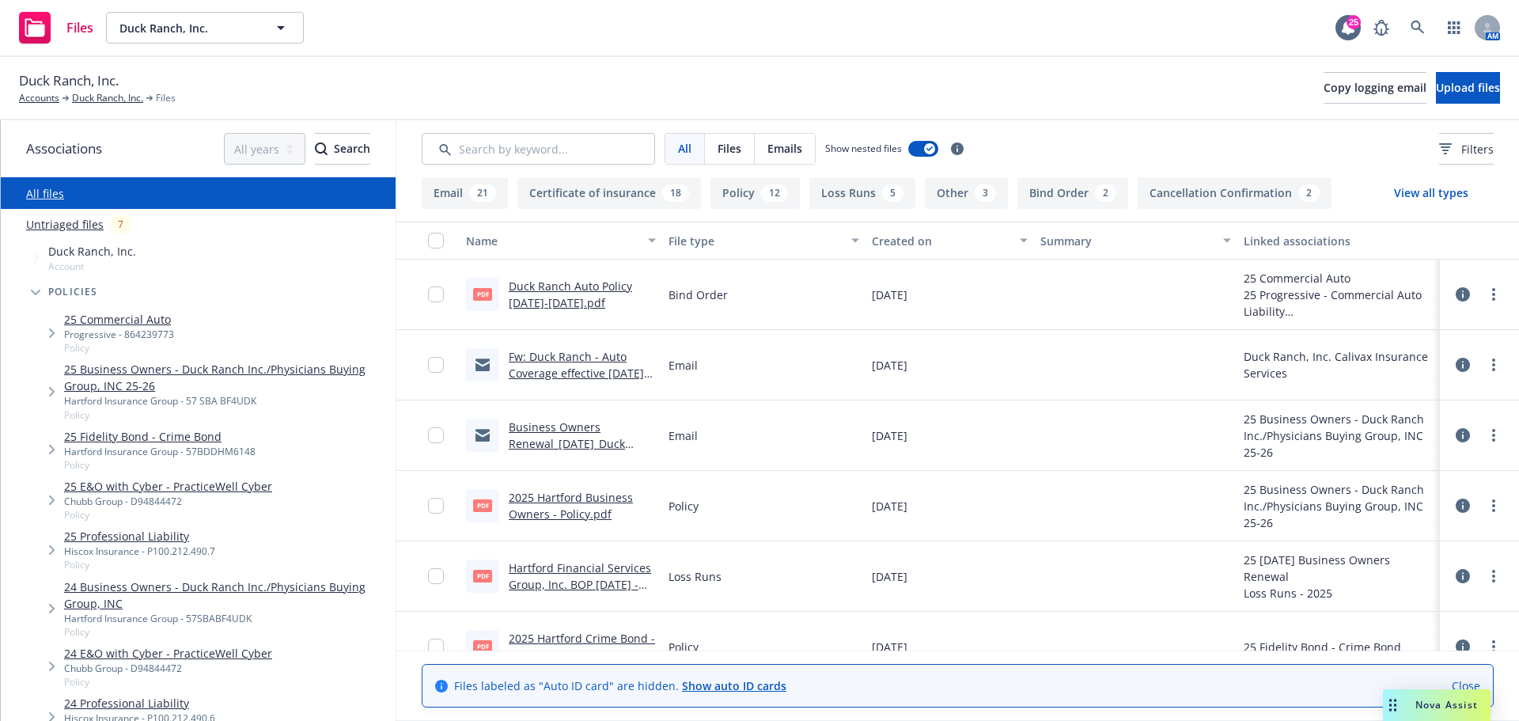
click at [95, 325] on link "25 Commercial Auto" at bounding box center [119, 319] width 110 height 17
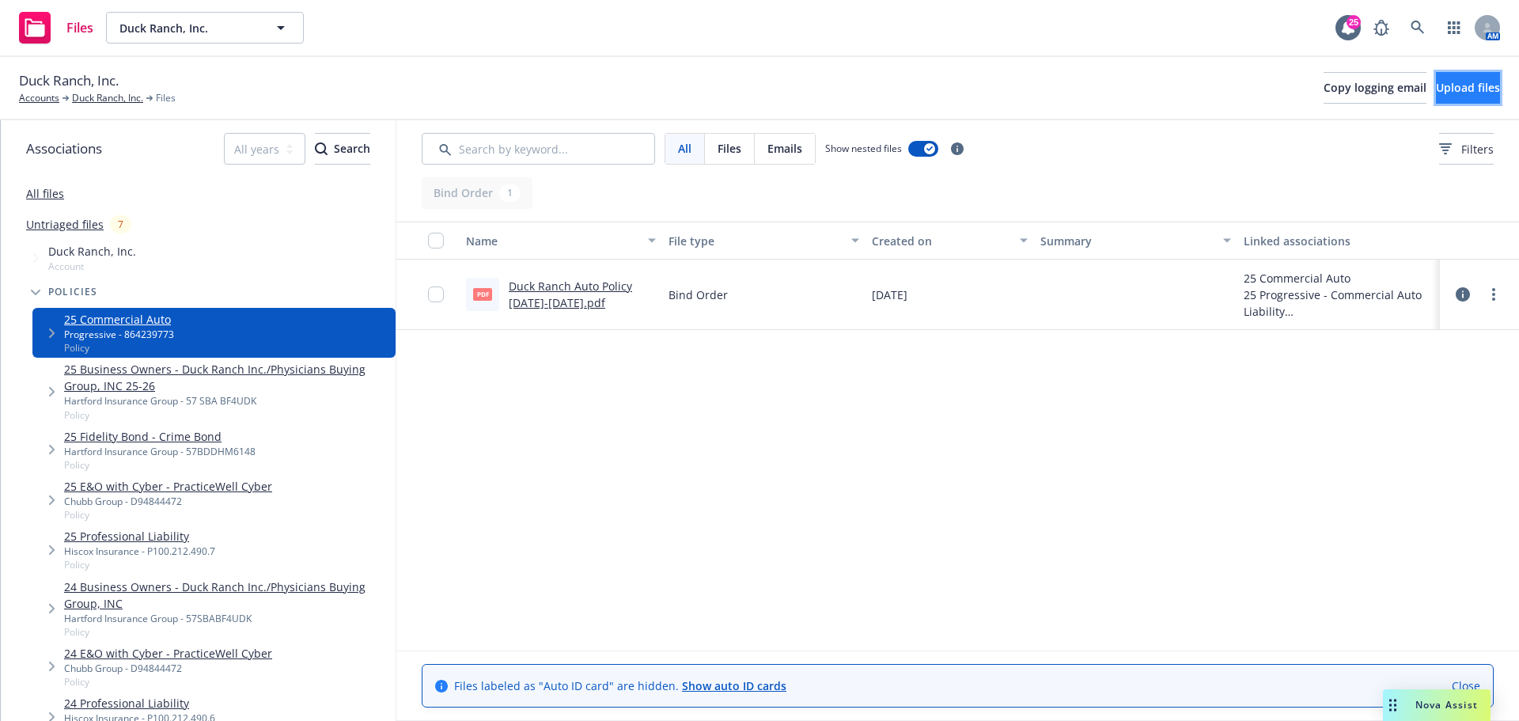
click at [1436, 84] on span "Upload files" at bounding box center [1468, 87] width 64 height 15
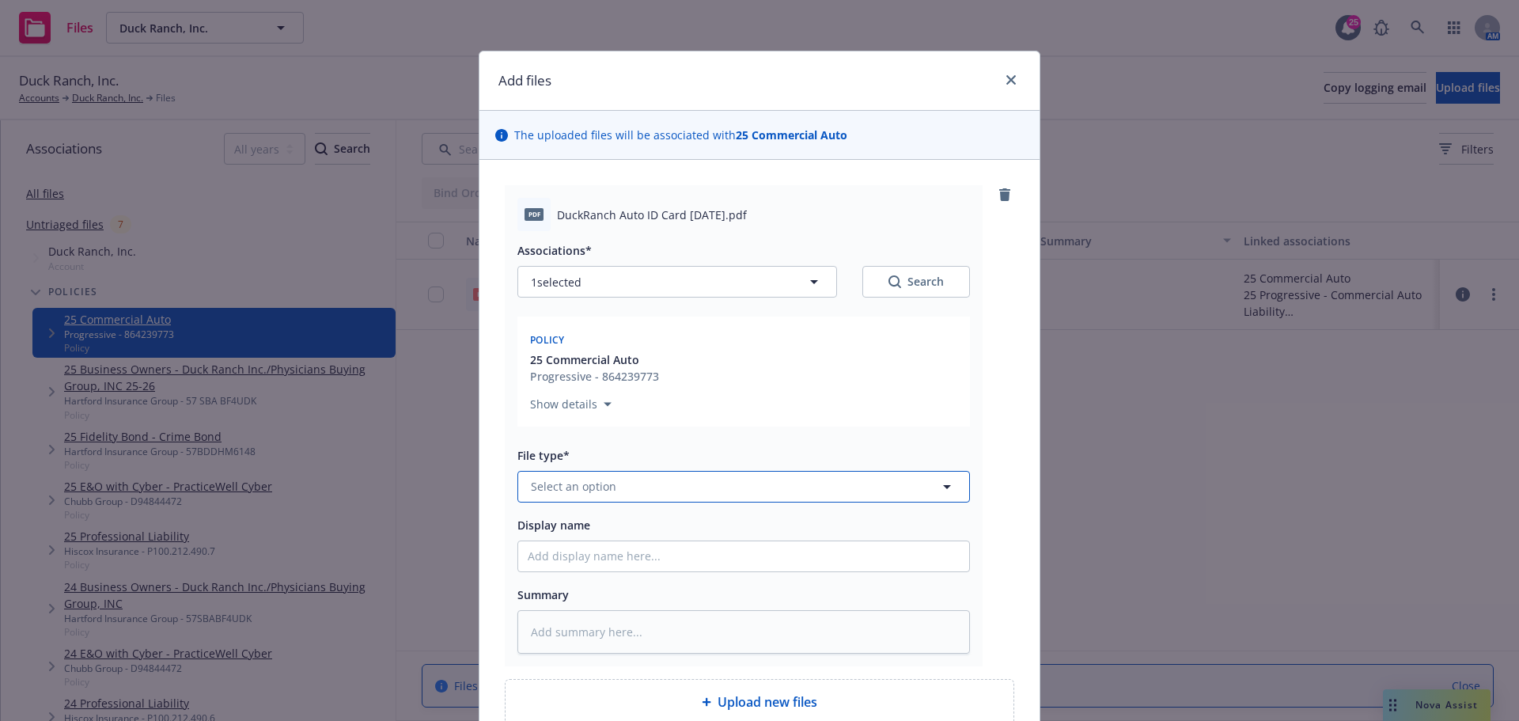
click at [638, 483] on button "Select an option" at bounding box center [743, 487] width 452 height 32
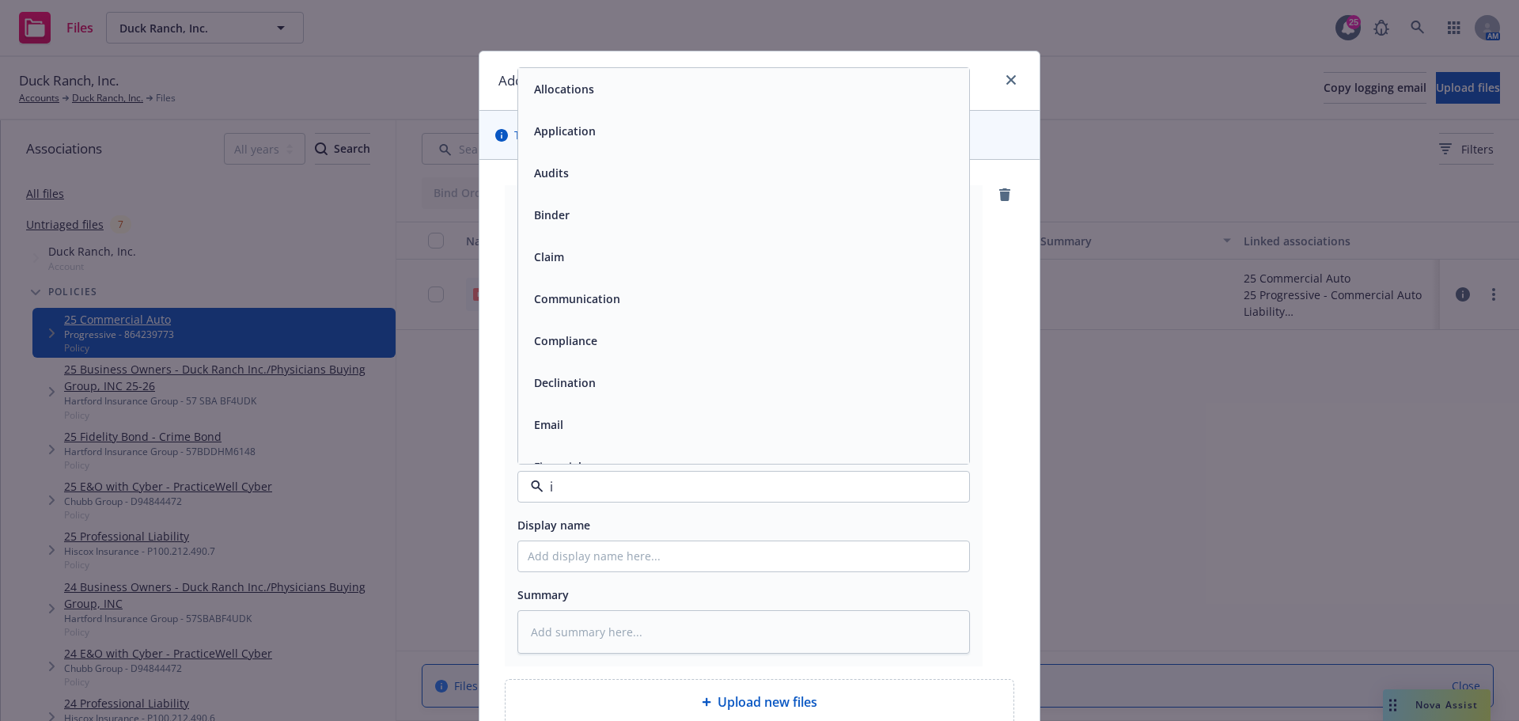
type input "id"
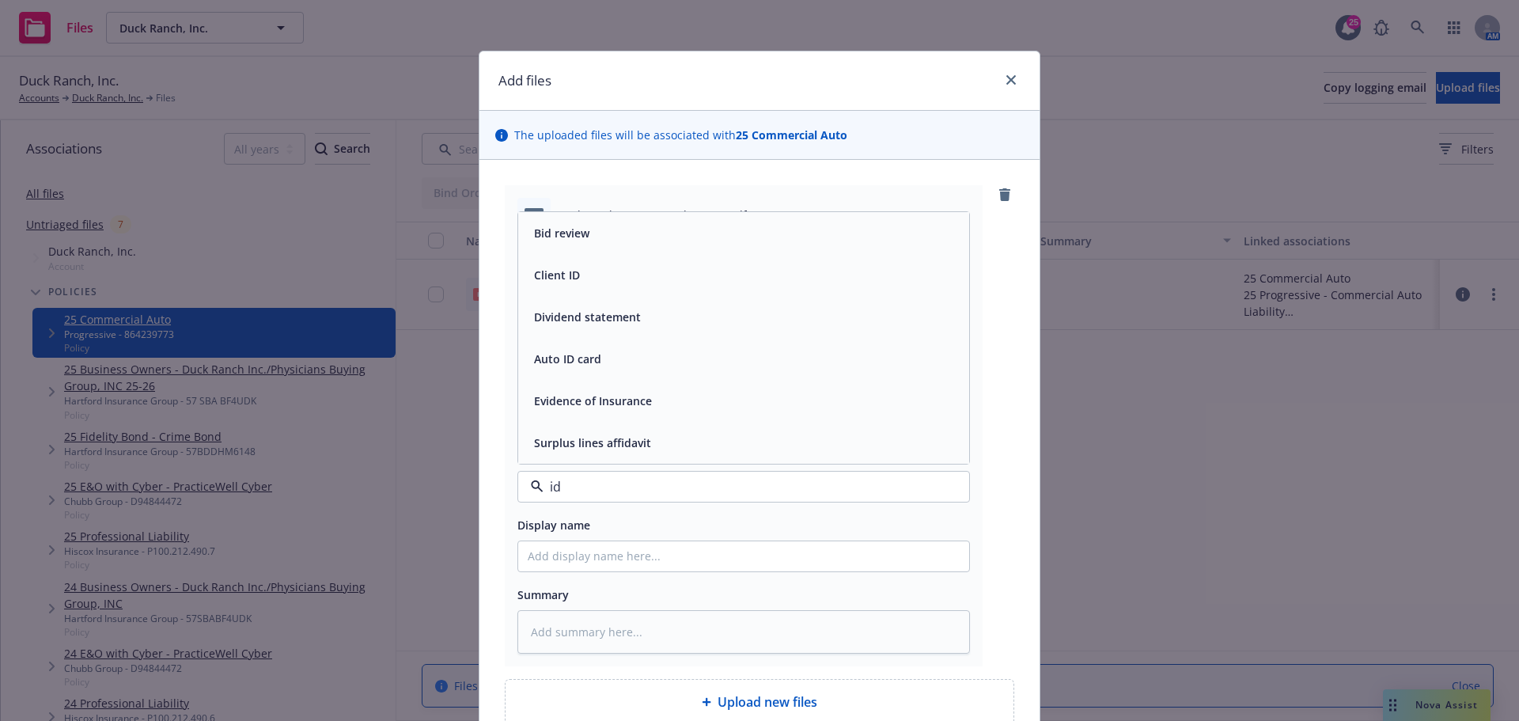
click at [609, 360] on div "Auto ID card" at bounding box center [744, 358] width 432 height 23
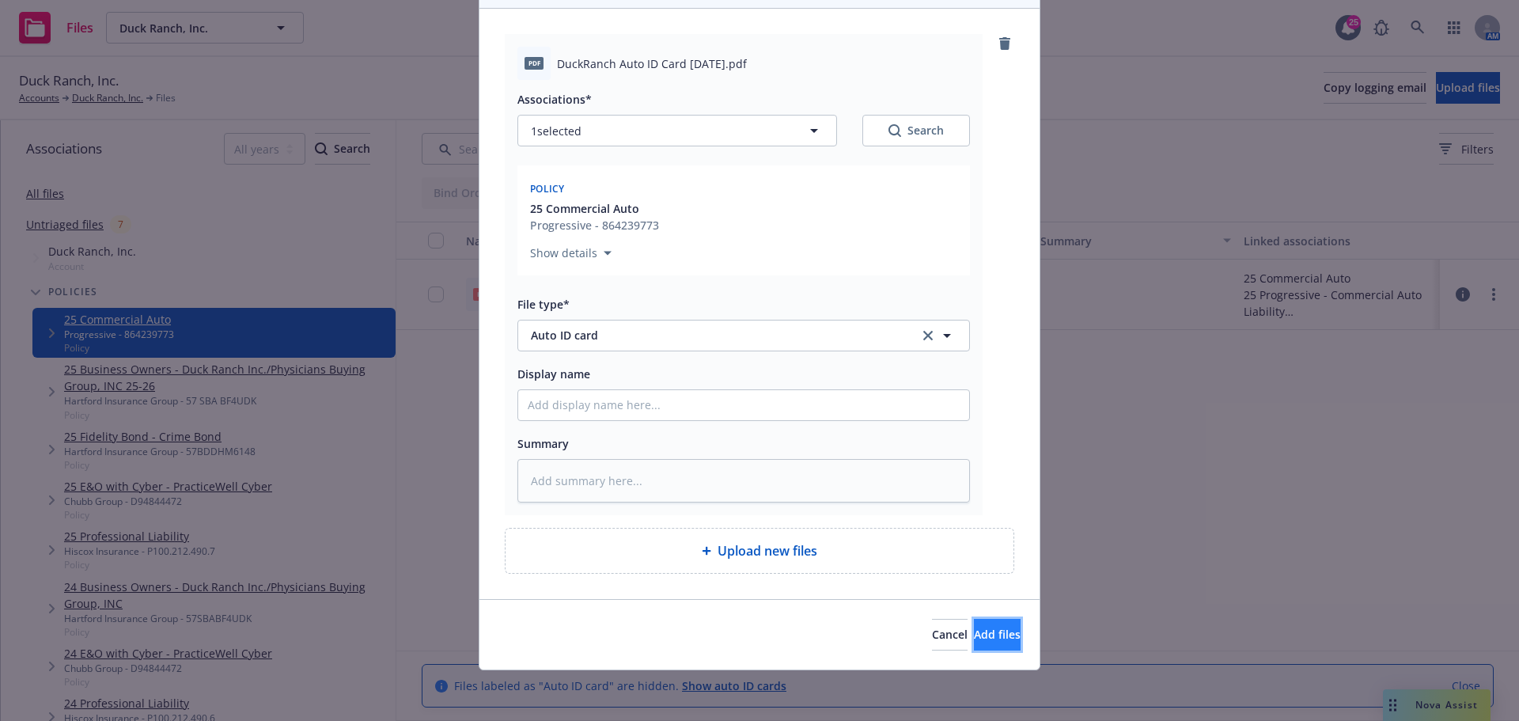
click at [974, 635] on span "Add files" at bounding box center [997, 633] width 47 height 15
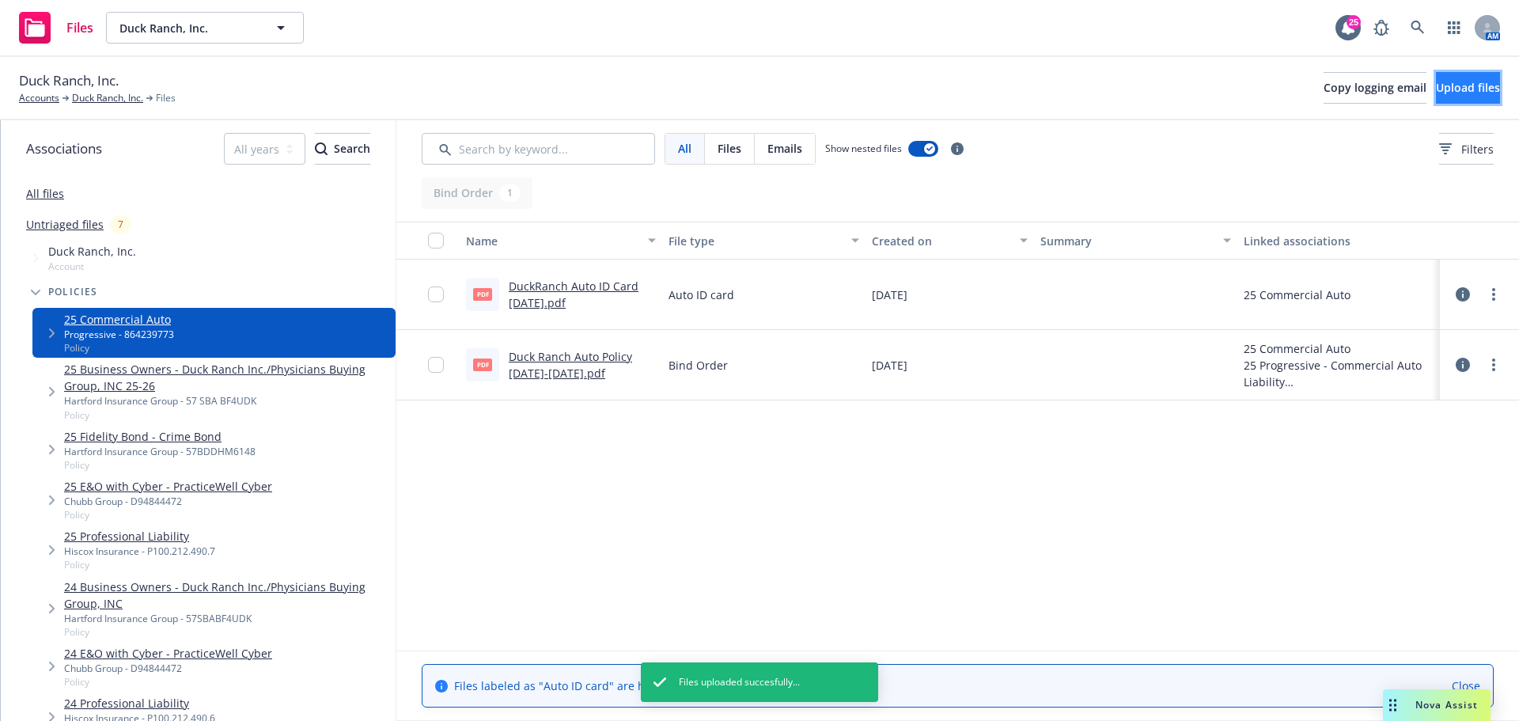
click at [1436, 94] on span "Upload files" at bounding box center [1468, 87] width 64 height 15
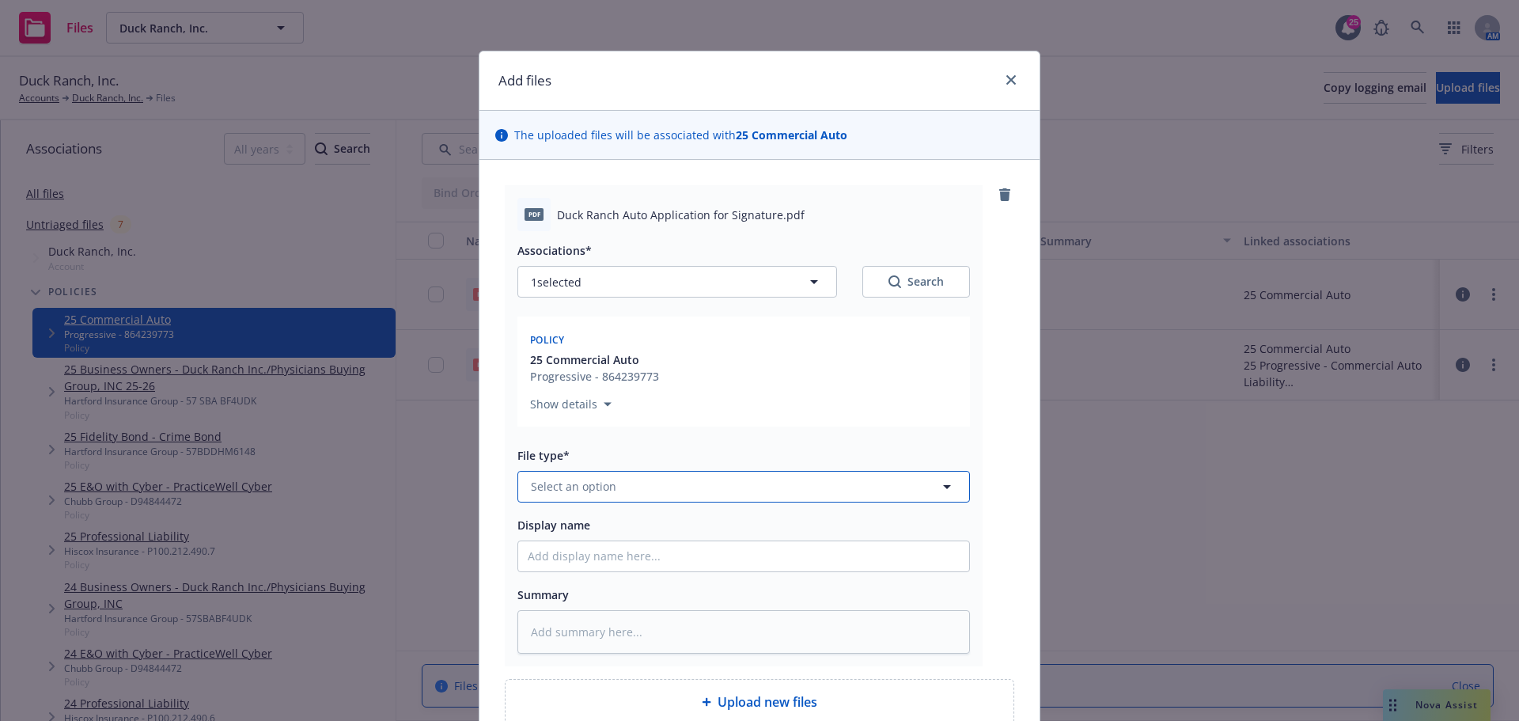
type textarea "x"
click at [613, 494] on button "Select an option" at bounding box center [743, 487] width 452 height 32
type input "appl"
click at [692, 330] on div "Application" at bounding box center [743, 317] width 451 height 42
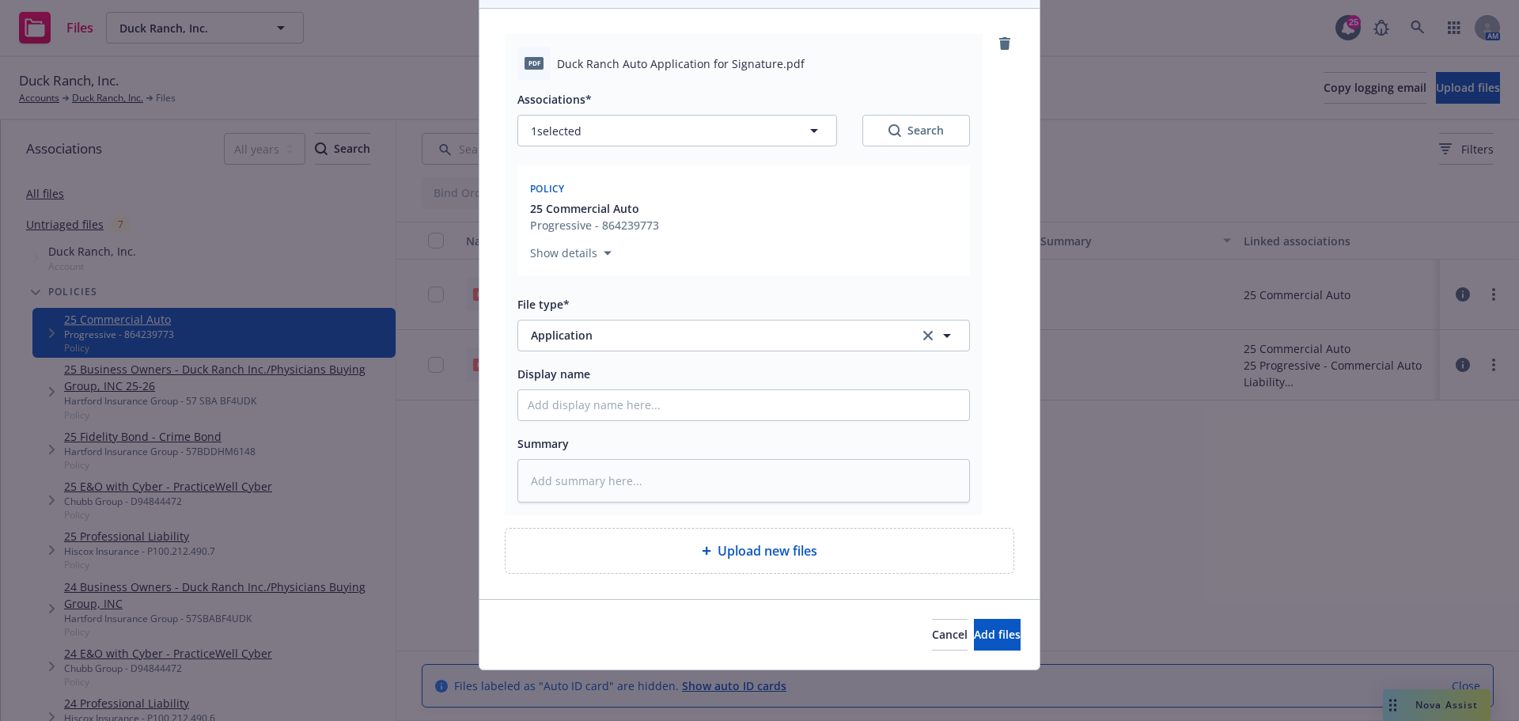
click at [976, 653] on div "Cancel Add files" at bounding box center [759, 634] width 560 height 70
click at [978, 633] on span "Add files" at bounding box center [997, 633] width 47 height 15
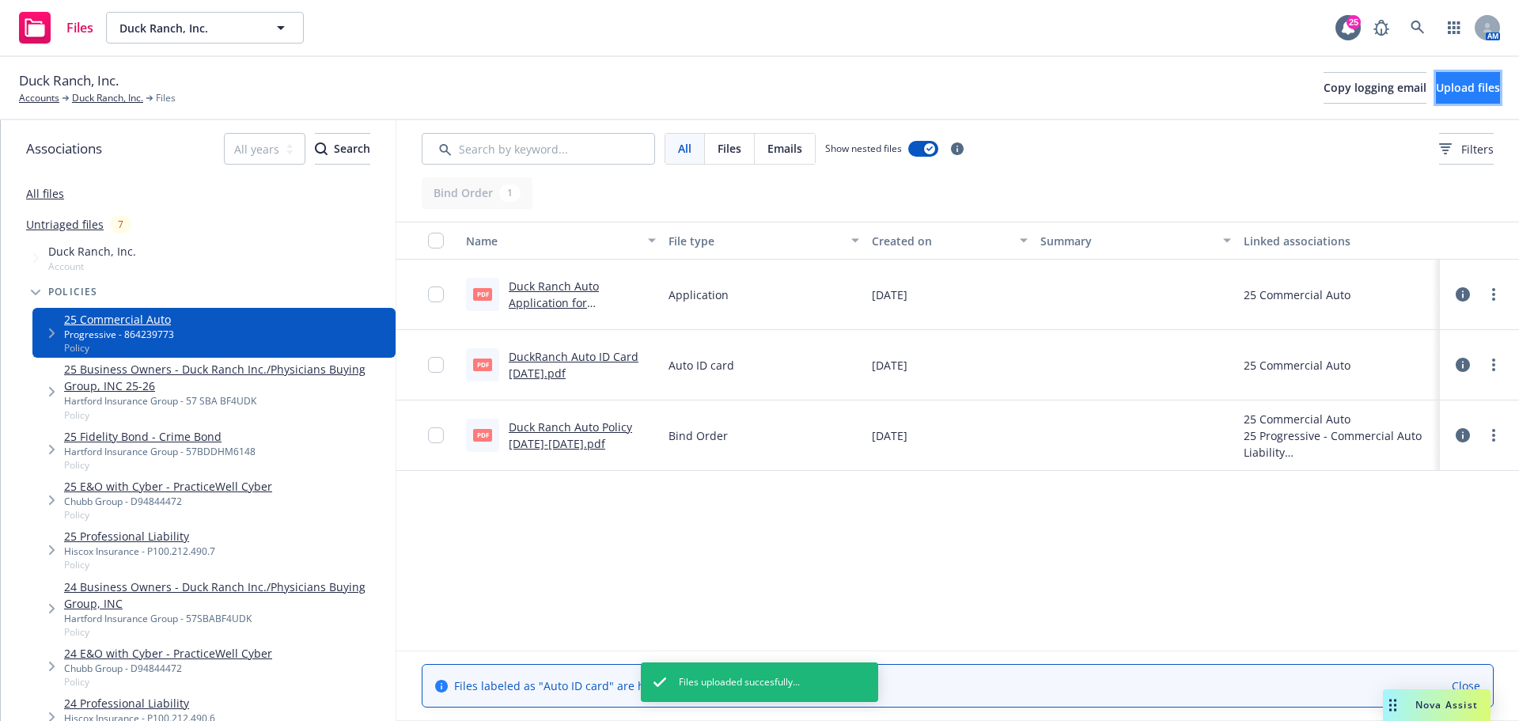
click at [1436, 95] on button "Upload files" at bounding box center [1468, 88] width 64 height 32
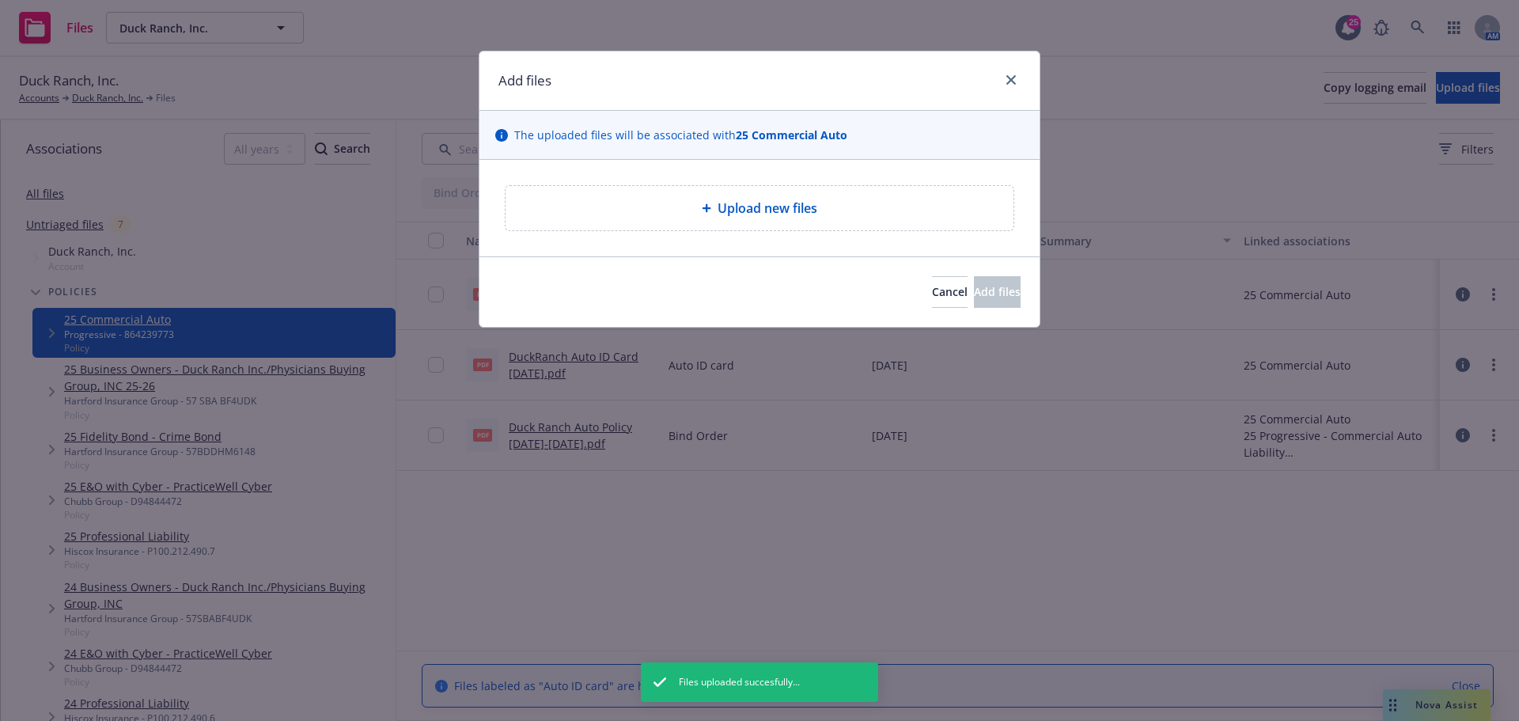
type textarea "x"
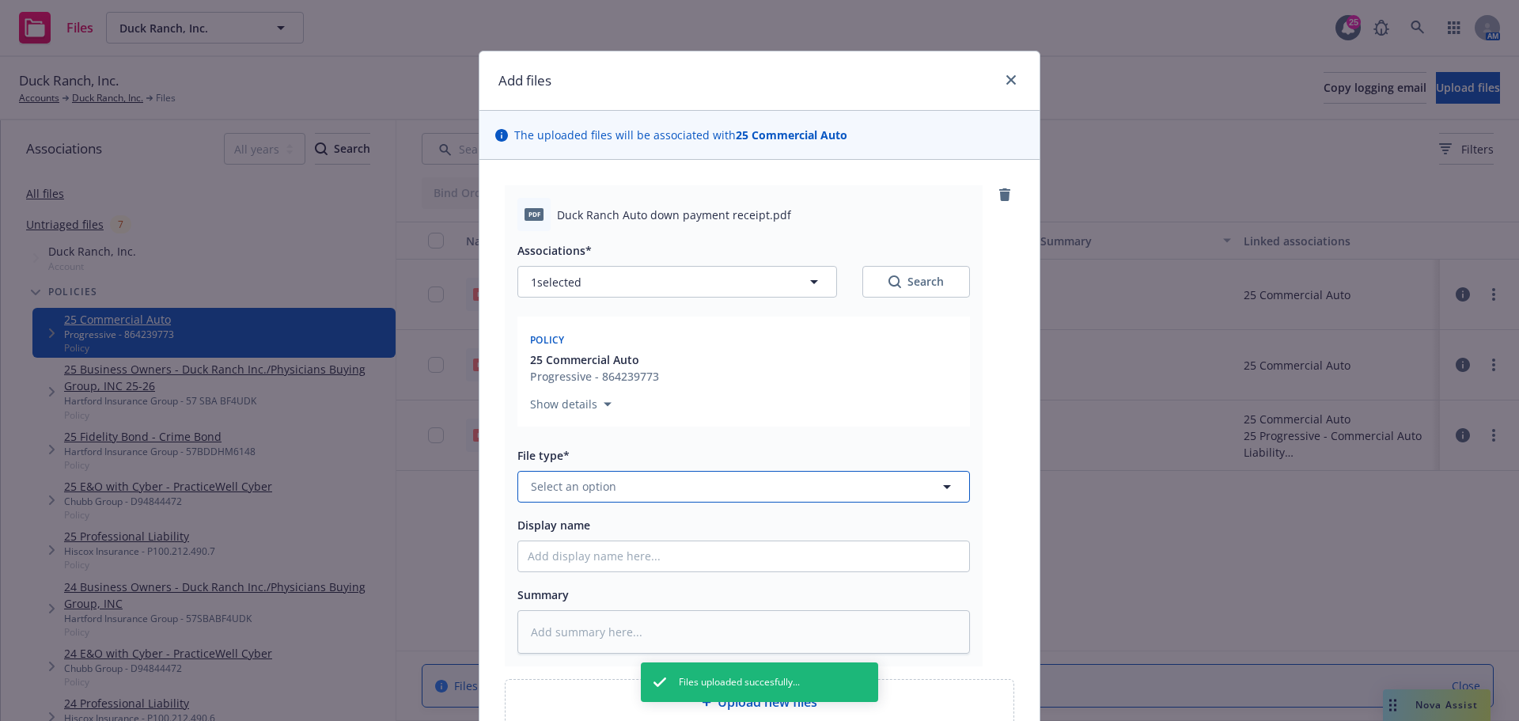
click at [661, 485] on button "Select an option" at bounding box center [743, 487] width 452 height 32
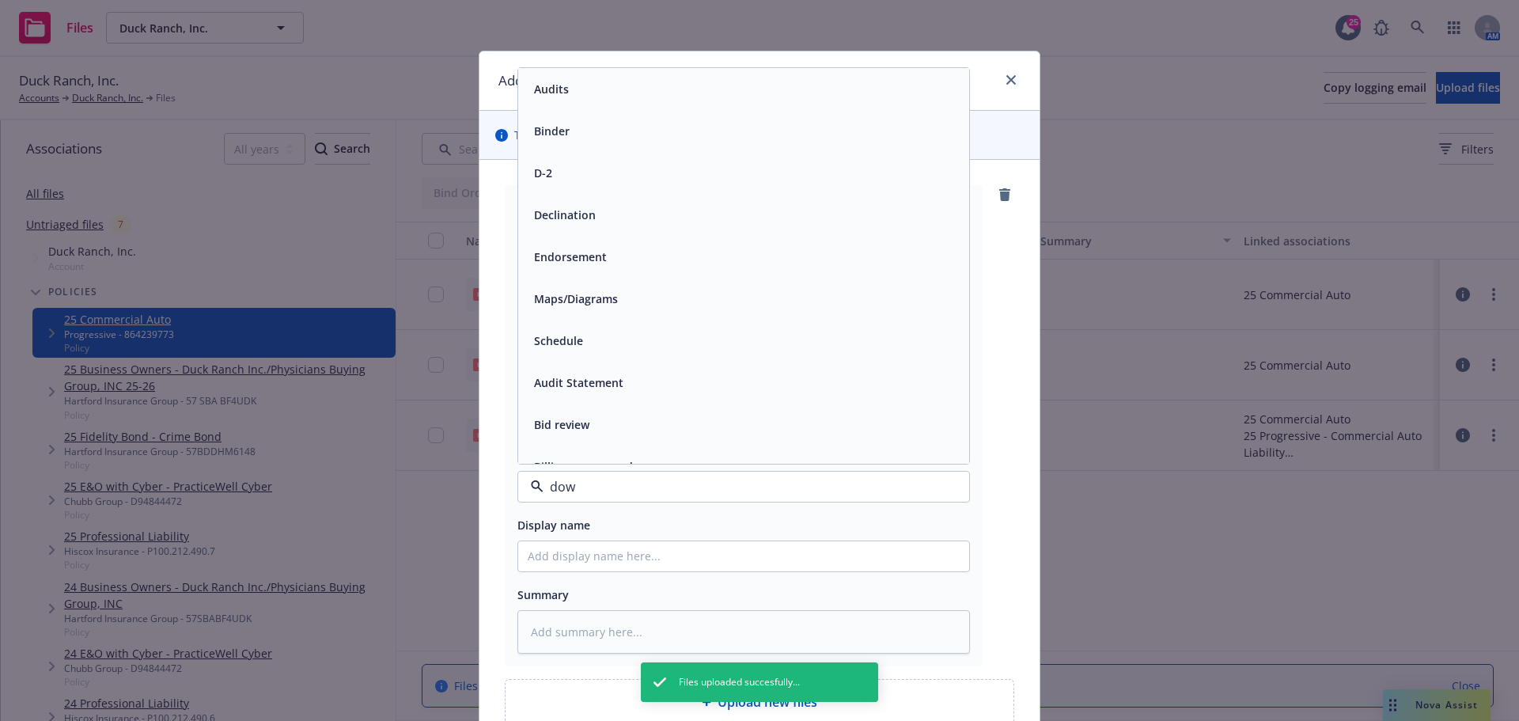
type input "down"
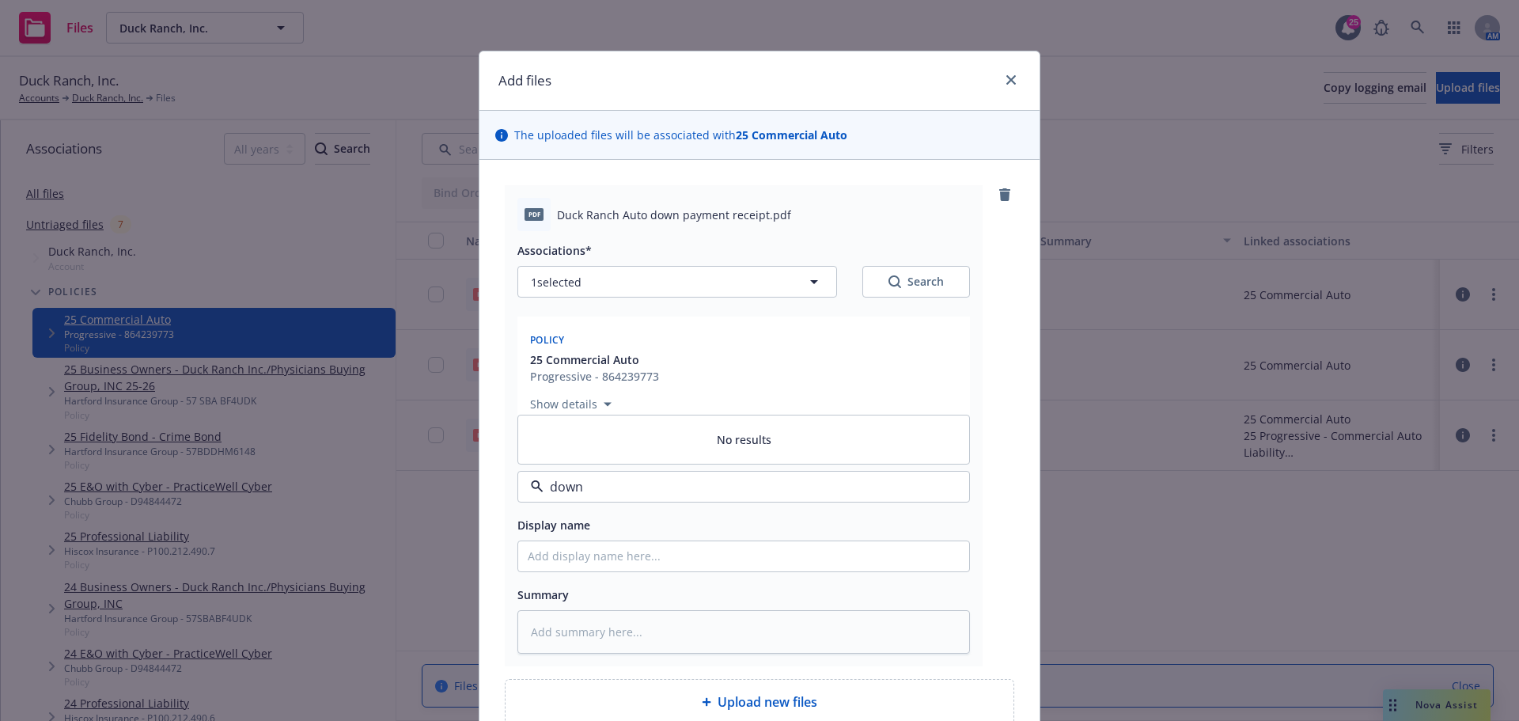
type textarea "x"
type input "d"
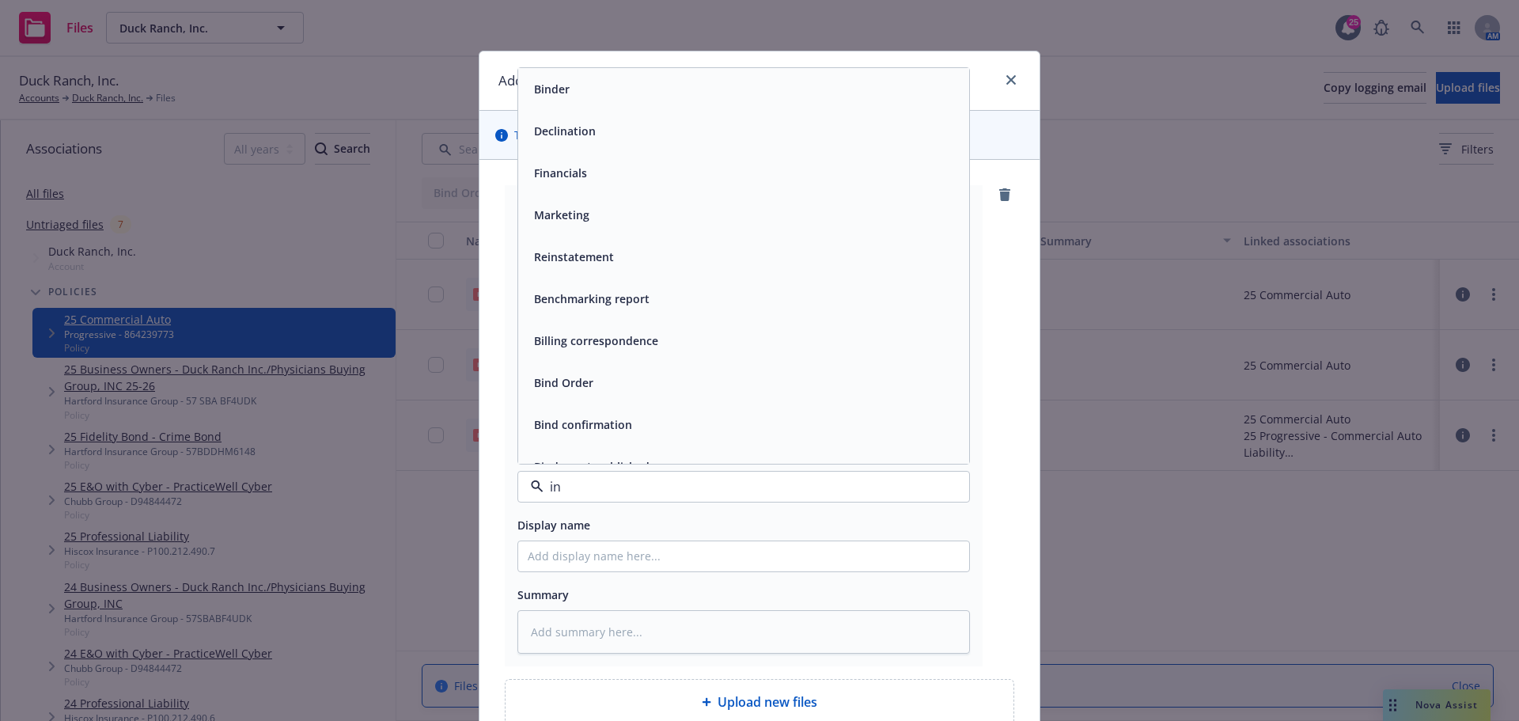
type input "inv"
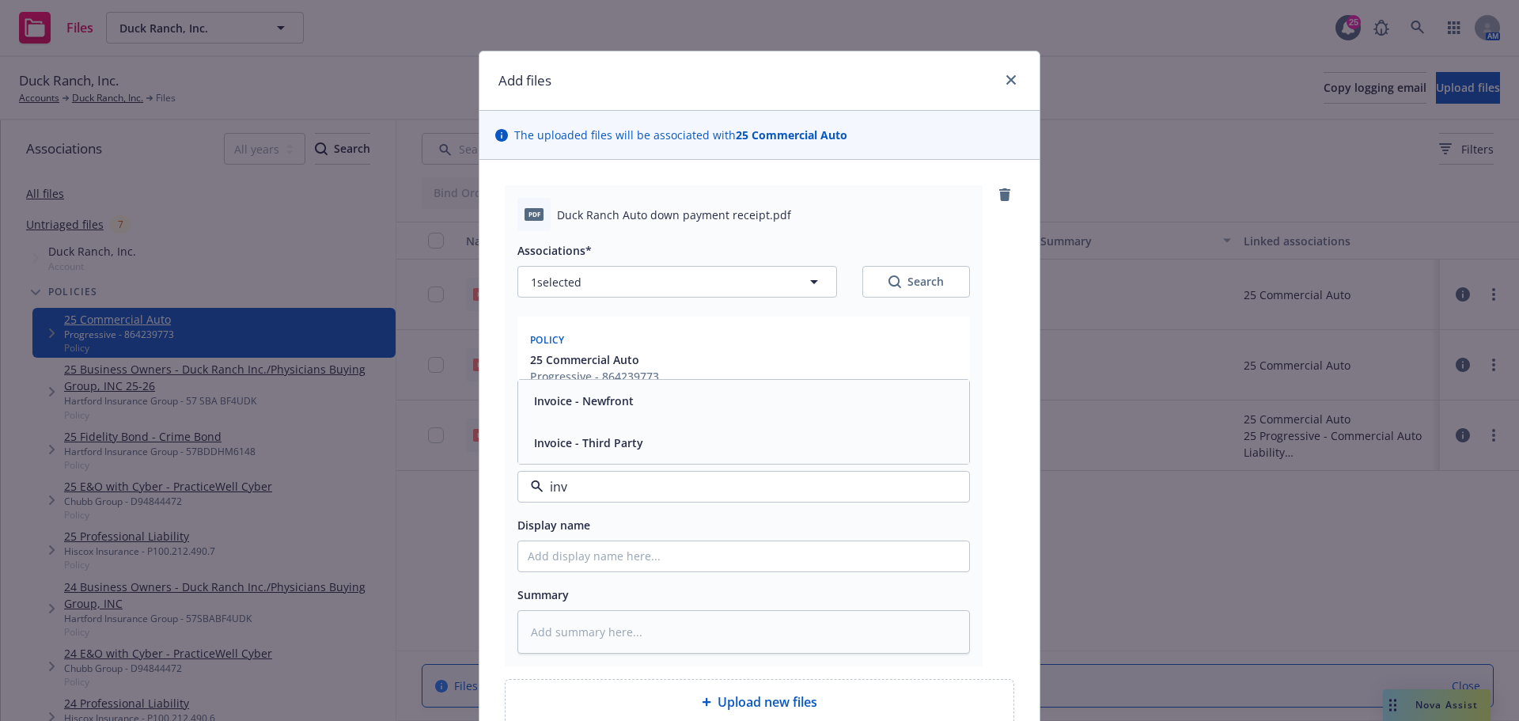
click at [671, 450] on div "Invoice - Third Party" at bounding box center [744, 442] width 432 height 23
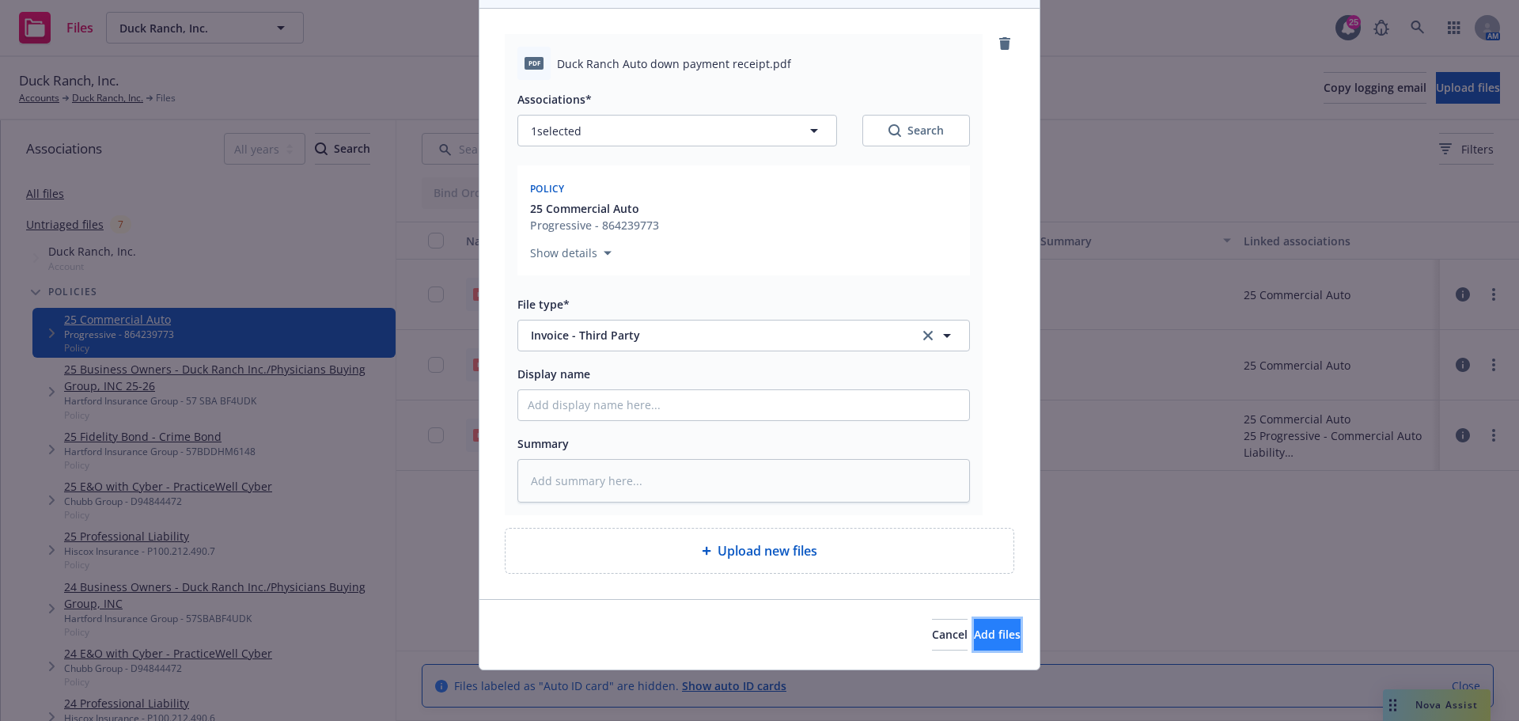
click at [974, 644] on button "Add files" at bounding box center [997, 634] width 47 height 32
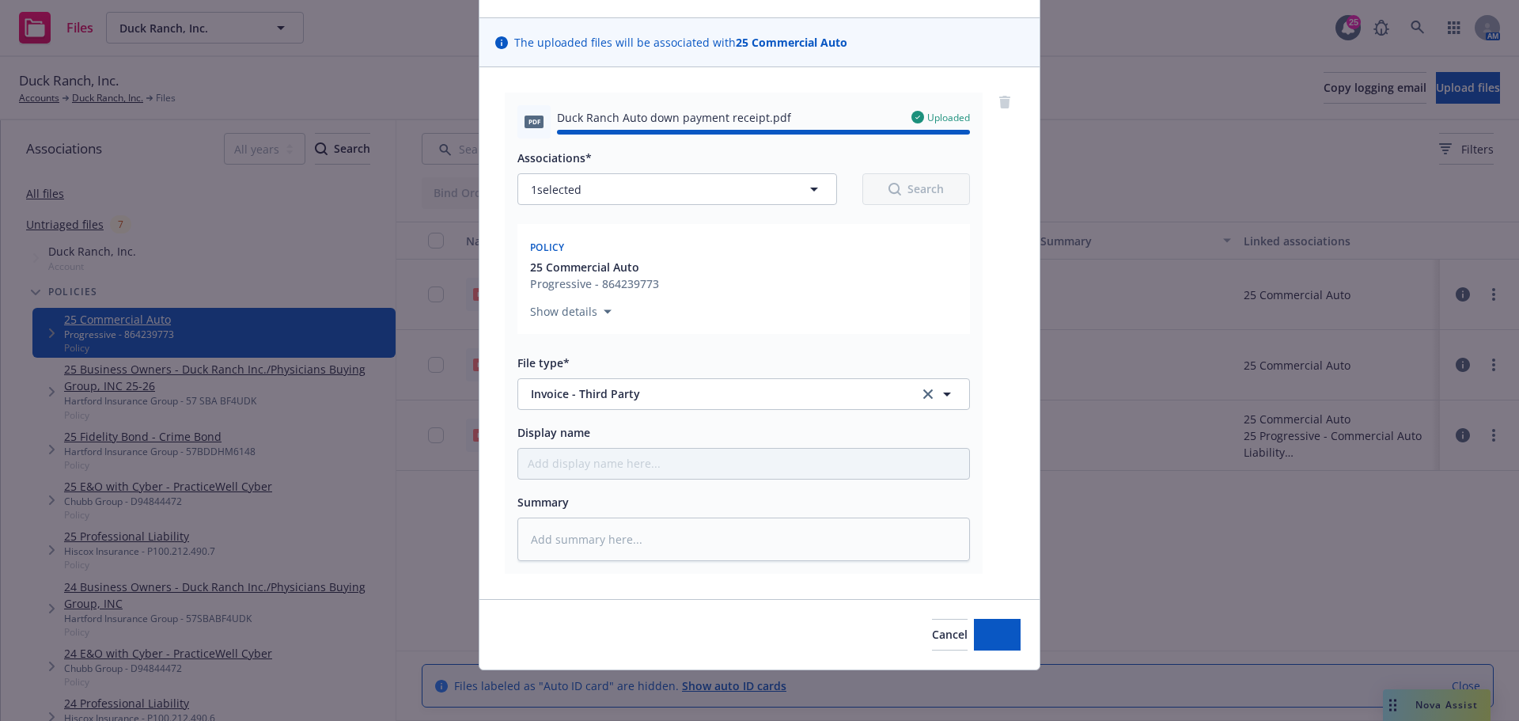
type textarea "x"
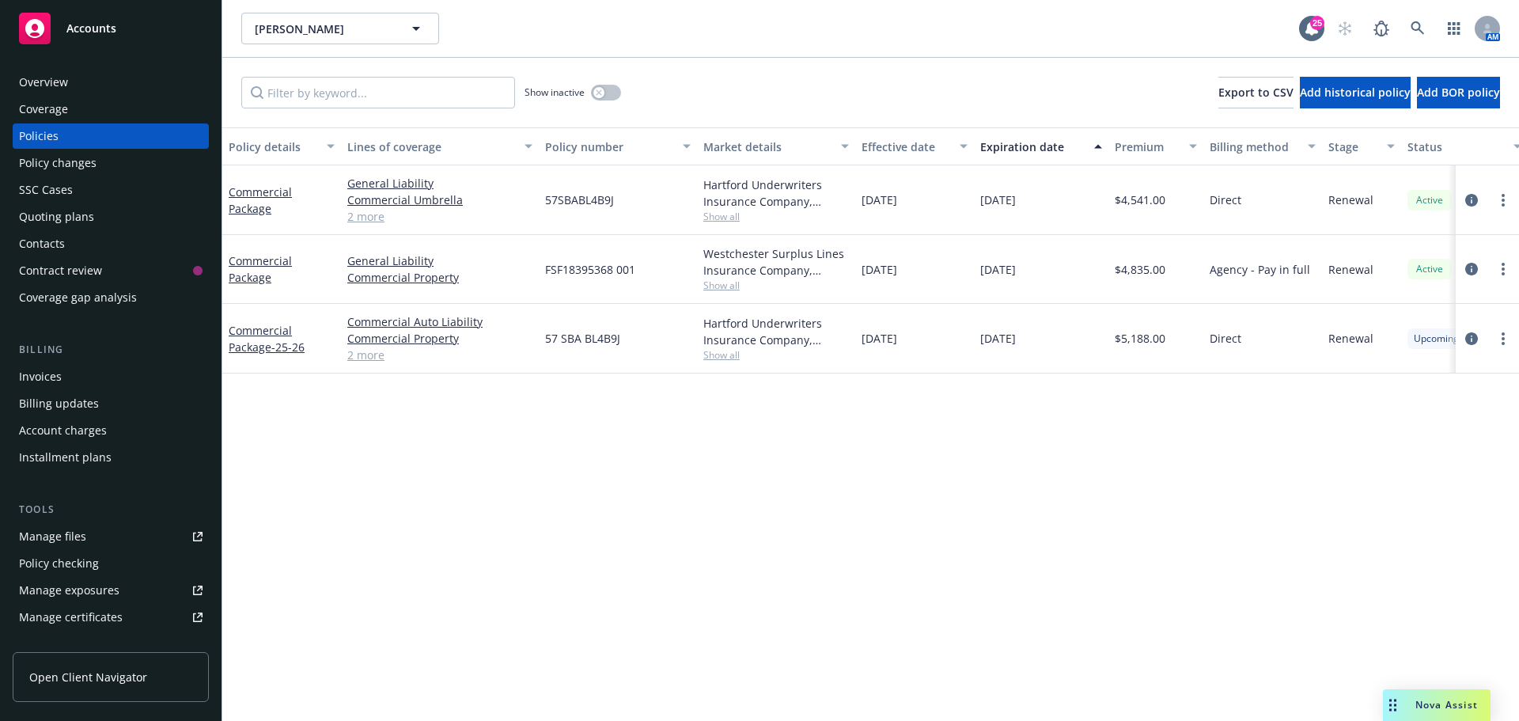
click at [1494, 261] on div at bounding box center [1487, 268] width 51 height 19
click at [1497, 267] on link "more" at bounding box center [1502, 268] width 19 height 19
click at [1404, 498] on link "Copy logging email" at bounding box center [1419, 491] width 186 height 32
click at [116, 89] on div "Overview" at bounding box center [110, 82] width 183 height 25
